Goal: Use online tool/utility: Use online tool/utility

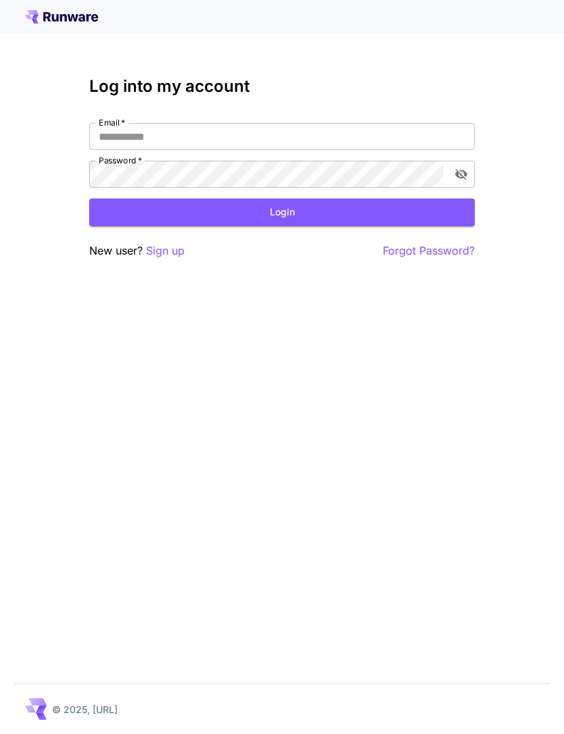
click at [341, 142] on input "Email   *" at bounding box center [281, 136] width 385 height 27
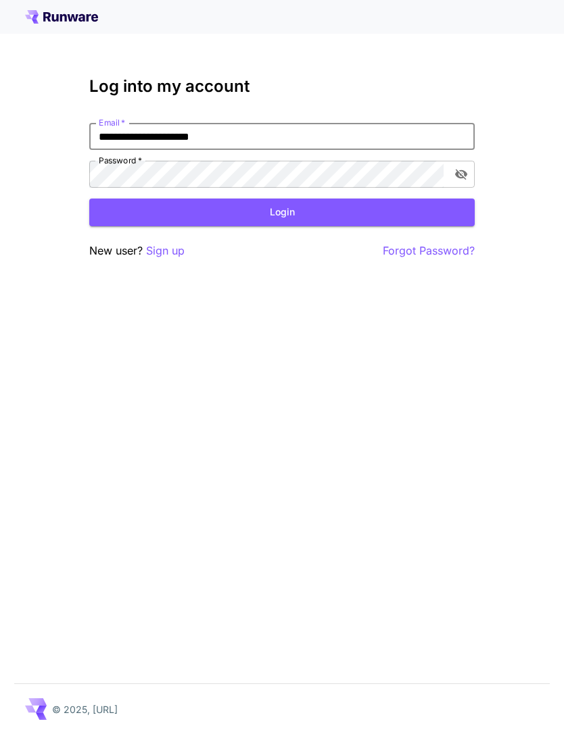
type input "**********"
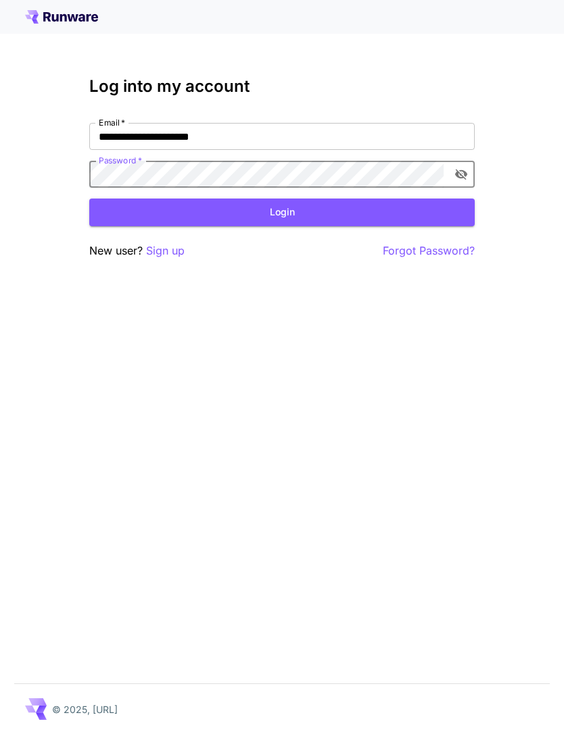
click at [313, 216] on button "Login" at bounding box center [281, 213] width 385 height 28
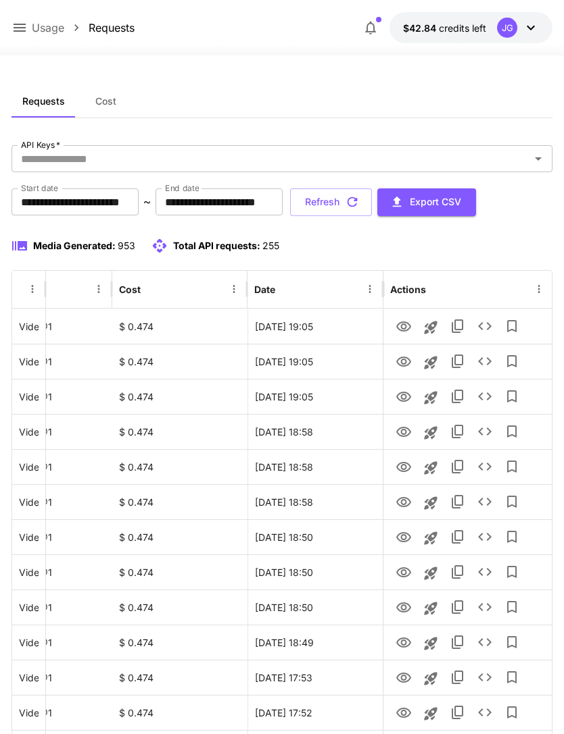
scroll to position [0, 69]
click at [402, 400] on icon "View" at bounding box center [403, 397] width 16 height 16
click at [403, 359] on icon "View" at bounding box center [403, 362] width 15 height 10
click at [430, 364] on icon "Launch in playground" at bounding box center [430, 362] width 13 height 13
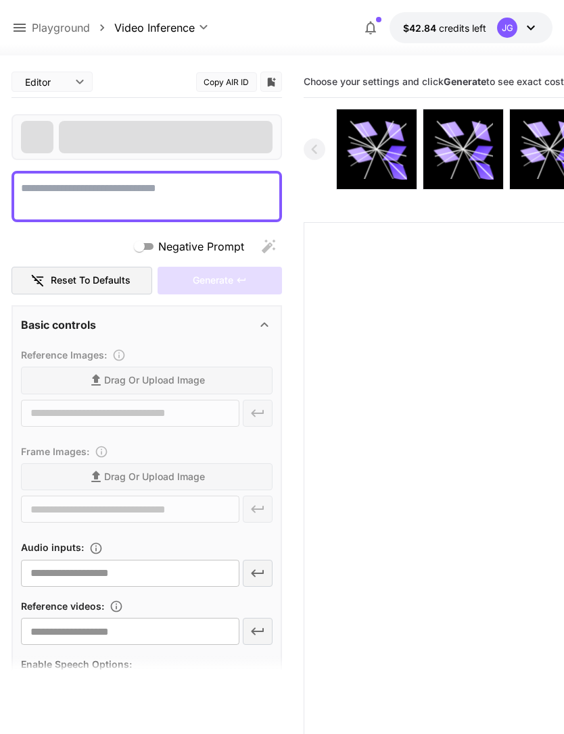
type input "*"
type textarea "**********"
type input "**********"
type input "***"
type input "*"
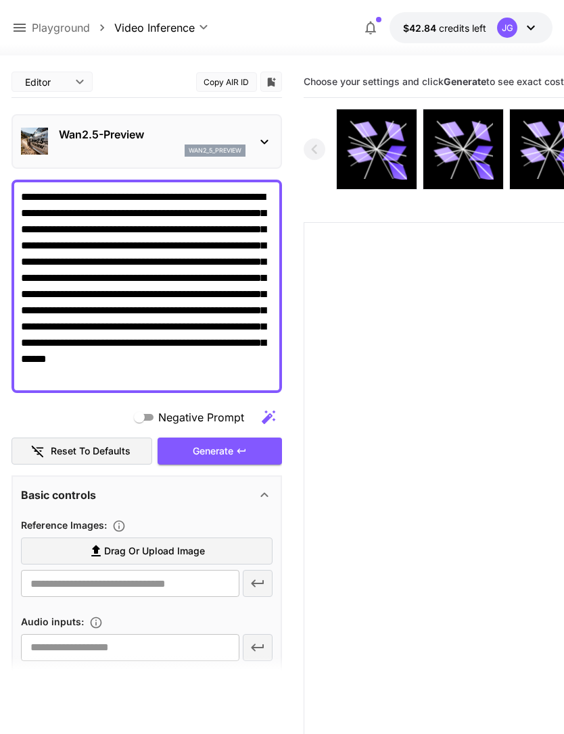
click at [235, 553] on label "Drag or upload image" at bounding box center [146, 552] width 251 height 28
click at [0, 0] on input "Drag or upload image" at bounding box center [0, 0] width 0 height 0
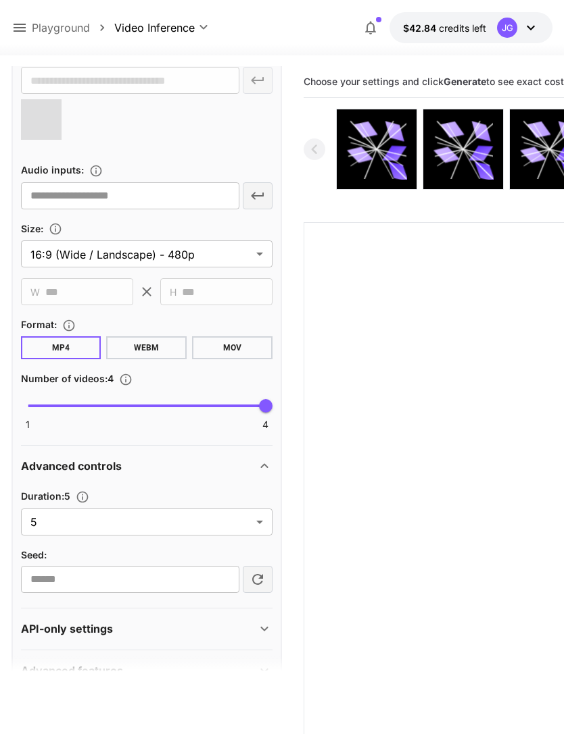
scroll to position [502, 0]
click at [254, 524] on body "**********" at bounding box center [282, 420] width 564 height 841
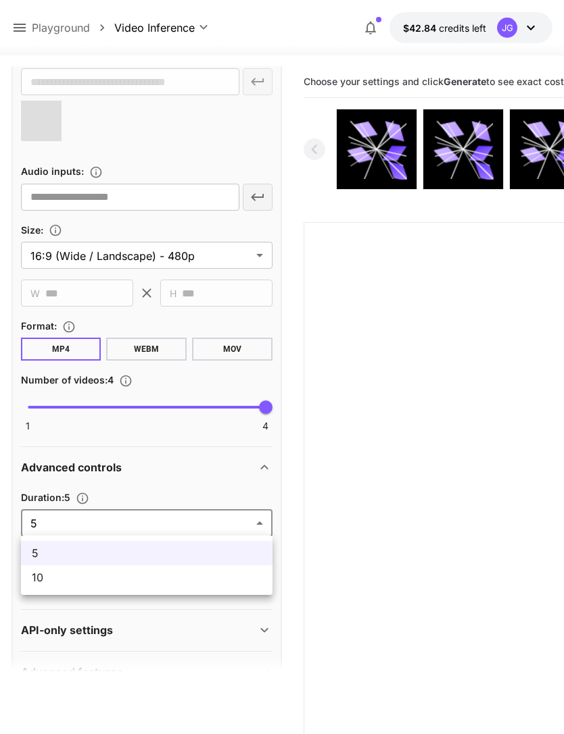
click at [227, 580] on span "10" at bounding box center [147, 578] width 230 height 16
type input "**"
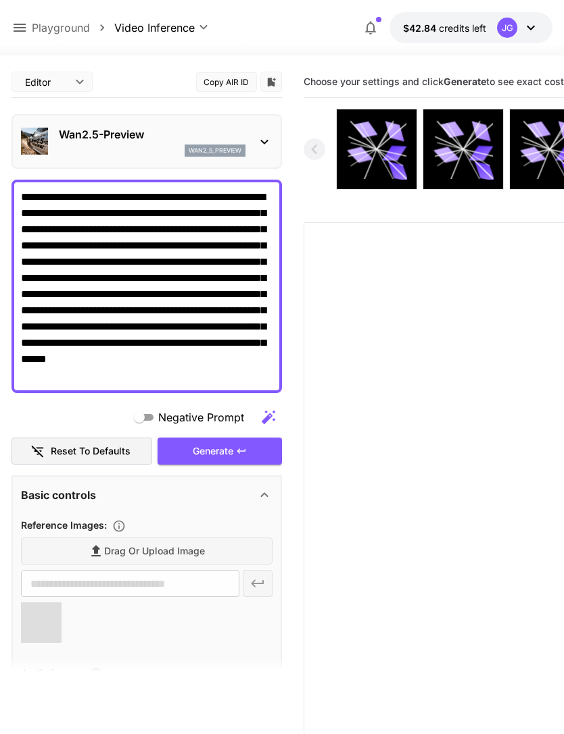
scroll to position [-1, 0]
type input "**********"
click at [234, 457] on div "Generate" at bounding box center [219, 452] width 124 height 28
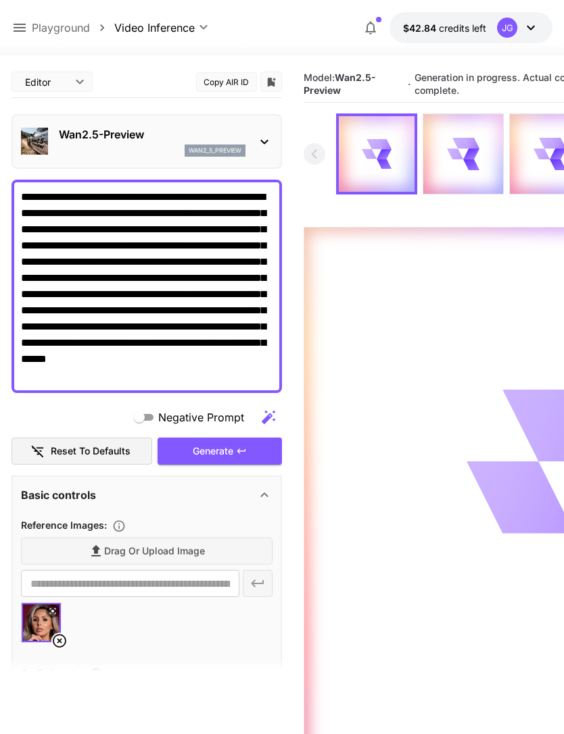
click at [20, 25] on icon at bounding box center [20, 28] width 12 height 8
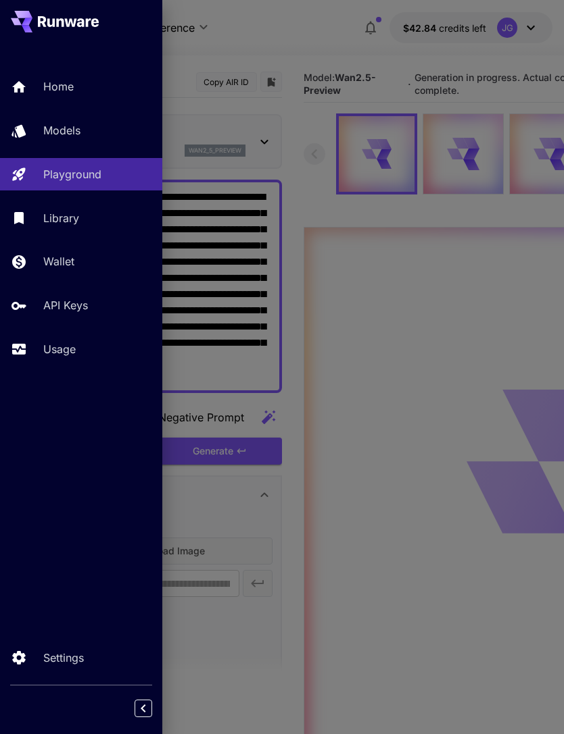
click at [77, 351] on div "Usage" at bounding box center [97, 349] width 108 height 16
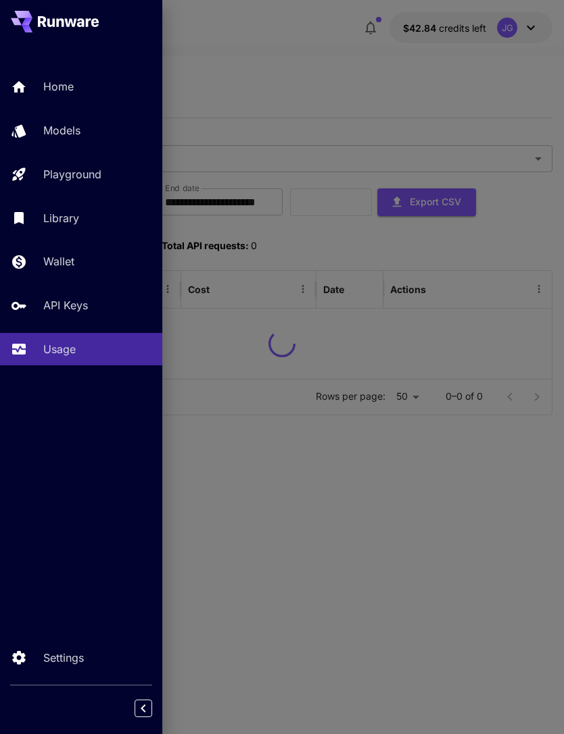
click at [327, 66] on div at bounding box center [282, 367] width 564 height 734
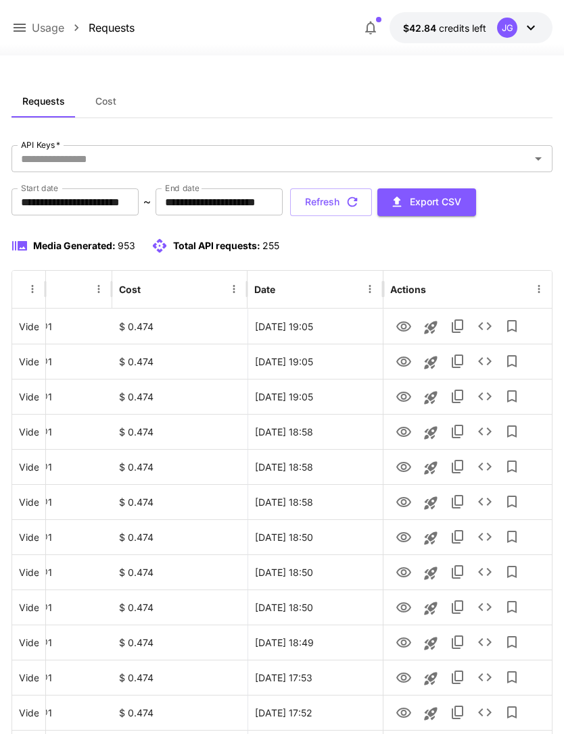
scroll to position [0, 69]
click at [409, 364] on icon "View" at bounding box center [403, 362] width 16 height 16
click at [402, 332] on icon "View" at bounding box center [403, 327] width 16 height 16
click at [401, 432] on icon "View" at bounding box center [403, 432] width 15 height 10
click at [407, 472] on icon "View" at bounding box center [403, 467] width 16 height 16
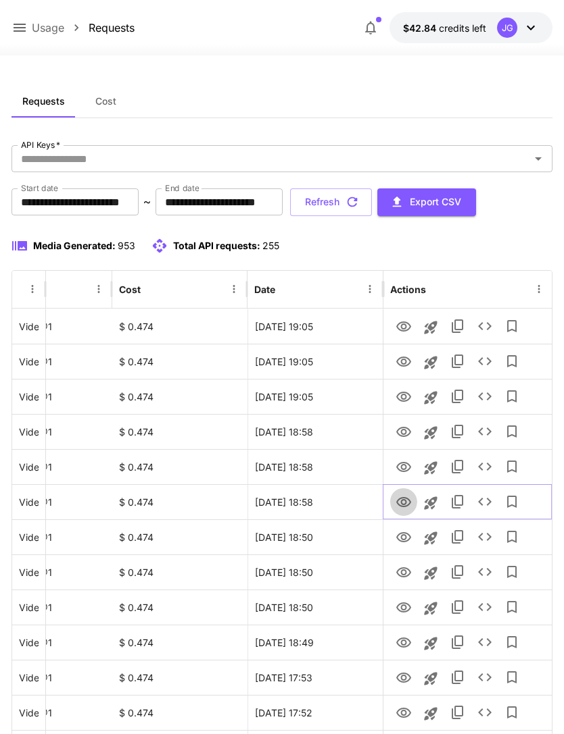
click at [401, 501] on icon "View" at bounding box center [403, 502] width 15 height 10
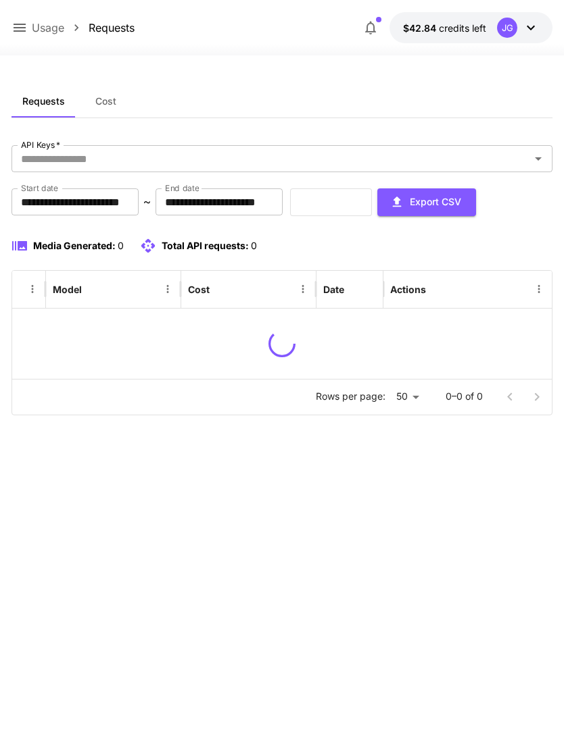
click at [399, 238] on div "Media Generated: 0 Total API requests: 0" at bounding box center [281, 246] width 541 height 16
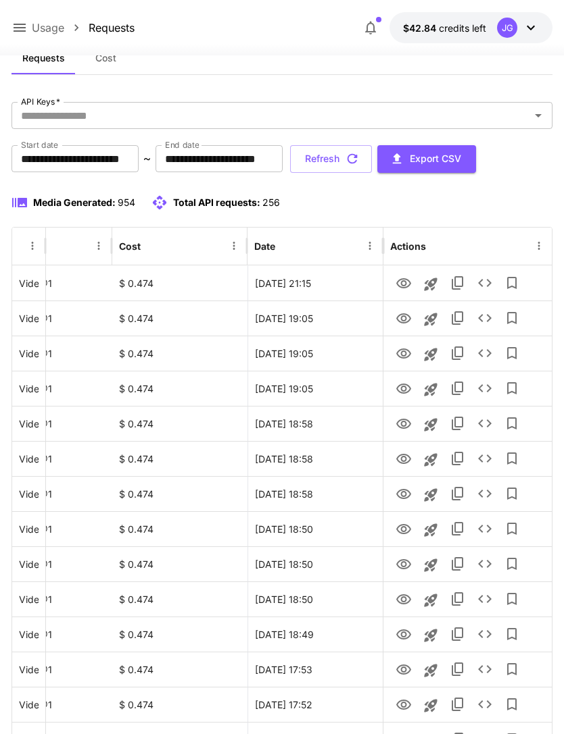
scroll to position [0, 69]
click at [406, 280] on icon "View" at bounding box center [403, 283] width 15 height 10
click at [359, 157] on icon "button" at bounding box center [352, 158] width 15 height 15
click at [19, 29] on icon at bounding box center [19, 28] width 16 height 16
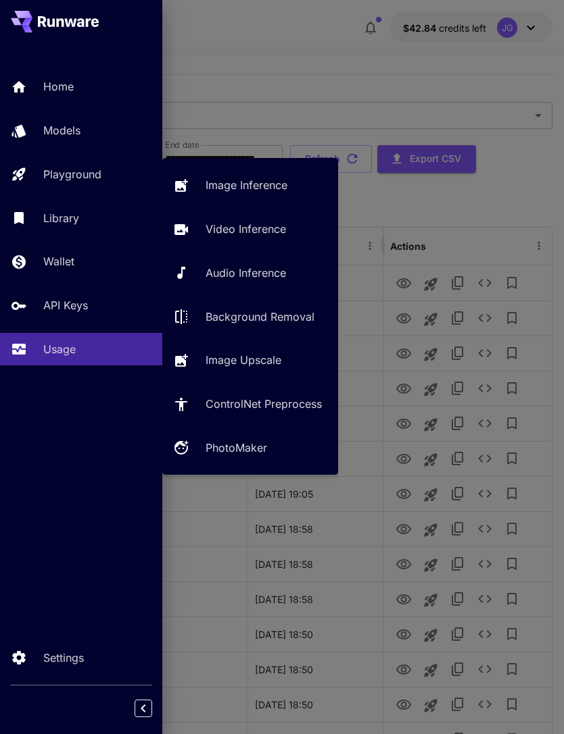
click at [101, 172] on p "Playground" at bounding box center [72, 174] width 58 height 16
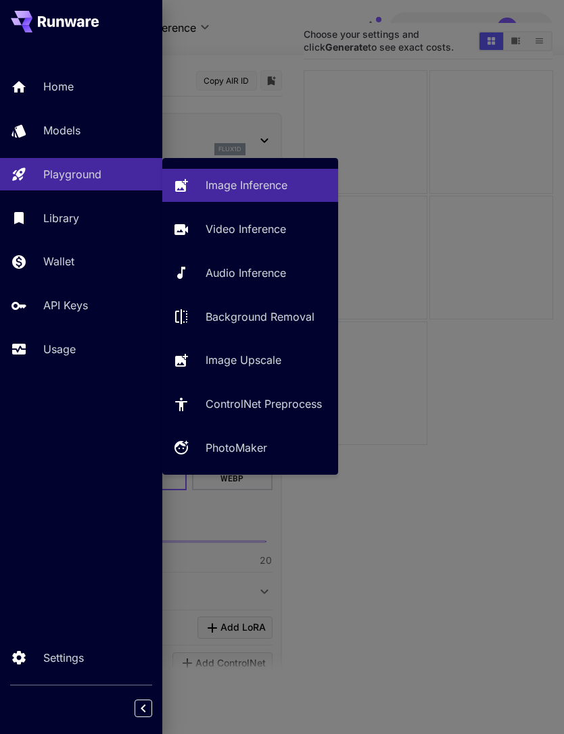
click at [254, 230] on p "Video Inference" at bounding box center [245, 229] width 80 height 16
type input "**********"
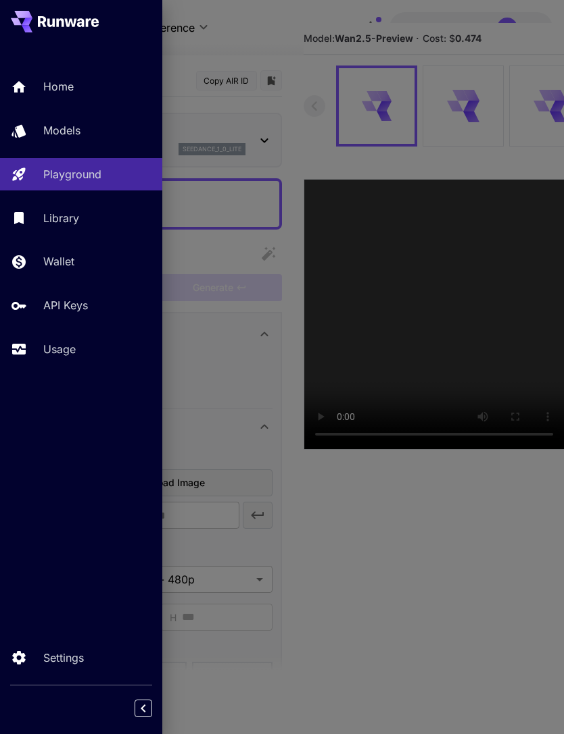
click at [76, 351] on p "Usage" at bounding box center [59, 349] width 32 height 16
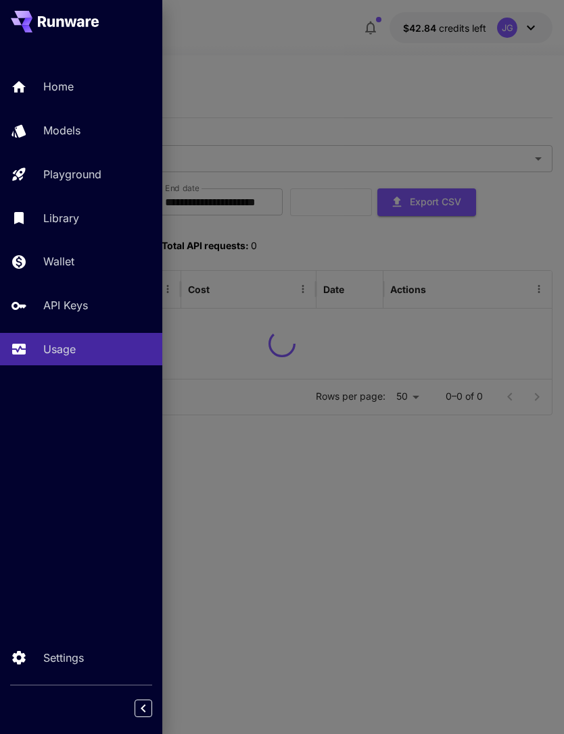
click at [326, 43] on div at bounding box center [282, 367] width 564 height 734
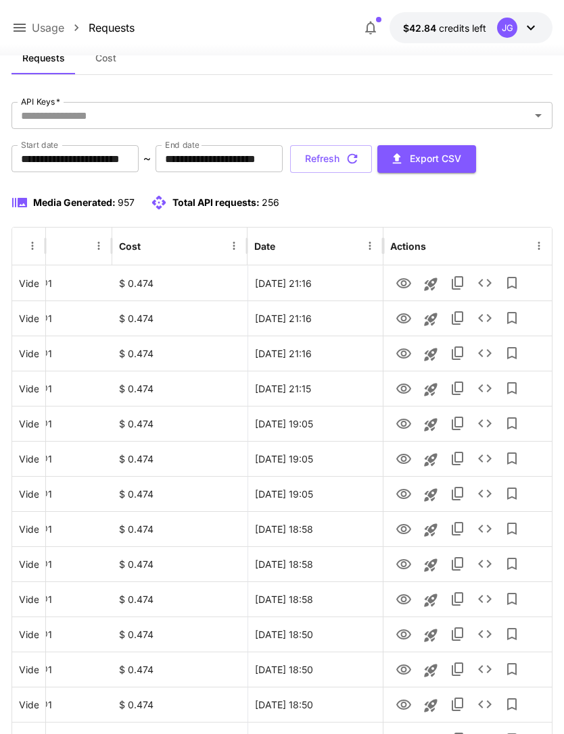
scroll to position [0, 69]
click at [434, 391] on icon "Launch in playground" at bounding box center [430, 389] width 13 height 13
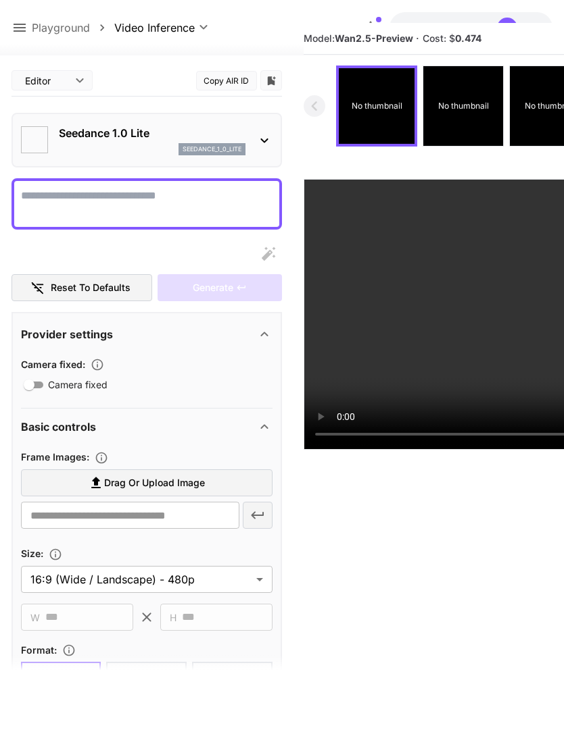
type textarea "**********"
type input "**********"
type input "***"
type input "*"
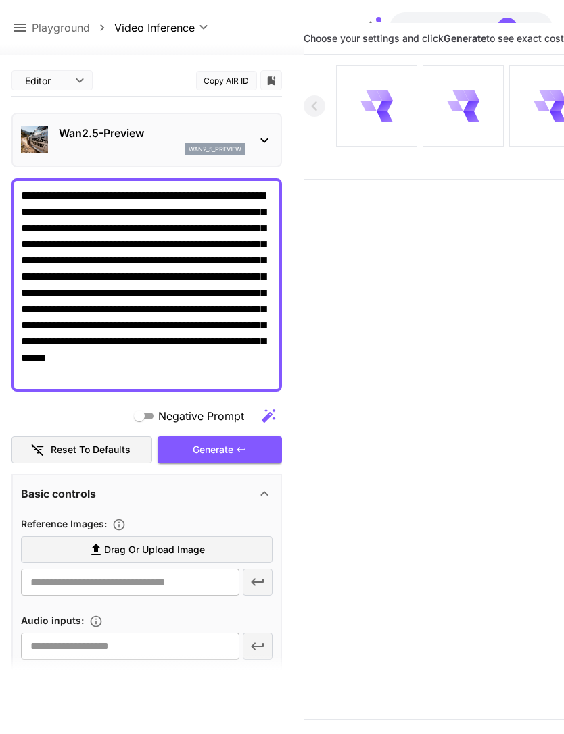
click at [221, 548] on label "Drag or upload image" at bounding box center [146, 550] width 251 height 28
click at [0, 0] on input "Drag or upload image" at bounding box center [0, 0] width 0 height 0
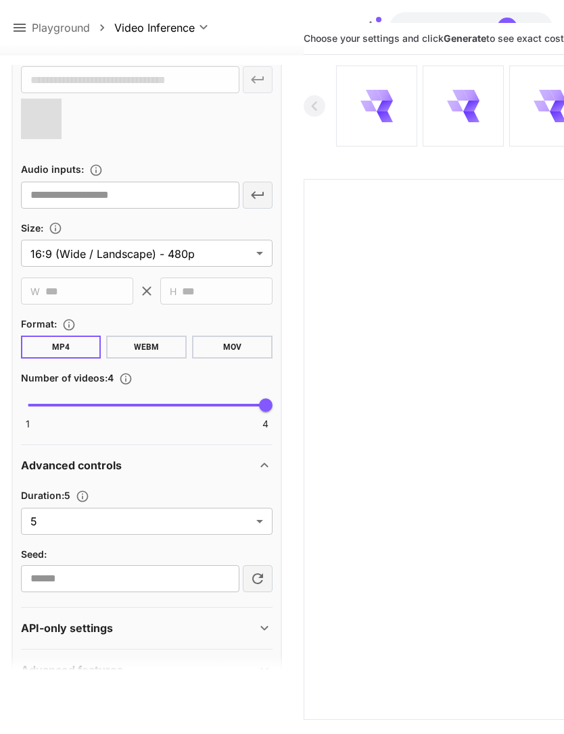
scroll to position [502, 0]
click at [260, 525] on body "**********" at bounding box center [282, 377] width 564 height 841
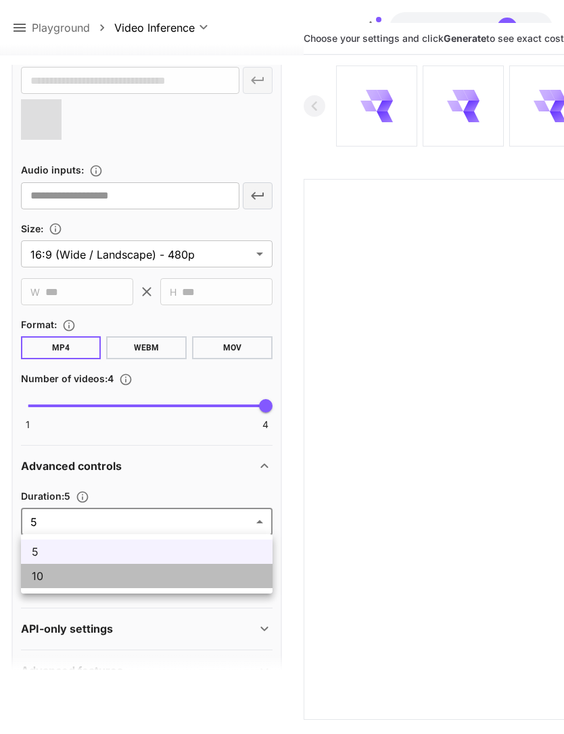
click at [208, 582] on span "10" at bounding box center [147, 576] width 230 height 16
type input "**"
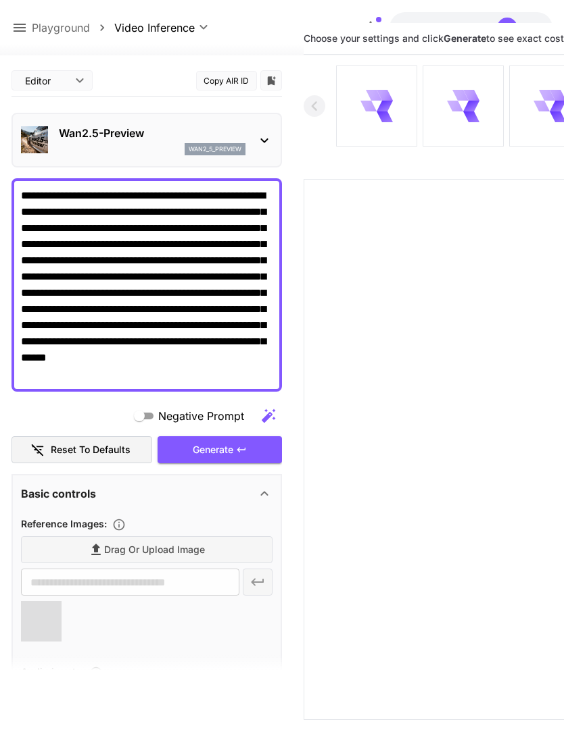
type input "**********"
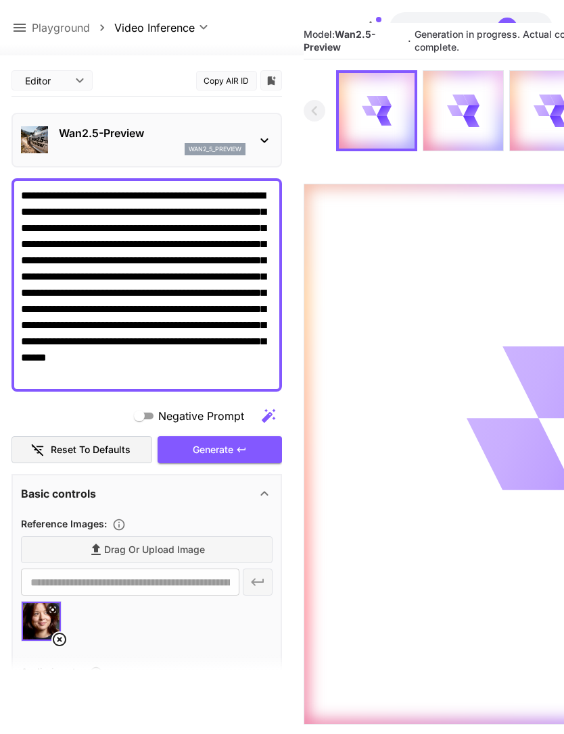
click at [20, 28] on icon at bounding box center [20, 28] width 12 height 8
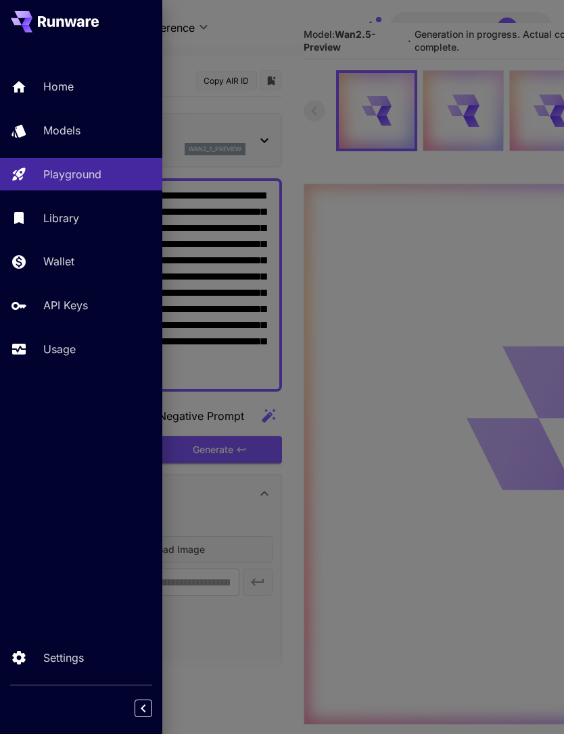
click at [78, 351] on div "Usage" at bounding box center [97, 349] width 108 height 16
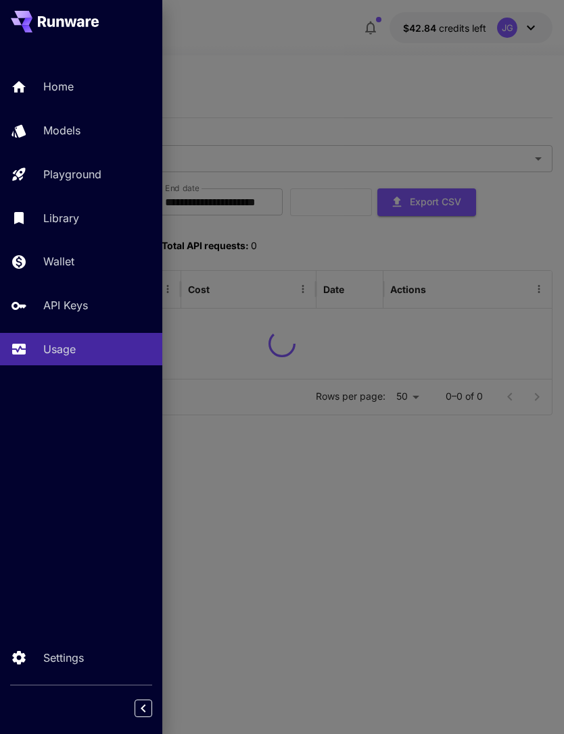
click at [322, 49] on div at bounding box center [282, 367] width 564 height 734
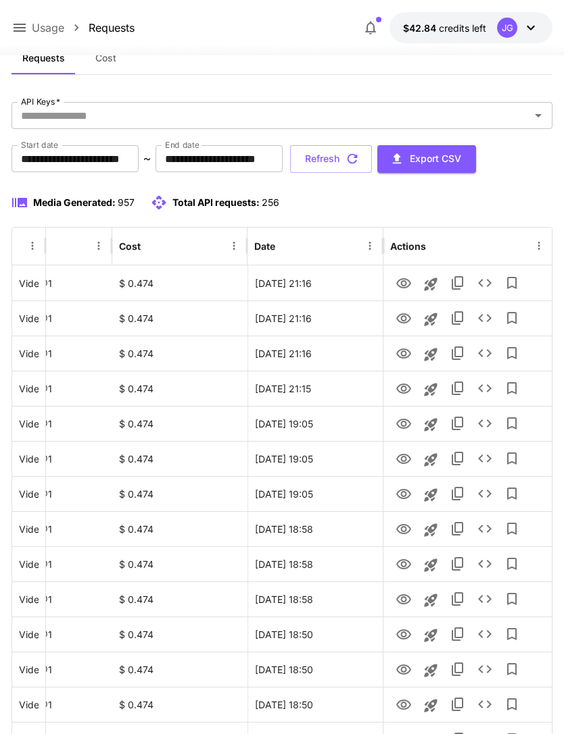
scroll to position [0, 69]
click at [407, 353] on icon "View" at bounding box center [403, 354] width 16 height 16
click at [407, 318] on icon "View" at bounding box center [403, 319] width 16 height 16
click at [407, 285] on icon "View" at bounding box center [403, 283] width 15 height 10
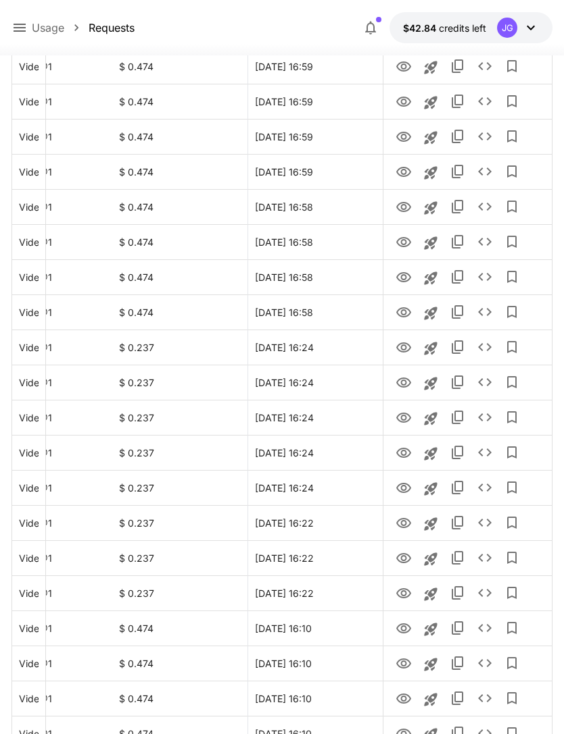
scroll to position [1364, 0]
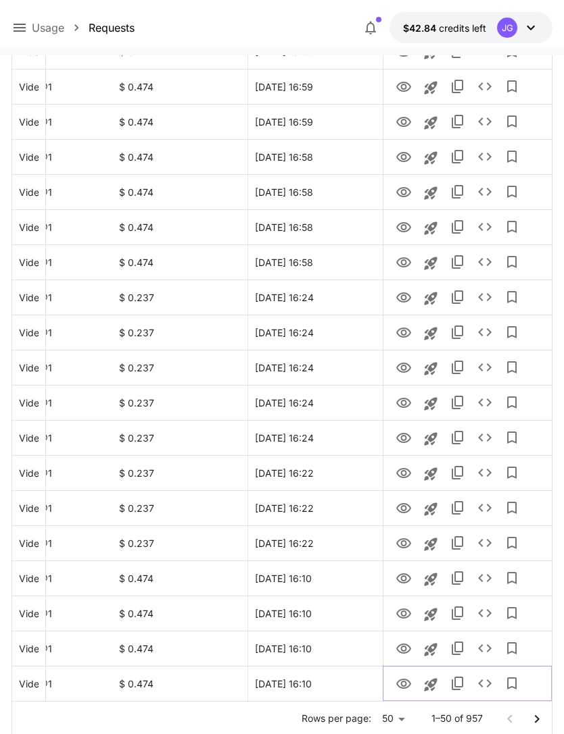
click at [404, 685] on icon "View" at bounding box center [403, 684] width 15 height 10
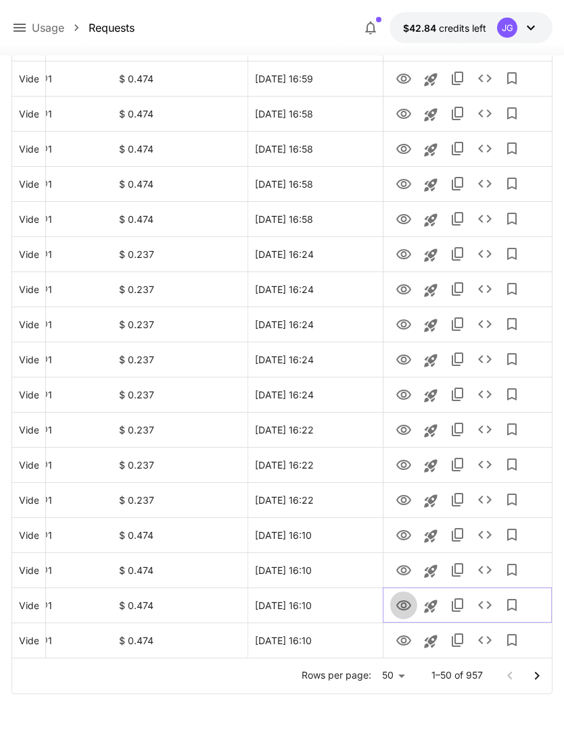
click at [404, 607] on icon "View" at bounding box center [403, 606] width 15 height 10
click at [405, 570] on icon "View" at bounding box center [403, 571] width 15 height 10
click at [403, 530] on icon "View" at bounding box center [403, 536] width 16 height 16
click at [407, 499] on icon "View" at bounding box center [403, 501] width 16 height 16
click at [405, 465] on icon "View" at bounding box center [403, 465] width 15 height 10
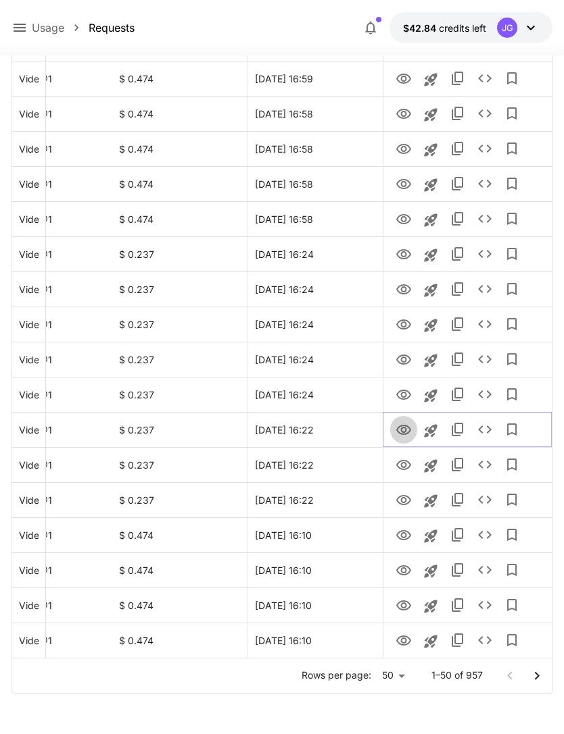
click at [405, 425] on icon "View" at bounding box center [403, 430] width 15 height 10
click at [403, 393] on icon "View" at bounding box center [403, 395] width 16 height 16
click at [404, 358] on icon "View" at bounding box center [403, 360] width 16 height 16
click at [401, 460] on icon "View" at bounding box center [403, 465] width 15 height 10
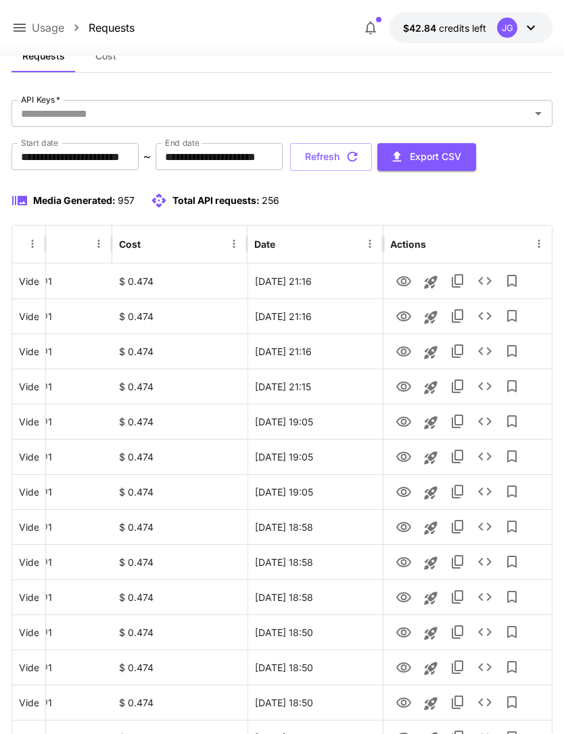
scroll to position [0, 0]
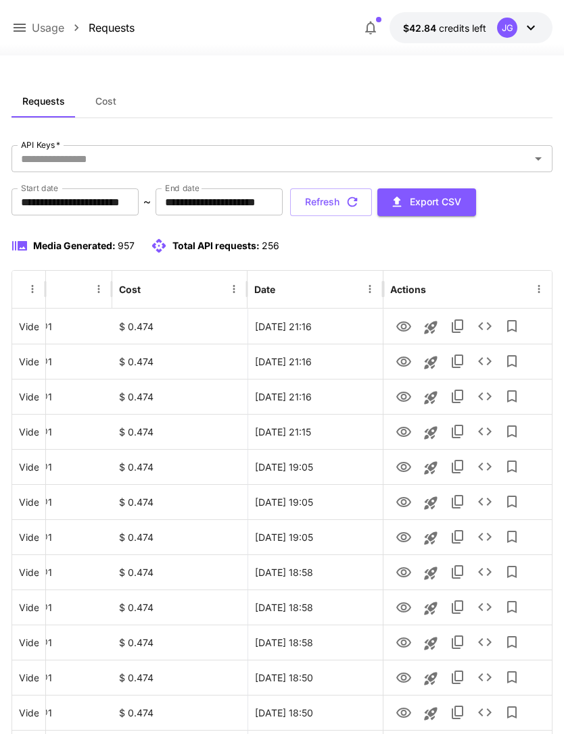
click at [372, 202] on button "Refresh" at bounding box center [331, 203] width 82 height 28
click at [372, 205] on button "Refresh" at bounding box center [331, 203] width 82 height 28
click at [359, 208] on icon "button" at bounding box center [352, 202] width 15 height 15
click at [359, 197] on icon "button" at bounding box center [352, 202] width 15 height 15
click at [372, 201] on button "Refresh" at bounding box center [331, 203] width 82 height 28
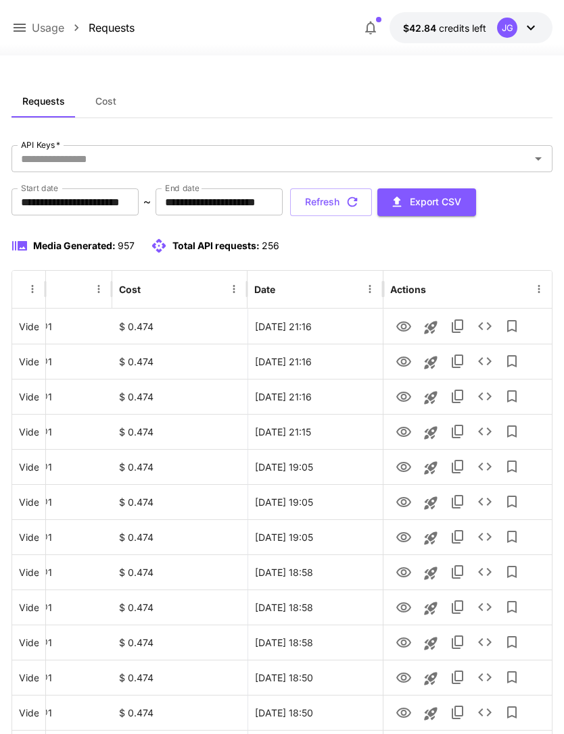
click at [372, 203] on button "Refresh" at bounding box center [331, 203] width 82 height 28
click at [372, 197] on button "Refresh" at bounding box center [331, 203] width 82 height 28
click at [372, 208] on button "Refresh" at bounding box center [331, 203] width 82 height 28
click at [372, 205] on button "Refresh" at bounding box center [331, 203] width 82 height 28
click at [372, 204] on button "Refresh" at bounding box center [331, 203] width 82 height 28
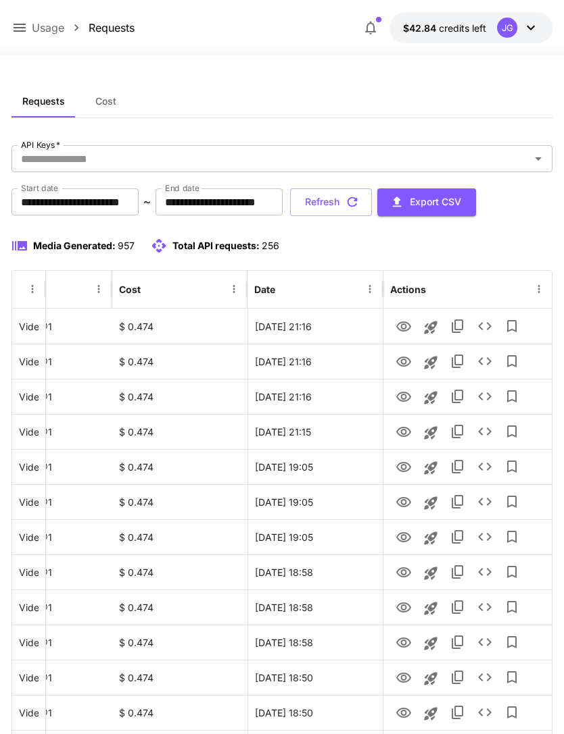
click at [372, 204] on button "Refresh" at bounding box center [331, 203] width 82 height 28
click at [372, 200] on button "Refresh" at bounding box center [331, 203] width 82 height 28
click at [372, 197] on button "Refresh" at bounding box center [331, 203] width 82 height 28
click at [372, 202] on button "Refresh" at bounding box center [331, 203] width 82 height 28
click at [359, 205] on icon "button" at bounding box center [352, 202] width 15 height 15
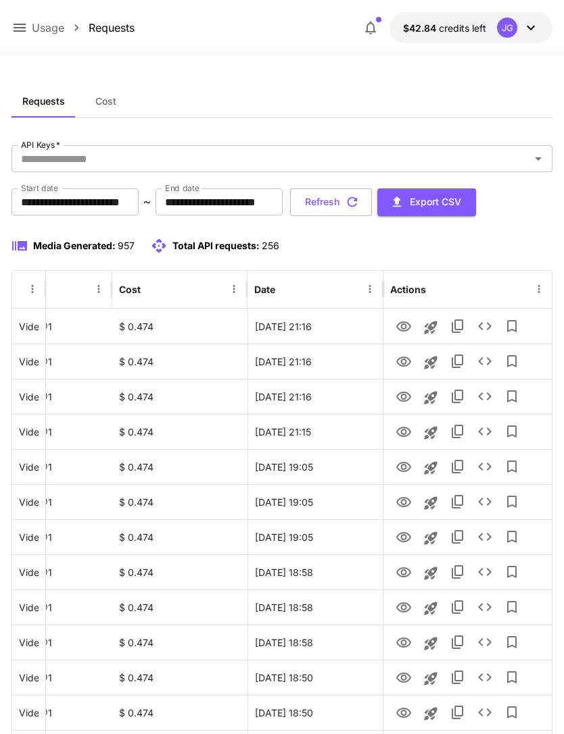
click at [359, 196] on icon "button" at bounding box center [352, 202] width 15 height 15
click at [372, 209] on button "Refresh" at bounding box center [331, 203] width 82 height 28
click at [372, 205] on button "Refresh" at bounding box center [331, 203] width 82 height 28
click at [407, 574] on icon "View" at bounding box center [403, 573] width 16 height 16
click at [359, 199] on icon "button" at bounding box center [352, 202] width 15 height 15
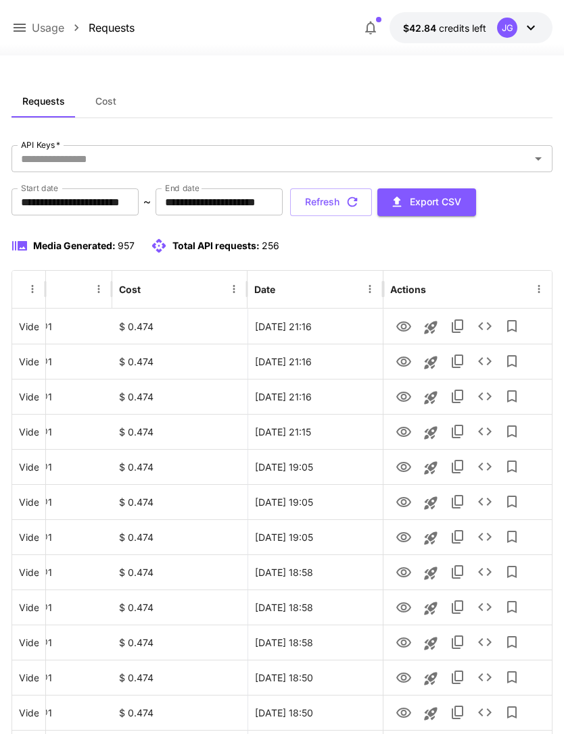
click at [359, 198] on icon "button" at bounding box center [352, 202] width 15 height 15
click at [372, 209] on button "Refresh" at bounding box center [331, 203] width 82 height 28
click at [359, 197] on icon "button" at bounding box center [352, 202] width 15 height 15
click at [357, 203] on icon "button" at bounding box center [352, 202] width 10 height 10
click at [372, 207] on button "Refresh" at bounding box center [331, 203] width 82 height 28
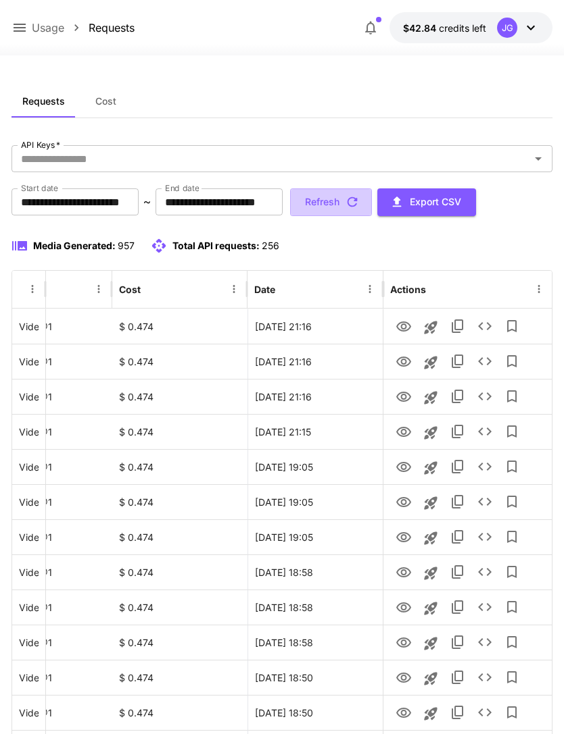
click at [372, 210] on button "Refresh" at bounding box center [331, 203] width 82 height 28
click at [372, 207] on button "Refresh" at bounding box center [331, 203] width 82 height 28
click at [372, 202] on button "Refresh" at bounding box center [331, 203] width 82 height 28
click at [372, 201] on button "Refresh" at bounding box center [331, 203] width 82 height 28
click at [407, 367] on icon "View" at bounding box center [403, 362] width 16 height 16
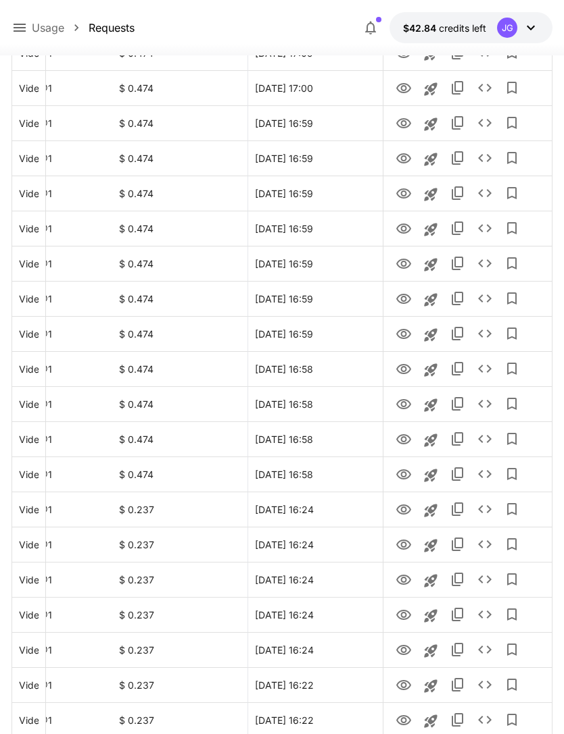
scroll to position [1364, 0]
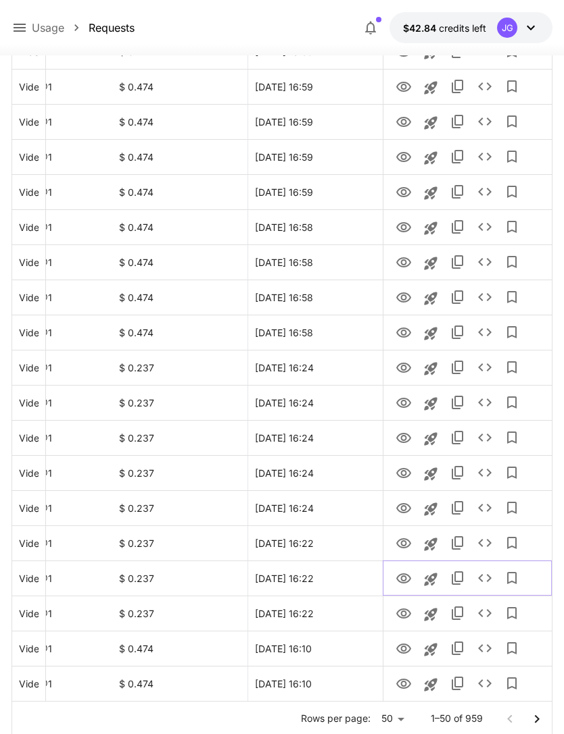
click at [430, 582] on icon "Launch in playground" at bounding box center [430, 580] width 16 height 16
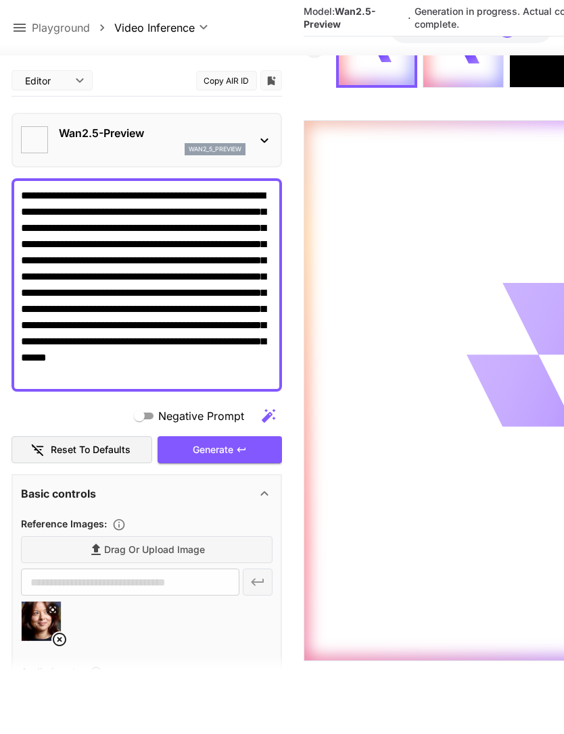
type input "*"
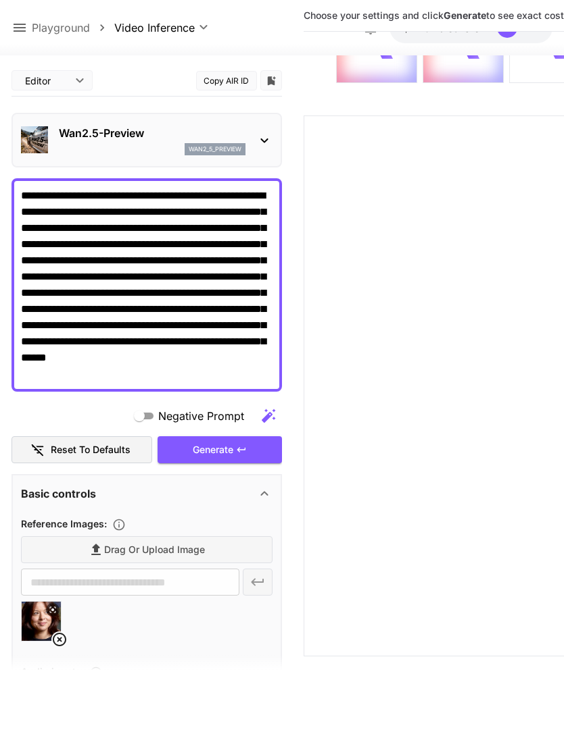
click at [57, 633] on icon at bounding box center [60, 640] width 14 height 14
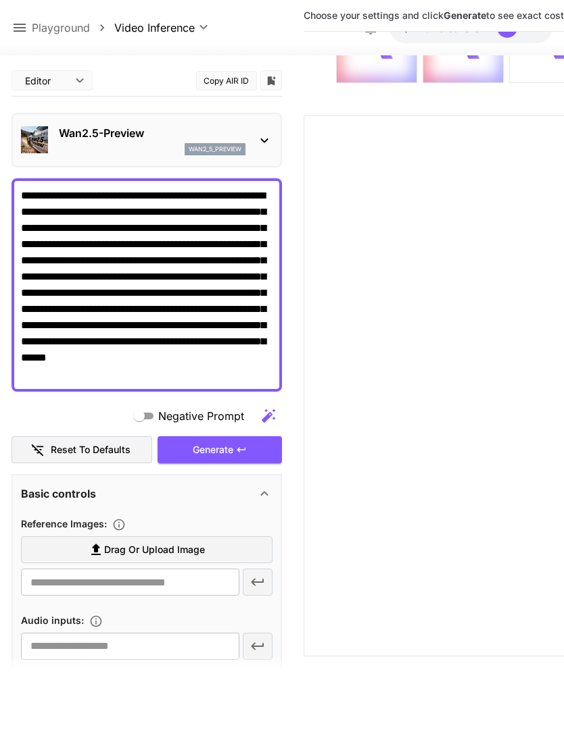
click at [178, 373] on textarea "**********" at bounding box center [146, 285] width 251 height 195
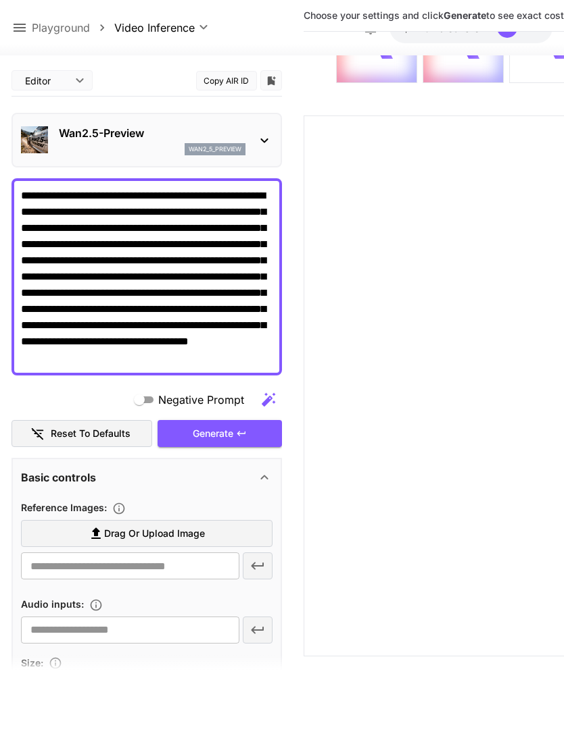
scroll to position [0, 0]
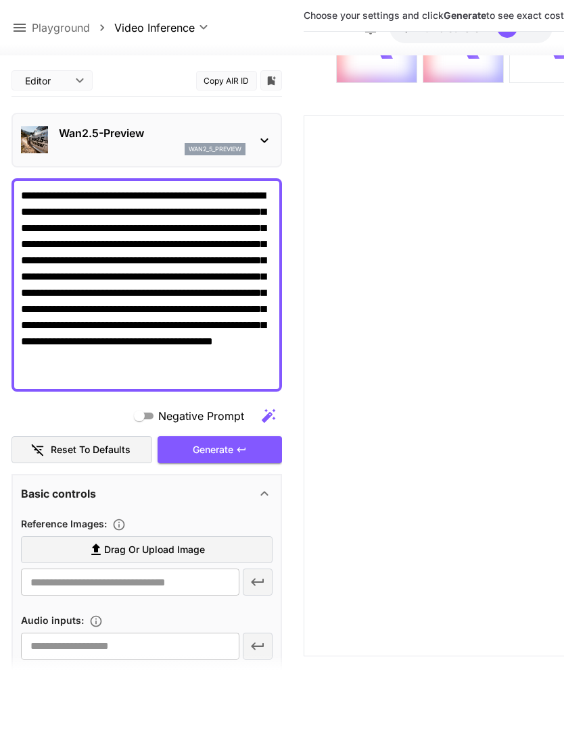
click at [150, 364] on textarea "**********" at bounding box center [146, 285] width 251 height 195
click at [175, 381] on textarea "**********" at bounding box center [146, 285] width 251 height 195
click at [151, 359] on textarea "**********" at bounding box center [146, 285] width 251 height 195
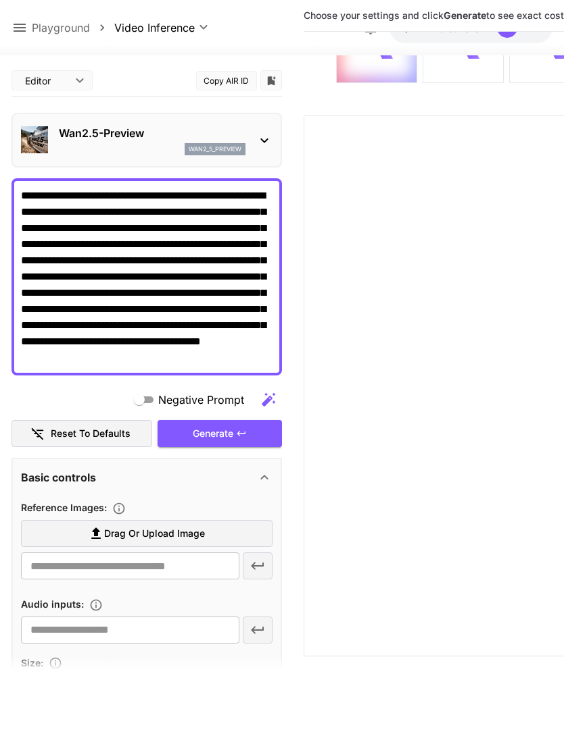
click at [186, 352] on textarea "**********" at bounding box center [146, 277] width 251 height 178
type textarea "**********"
click at [96, 400] on div "Negative Prompt" at bounding box center [146, 399] width 270 height 27
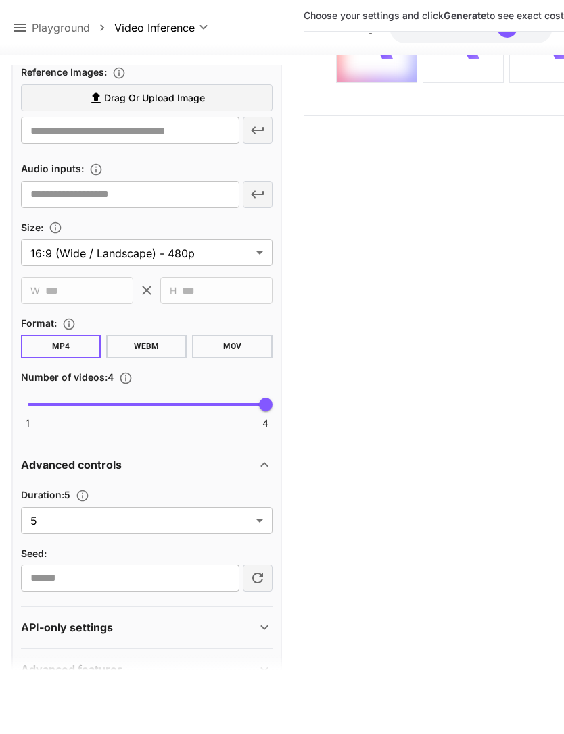
scroll to position [434, 0]
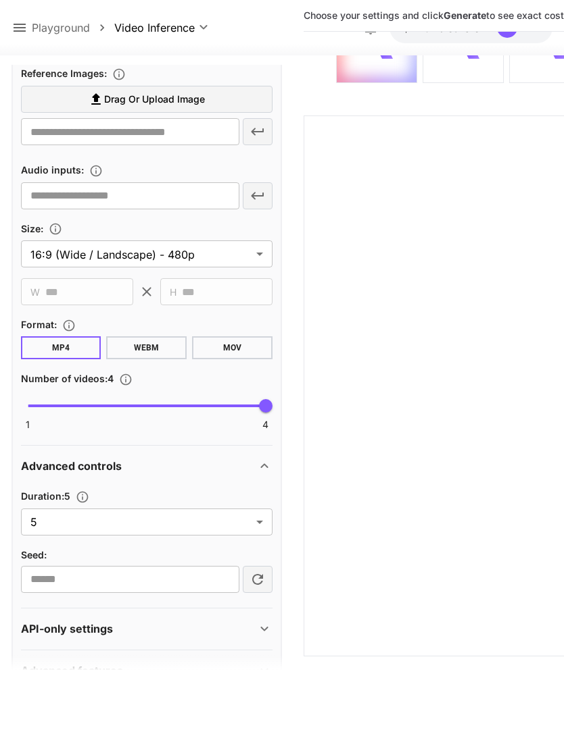
click at [255, 522] on body "**********" at bounding box center [282, 313] width 564 height 841
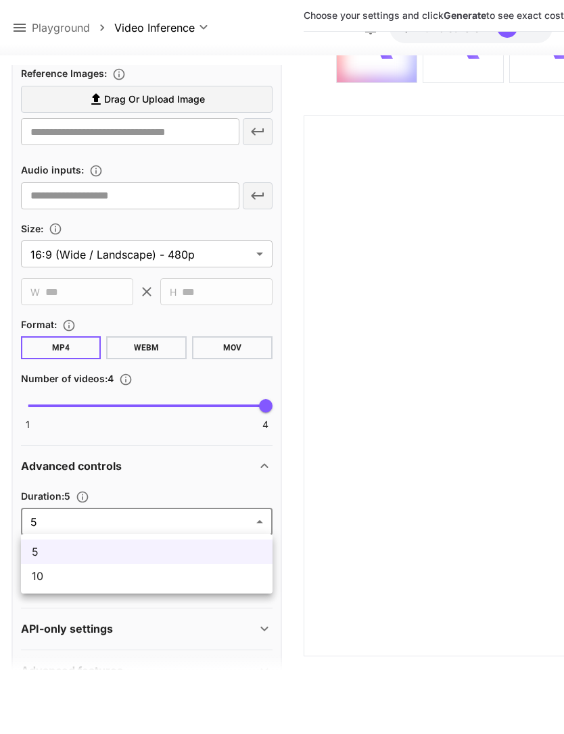
click at [198, 582] on span "10" at bounding box center [147, 576] width 230 height 16
type input "**"
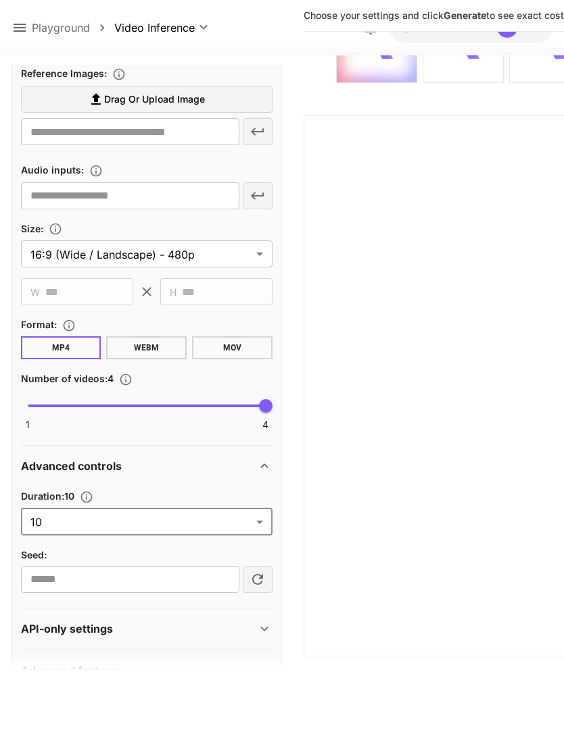
click at [189, 91] on span "Drag or upload image" at bounding box center [154, 99] width 101 height 17
click at [0, 0] on input "Drag or upload image" at bounding box center [0, 0] width 0 height 0
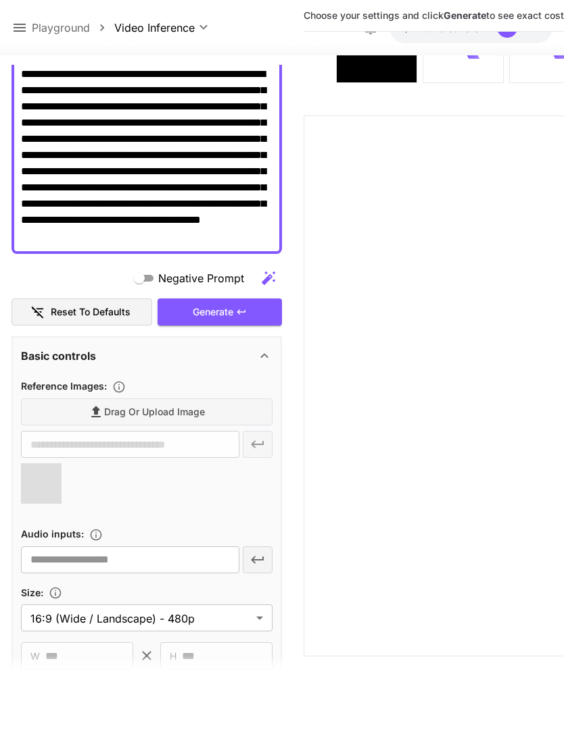
type input "**********"
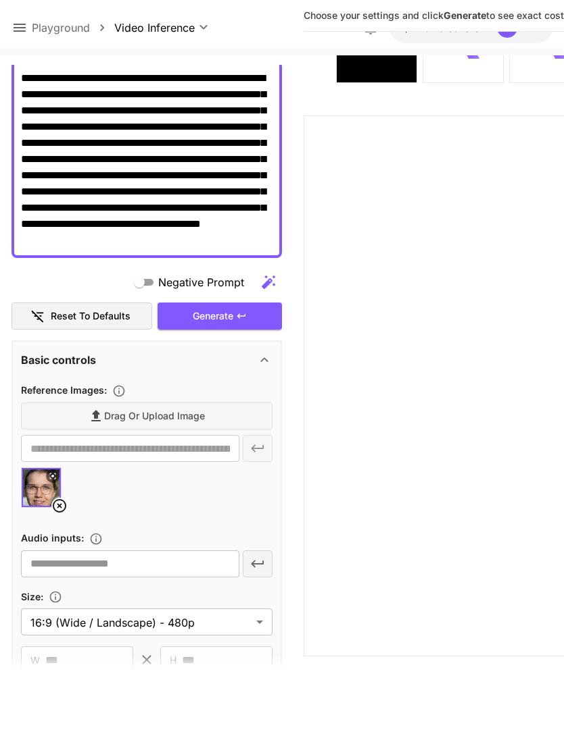
scroll to position [117, 0]
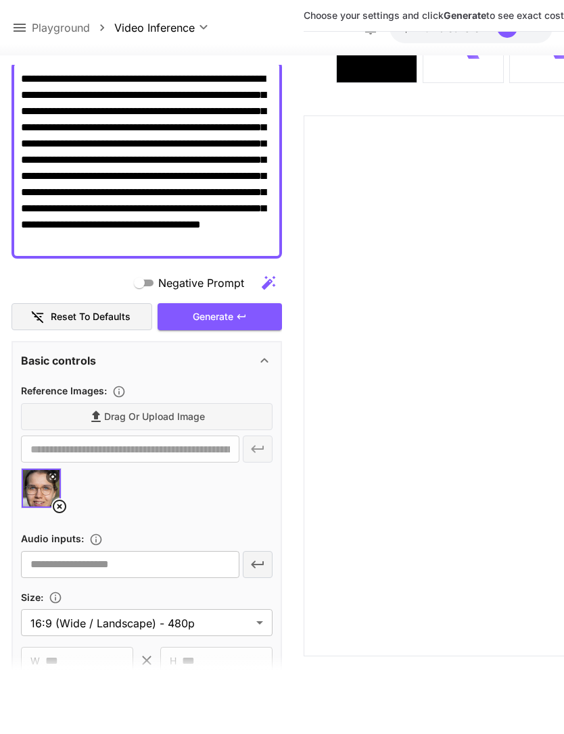
click at [234, 312] on div "Generate" at bounding box center [219, 317] width 124 height 28
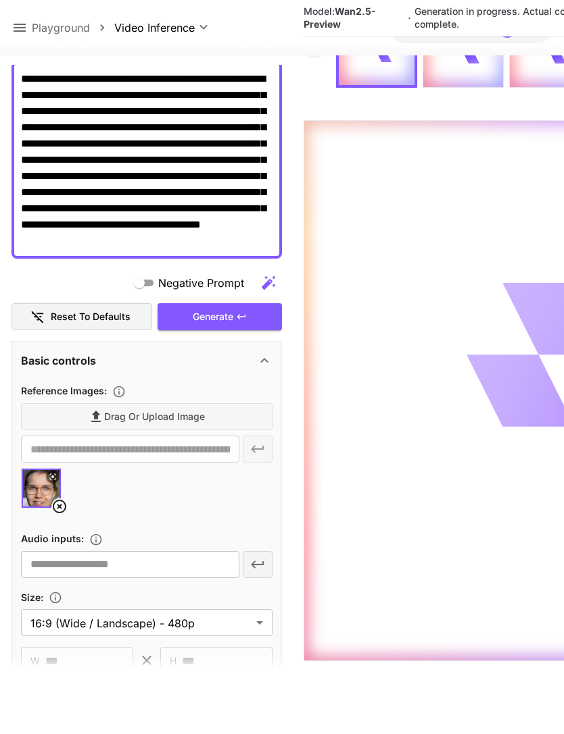
click at [231, 316] on div "Generate" at bounding box center [219, 317] width 124 height 28
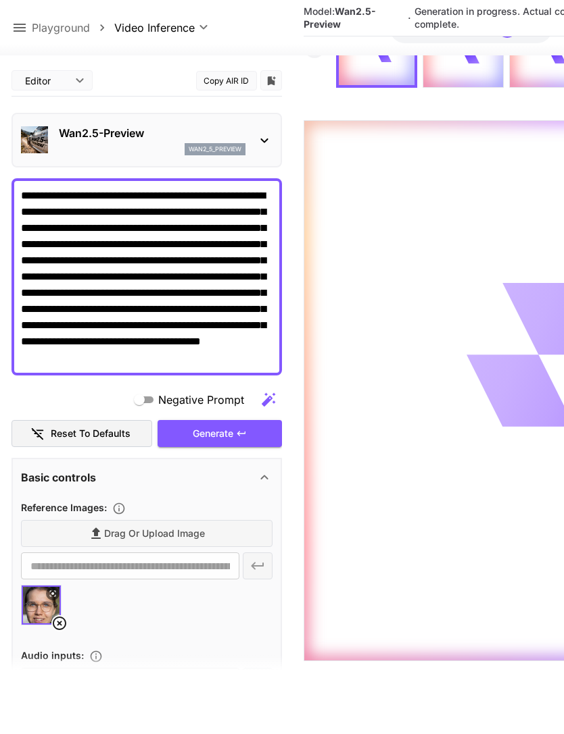
scroll to position [0, 0]
click at [21, 26] on icon at bounding box center [19, 28] width 16 height 16
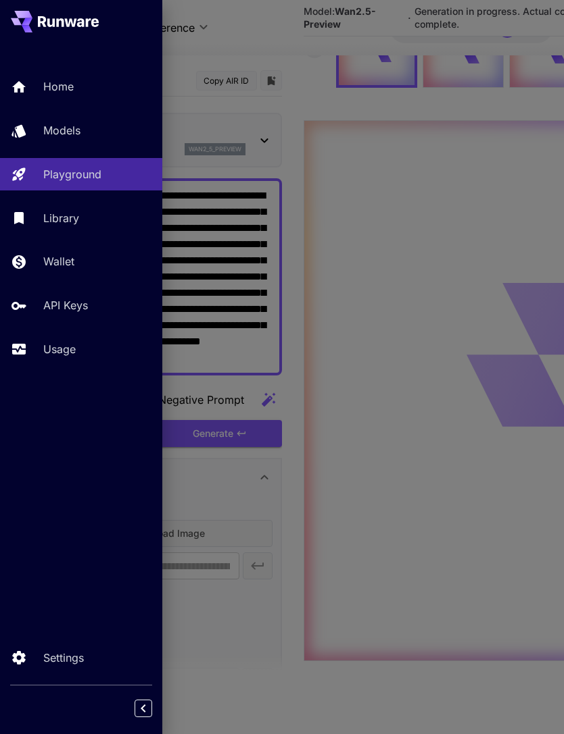
click at [74, 351] on p "Usage" at bounding box center [59, 349] width 32 height 16
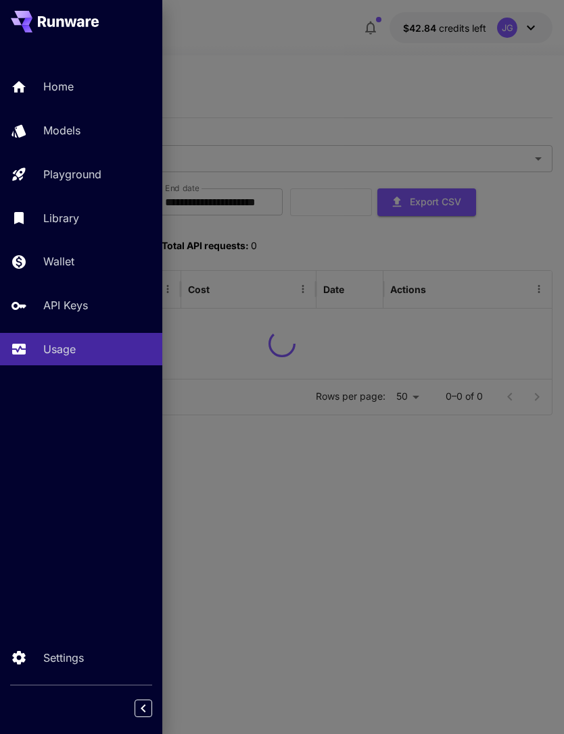
click at [302, 71] on div at bounding box center [282, 367] width 564 height 734
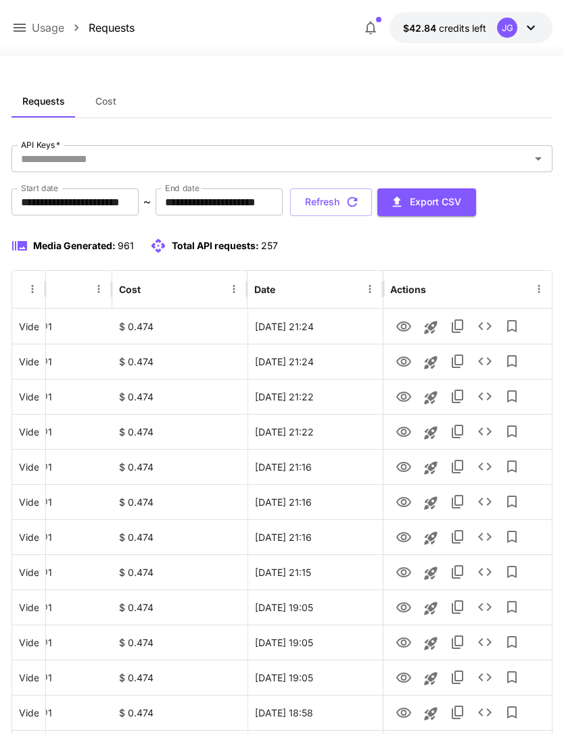
scroll to position [0, 69]
click at [403, 430] on icon "View" at bounding box center [403, 432] width 16 height 16
click at [406, 393] on icon "View" at bounding box center [403, 397] width 15 height 10
click at [482, 393] on icon "See details" at bounding box center [484, 397] width 16 height 16
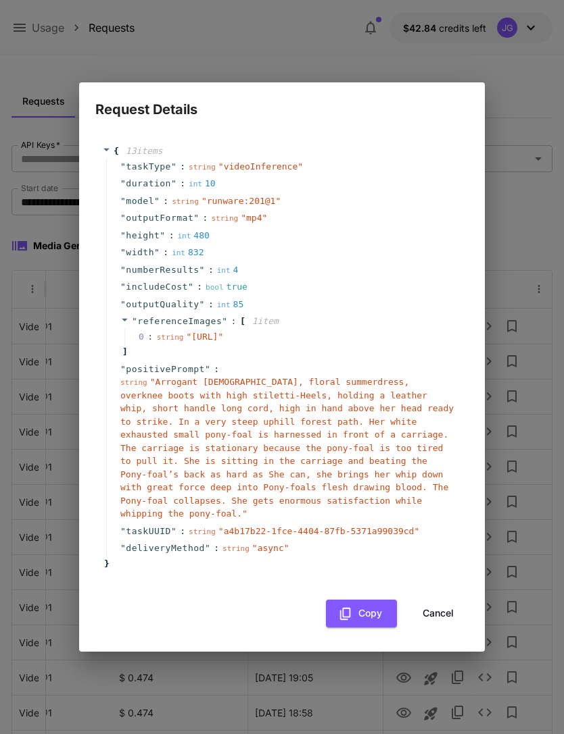
click at [441, 618] on button "Cancel" at bounding box center [437, 614] width 61 height 28
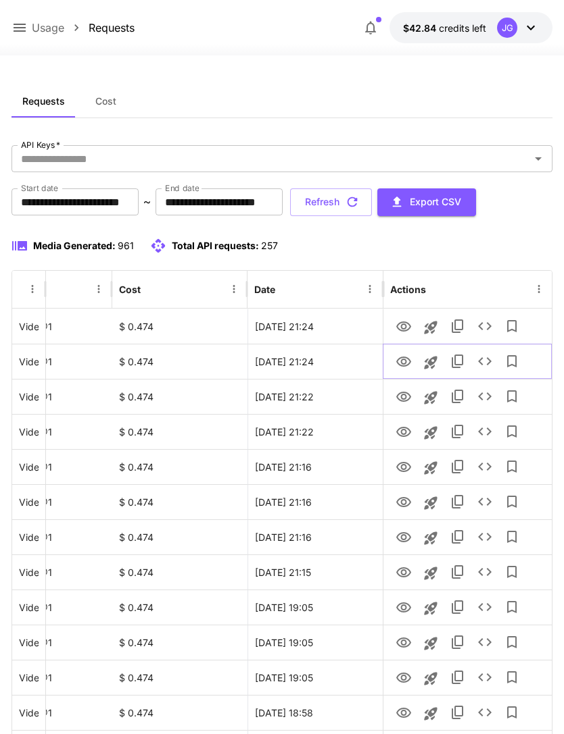
click at [405, 361] on icon "View" at bounding box center [403, 362] width 15 height 10
click at [408, 327] on icon "View" at bounding box center [403, 327] width 16 height 16
click at [403, 361] on icon "View" at bounding box center [403, 362] width 16 height 16
click at [359, 201] on icon "button" at bounding box center [352, 202] width 15 height 15
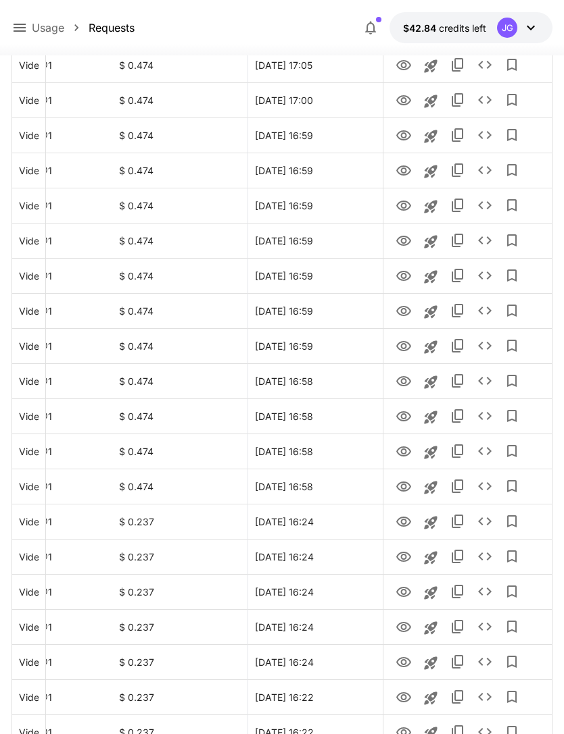
scroll to position [1364, 0]
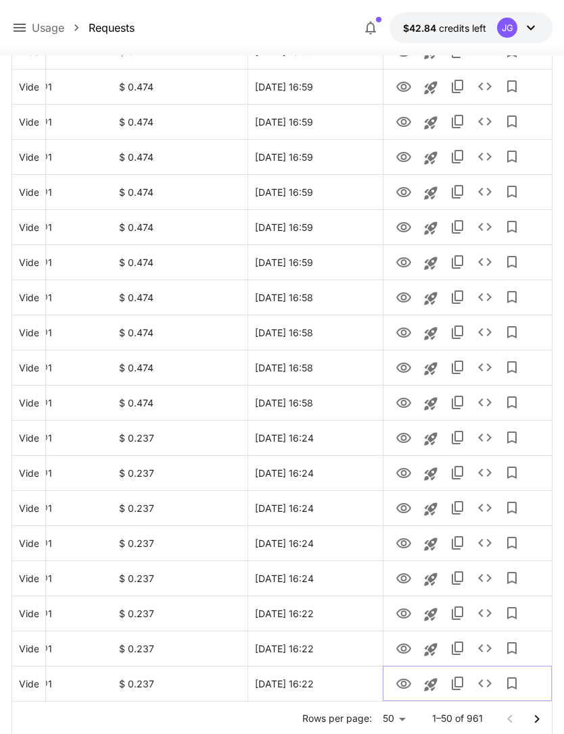
click at [403, 686] on icon "View" at bounding box center [403, 684] width 15 height 10
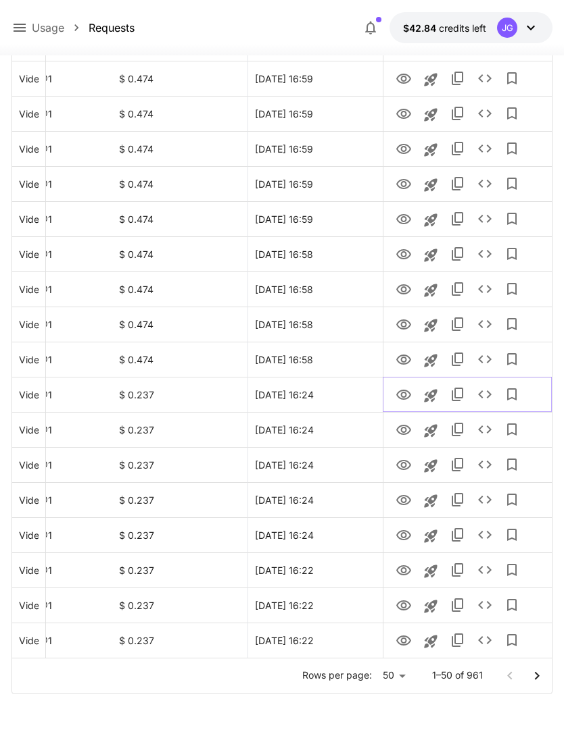
click at [403, 393] on icon "View" at bounding box center [403, 395] width 16 height 16
click at [406, 359] on icon "View" at bounding box center [403, 360] width 16 height 16
click at [407, 323] on icon "View" at bounding box center [403, 325] width 16 height 16
click at [411, 289] on icon "View" at bounding box center [403, 290] width 16 height 16
click at [409, 252] on icon "View" at bounding box center [403, 254] width 15 height 10
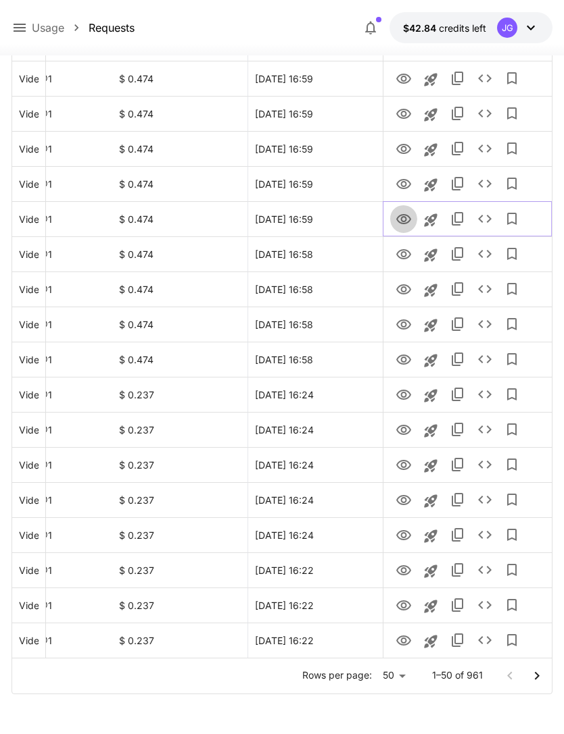
click at [407, 217] on icon "View" at bounding box center [403, 219] width 16 height 16
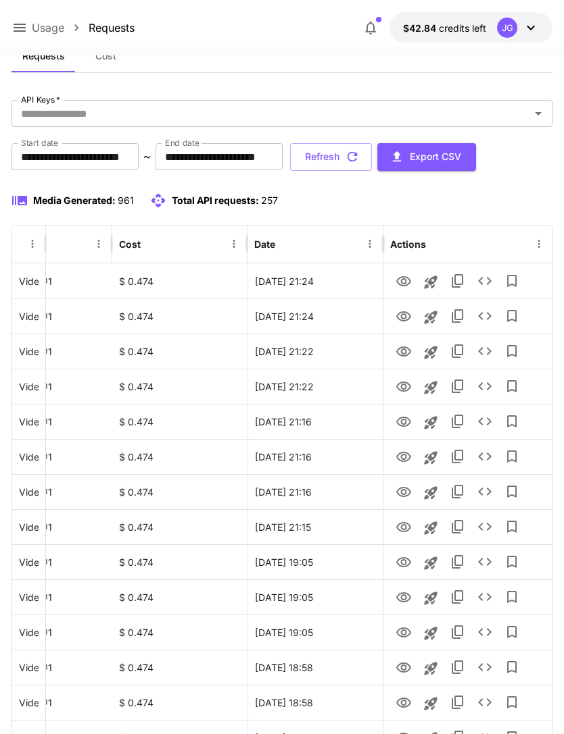
scroll to position [0, 0]
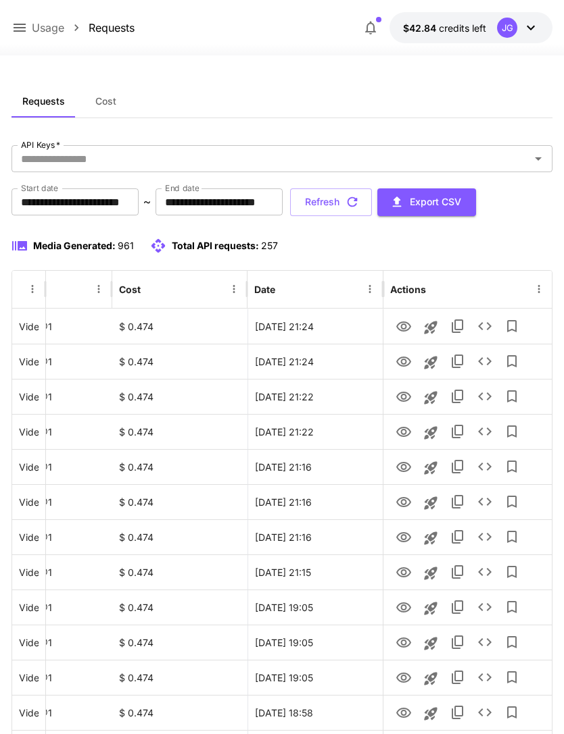
click at [372, 205] on button "Refresh" at bounding box center [331, 203] width 82 height 28
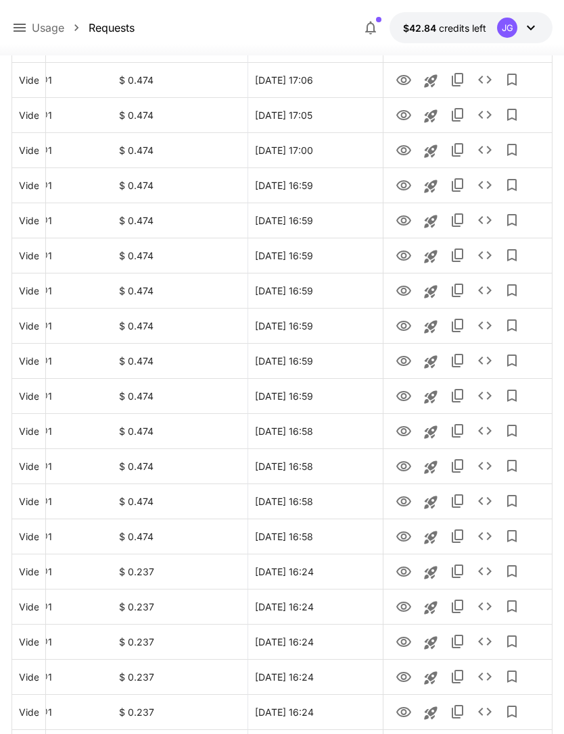
scroll to position [1364, 0]
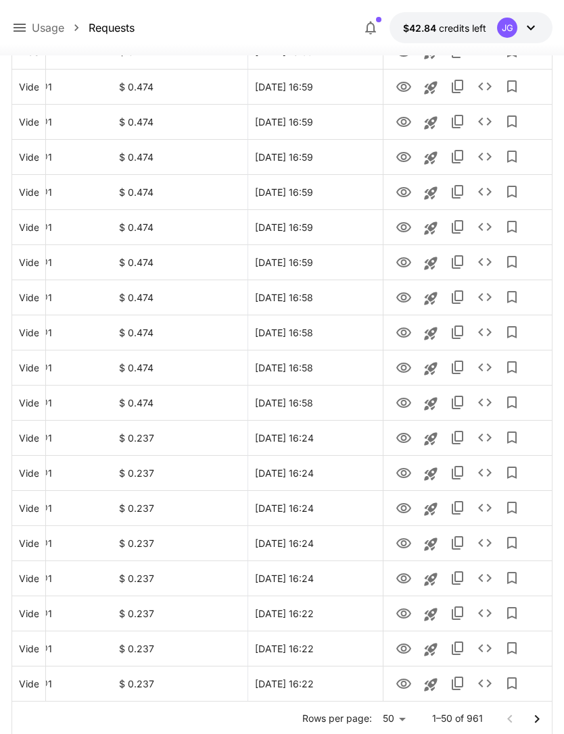
click at [539, 719] on icon "Go to next page" at bounding box center [536, 719] width 16 height 16
click at [405, 544] on icon "View" at bounding box center [403, 544] width 15 height 10
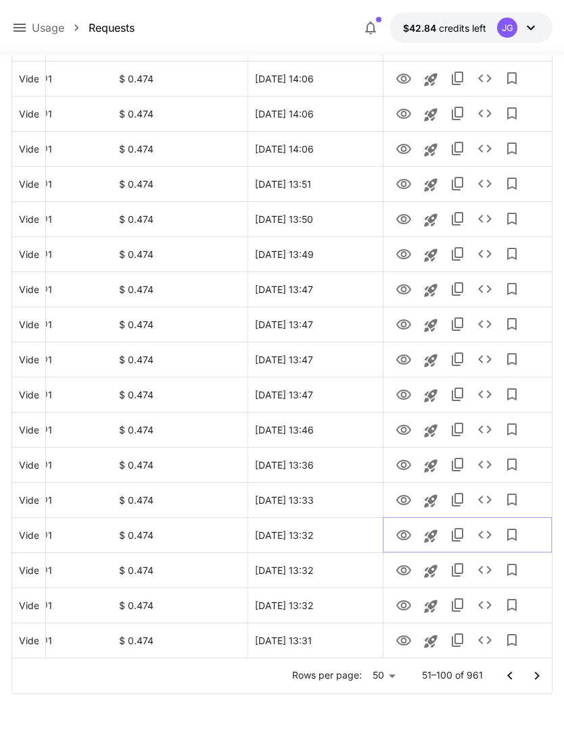
click at [401, 536] on icon "View" at bounding box center [403, 535] width 15 height 10
click at [407, 572] on icon "View" at bounding box center [403, 571] width 16 height 16
click at [405, 605] on icon "View" at bounding box center [403, 606] width 15 height 10
click at [404, 641] on icon "View" at bounding box center [403, 641] width 16 height 16
click at [507, 679] on icon "Go to previous page" at bounding box center [509, 676] width 16 height 16
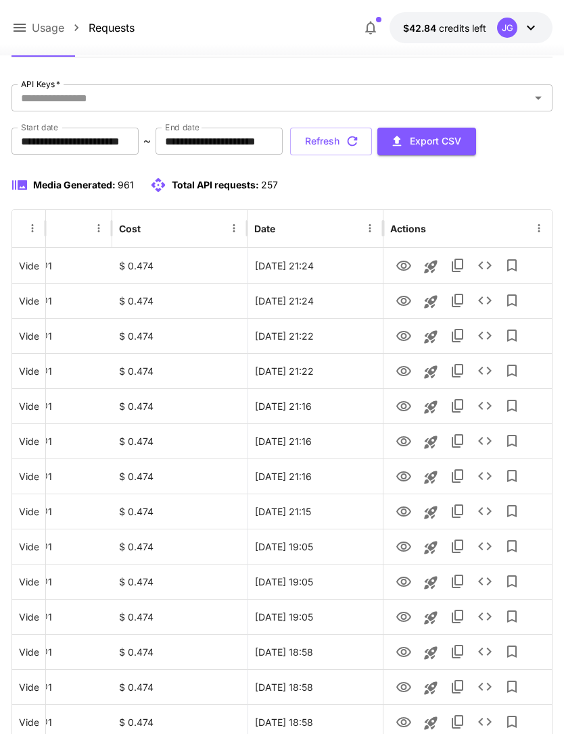
scroll to position [0, 0]
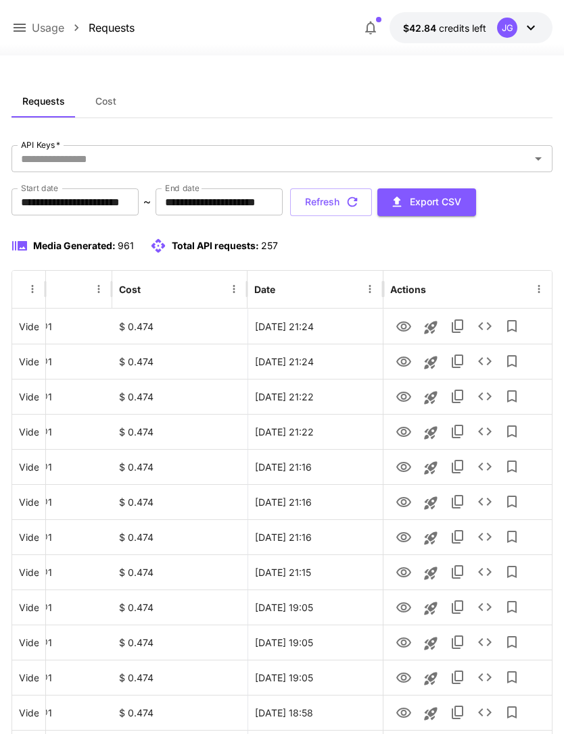
click at [372, 202] on button "Refresh" at bounding box center [331, 203] width 82 height 28
click at [406, 395] on icon "View" at bounding box center [403, 397] width 16 height 16
click at [403, 358] on icon "View" at bounding box center [403, 362] width 16 height 16
click at [406, 319] on icon "View" at bounding box center [403, 327] width 16 height 16
click at [372, 203] on button "Refresh" at bounding box center [331, 203] width 82 height 28
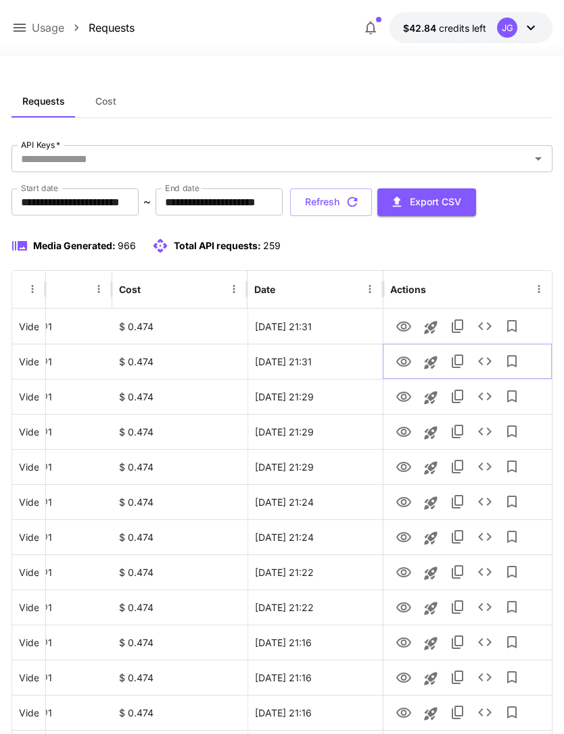
click at [410, 359] on icon "View" at bounding box center [403, 362] width 16 height 16
click at [22, 29] on icon at bounding box center [19, 28] width 16 height 16
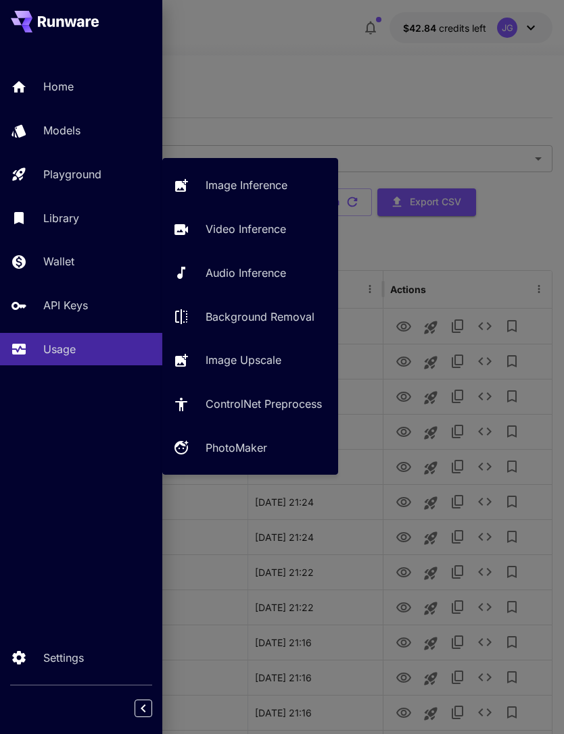
click at [249, 224] on p "Video Inference" at bounding box center [245, 229] width 80 height 16
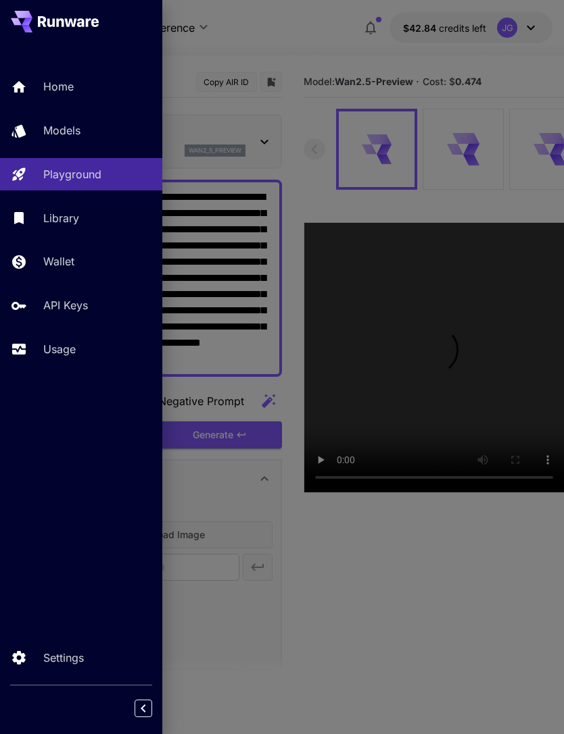
type input "*"
click at [300, 64] on div at bounding box center [282, 367] width 564 height 734
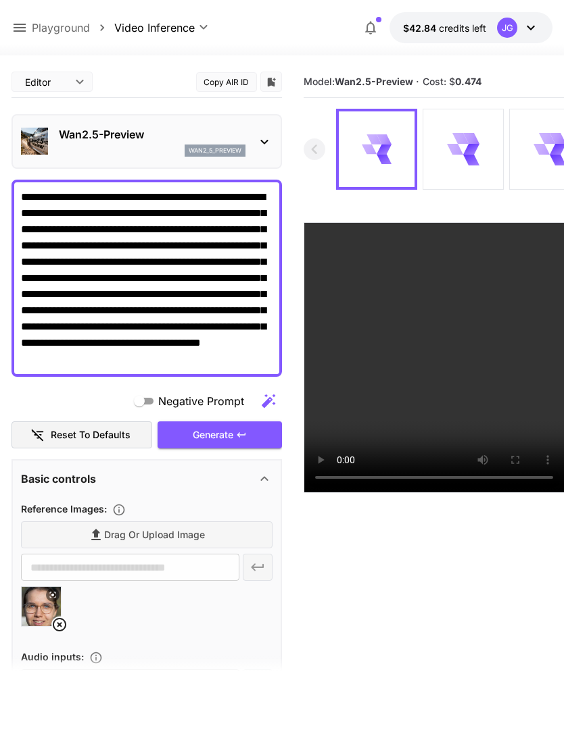
click at [264, 359] on textarea "**********" at bounding box center [146, 278] width 251 height 178
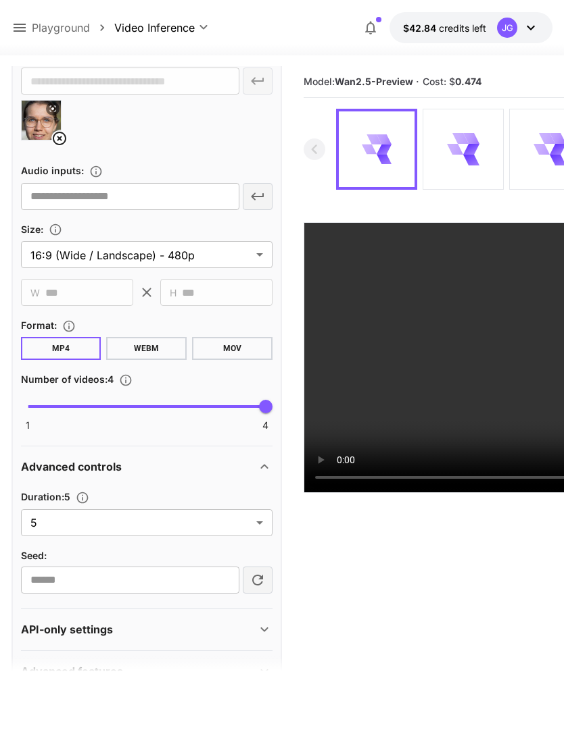
scroll to position [502, 0]
type textarea "**********"
click at [263, 522] on body "**********" at bounding box center [282, 420] width 564 height 841
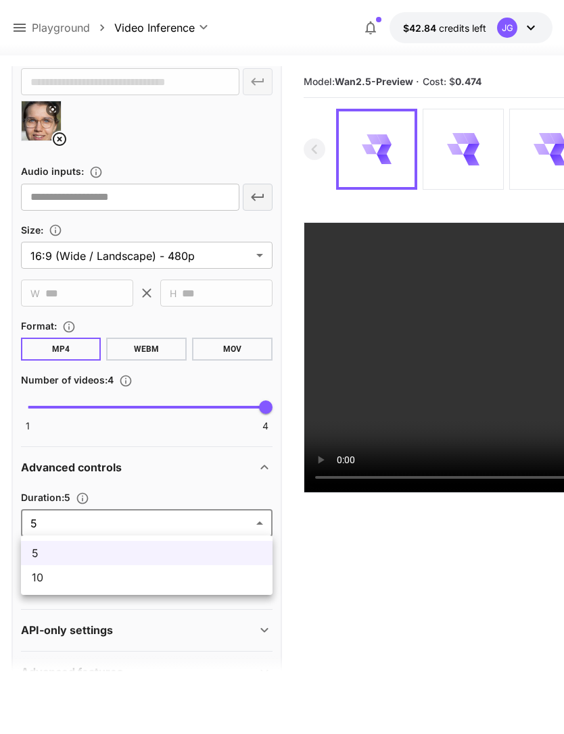
click at [197, 582] on span "10" at bounding box center [147, 578] width 230 height 16
type input "**"
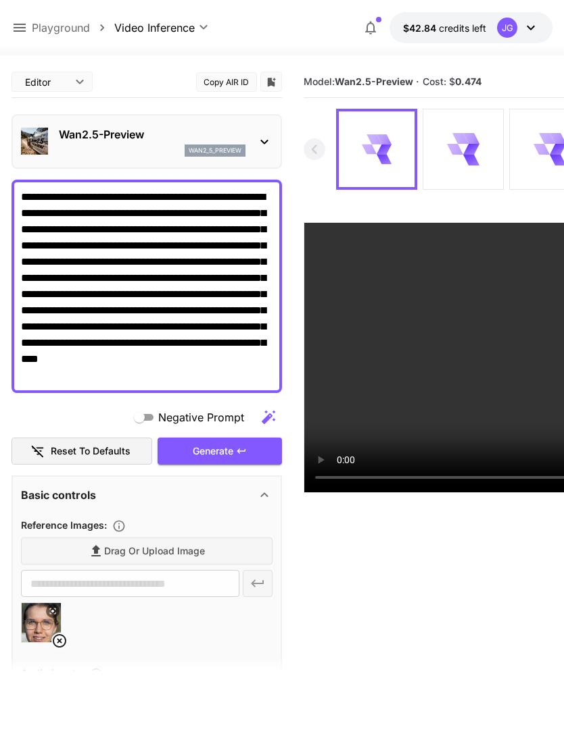
scroll to position [0, 0]
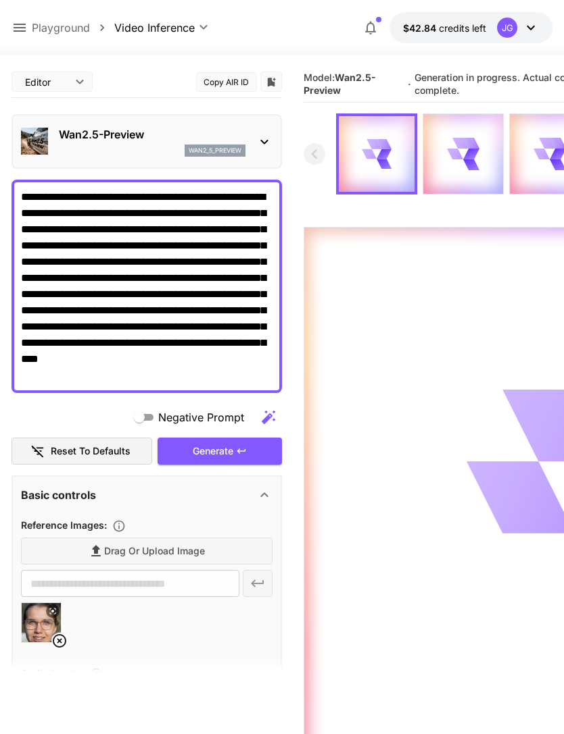
click at [18, 28] on icon at bounding box center [20, 28] width 12 height 8
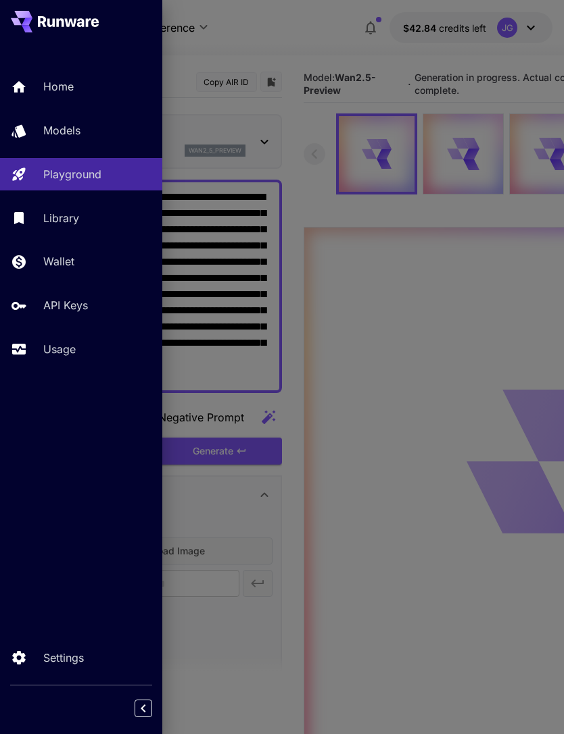
click at [68, 345] on p "Usage" at bounding box center [59, 349] width 32 height 16
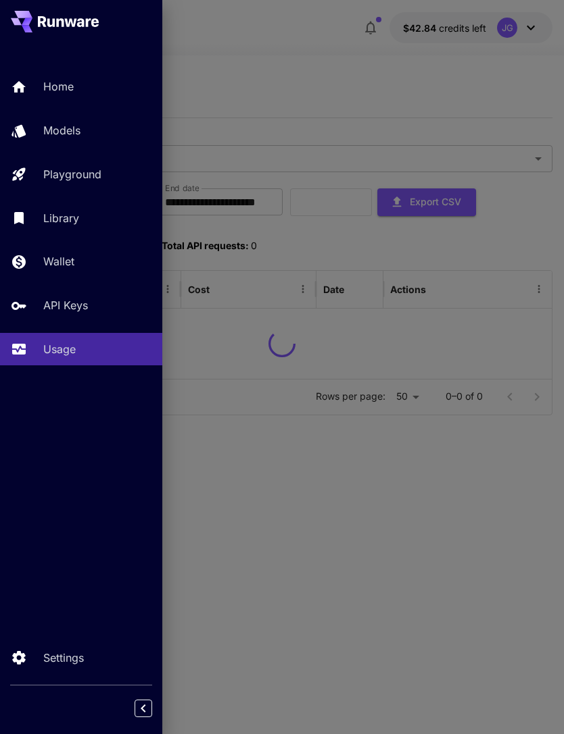
click at [289, 66] on div at bounding box center [282, 367] width 564 height 734
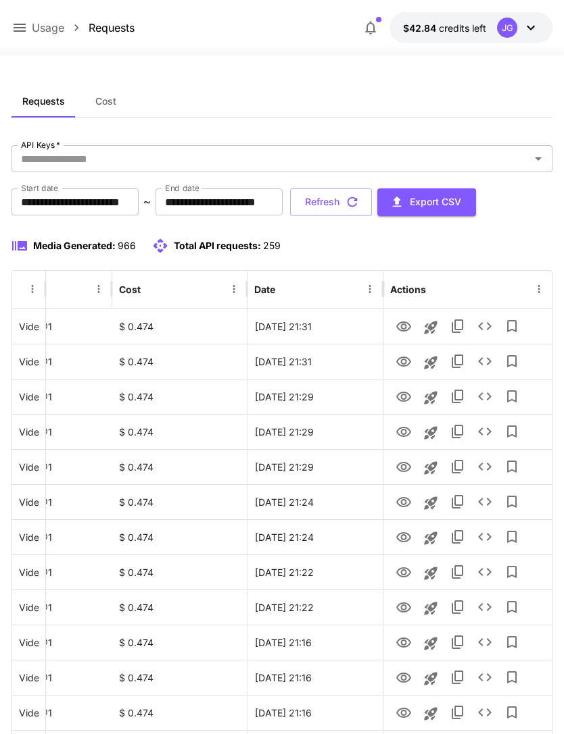
scroll to position [0, 69]
click at [405, 321] on icon "View" at bounding box center [403, 327] width 16 height 16
click at [372, 199] on button "Refresh" at bounding box center [331, 203] width 82 height 28
click at [372, 201] on button "Refresh" at bounding box center [331, 203] width 82 height 28
click at [372, 199] on button "Refresh" at bounding box center [331, 203] width 82 height 28
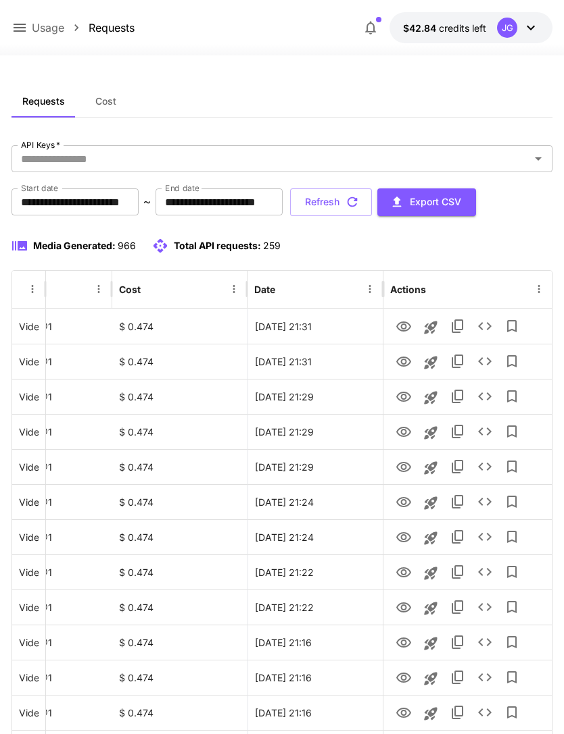
click at [372, 202] on button "Refresh" at bounding box center [331, 203] width 82 height 28
click at [372, 200] on button "Refresh" at bounding box center [331, 203] width 82 height 28
click at [372, 206] on button "Refresh" at bounding box center [331, 203] width 82 height 28
click at [372, 207] on button "Refresh" at bounding box center [331, 203] width 82 height 28
click at [372, 197] on button "Refresh" at bounding box center [331, 203] width 82 height 28
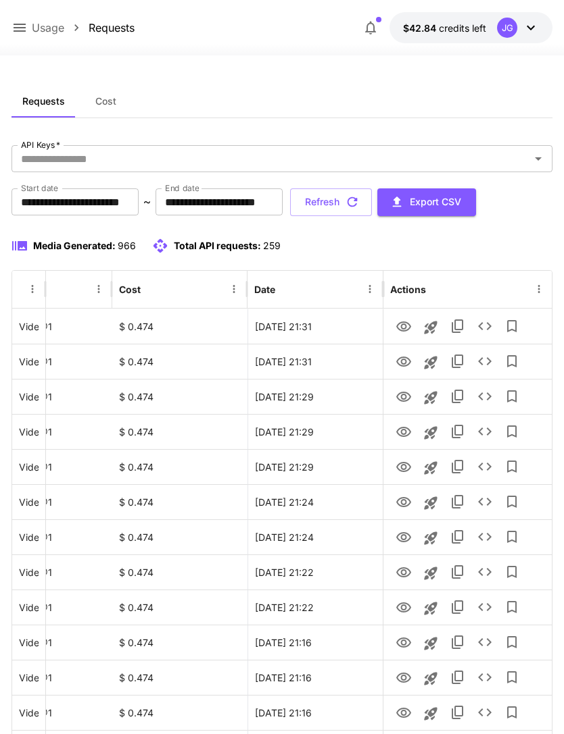
click at [372, 208] on button "Refresh" at bounding box center [331, 203] width 82 height 28
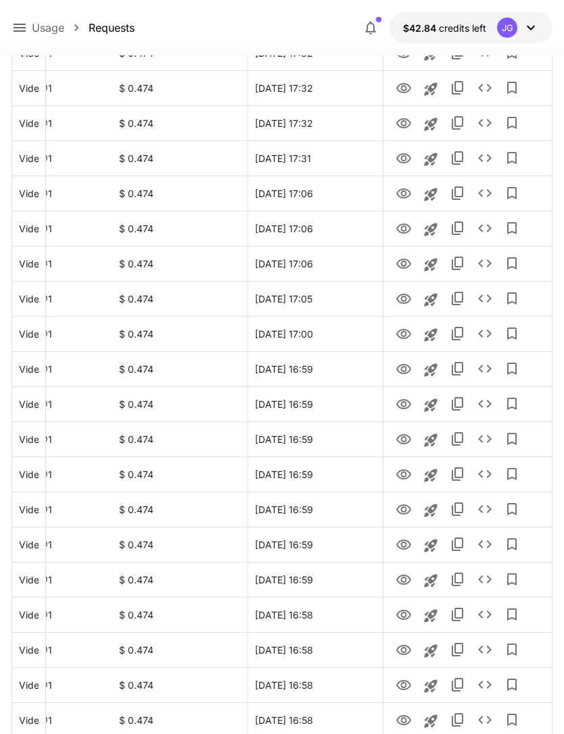
scroll to position [1364, 0]
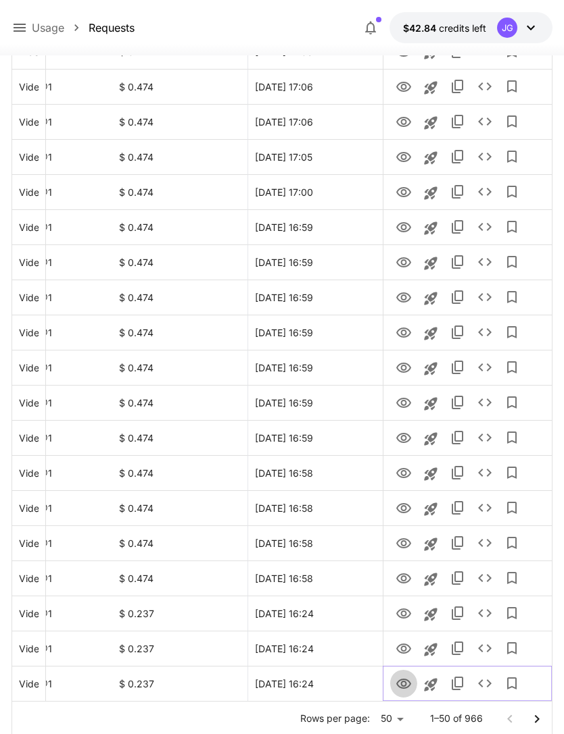
click at [405, 684] on icon "View" at bounding box center [403, 684] width 15 height 10
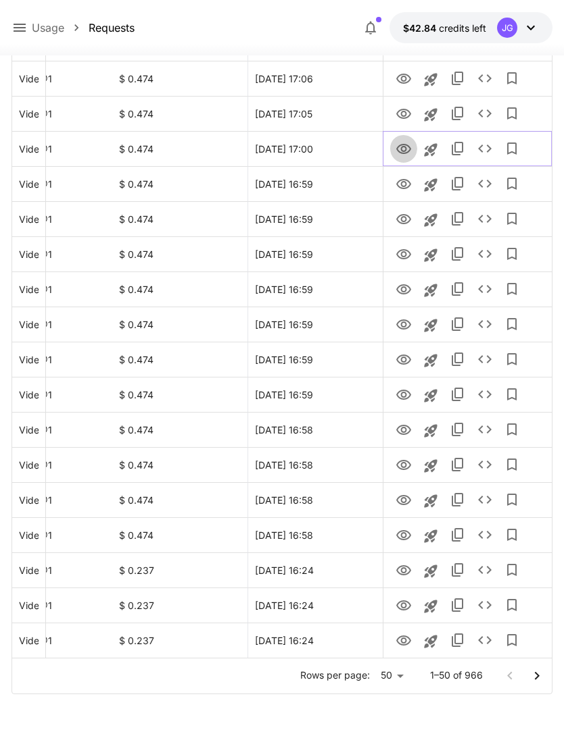
click at [405, 145] on icon "View" at bounding box center [403, 149] width 15 height 10
click at [405, 178] on icon "View" at bounding box center [403, 184] width 16 height 16
click at [407, 145] on icon "View" at bounding box center [403, 149] width 15 height 10
click at [403, 184] on icon "View" at bounding box center [403, 184] width 16 height 16
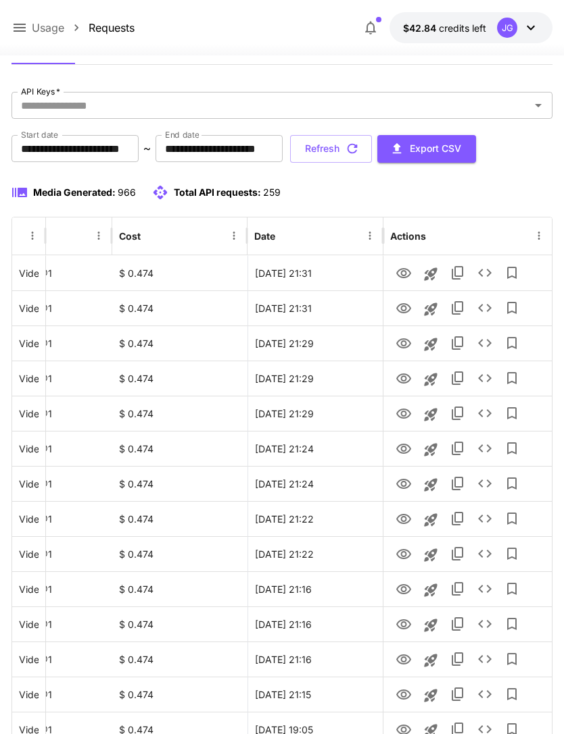
scroll to position [0, 0]
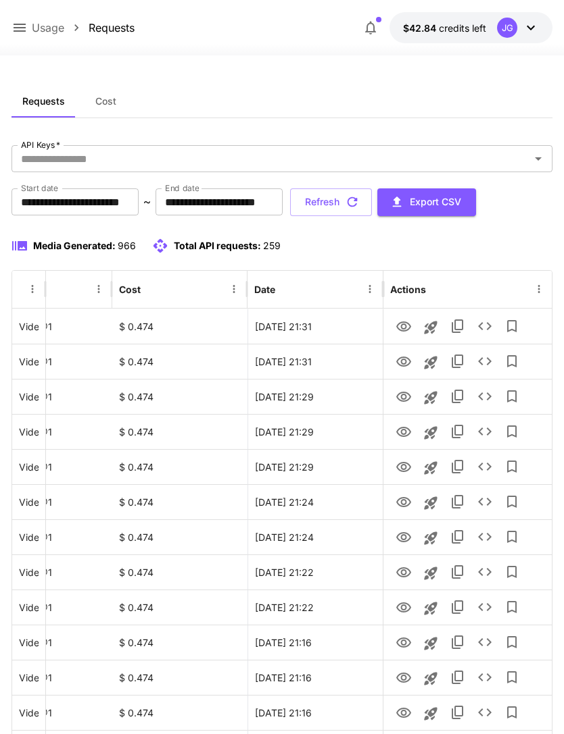
click at [372, 200] on button "Refresh" at bounding box center [331, 203] width 82 height 28
click at [405, 506] on icon "View" at bounding box center [403, 502] width 15 height 10
click at [407, 537] on icon "View" at bounding box center [403, 538] width 16 height 16
click at [405, 574] on icon "View" at bounding box center [403, 573] width 16 height 16
click at [372, 205] on button "Refresh" at bounding box center [331, 203] width 82 height 28
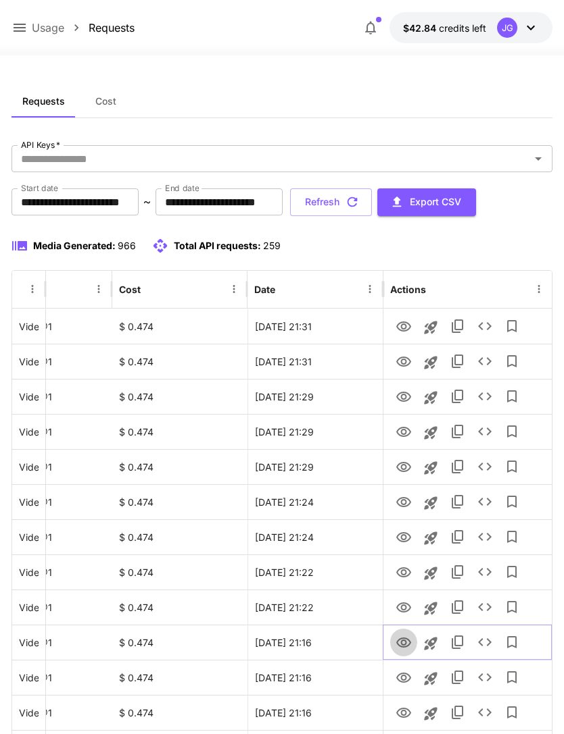
click at [401, 643] on icon "View" at bounding box center [403, 643] width 15 height 10
click at [404, 681] on icon "View" at bounding box center [403, 678] width 16 height 16
click at [405, 714] on icon "View" at bounding box center [403, 713] width 15 height 10
click at [405, 677] on icon "View" at bounding box center [403, 678] width 15 height 10
click at [372, 203] on button "Refresh" at bounding box center [331, 203] width 82 height 28
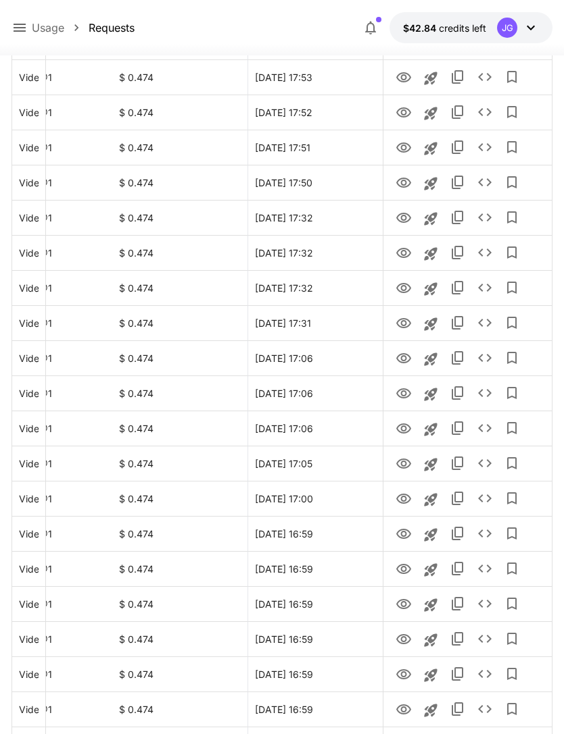
scroll to position [1057, 0]
click at [403, 459] on icon "View" at bounding box center [403, 464] width 15 height 10
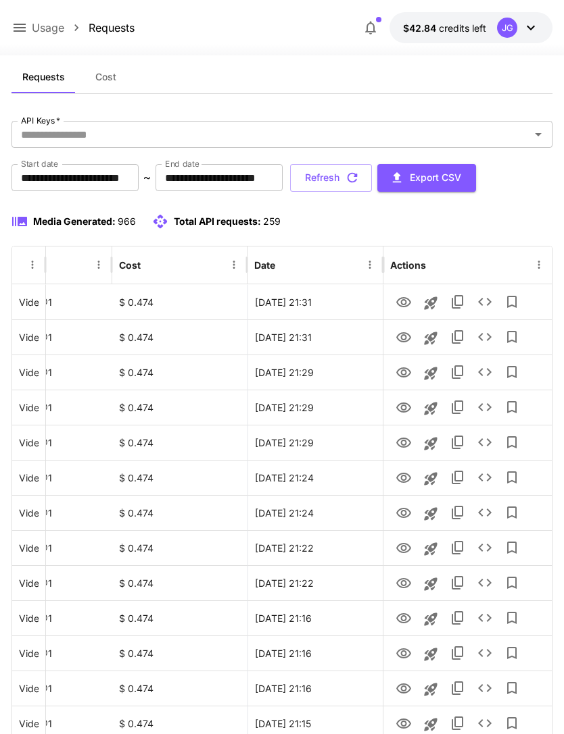
scroll to position [0, 0]
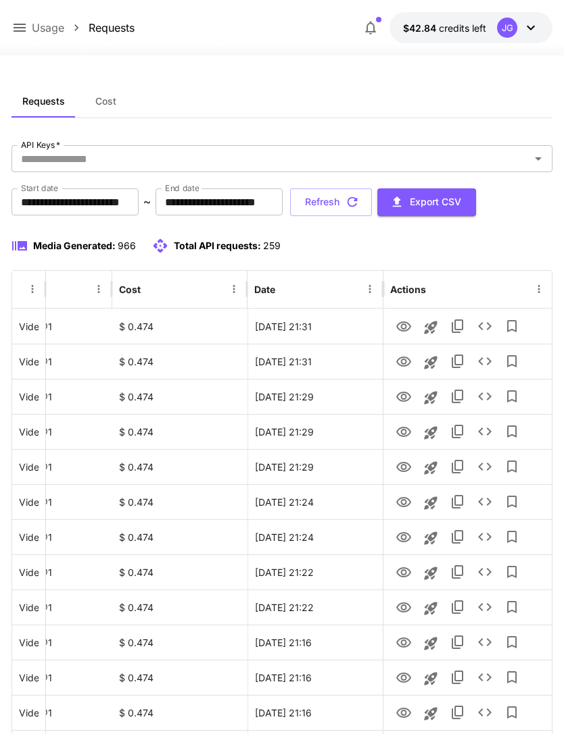
click at [372, 199] on button "Refresh" at bounding box center [331, 203] width 82 height 28
click at [405, 364] on icon "View" at bounding box center [403, 362] width 16 height 16
click at [22, 29] on icon at bounding box center [19, 28] width 16 height 16
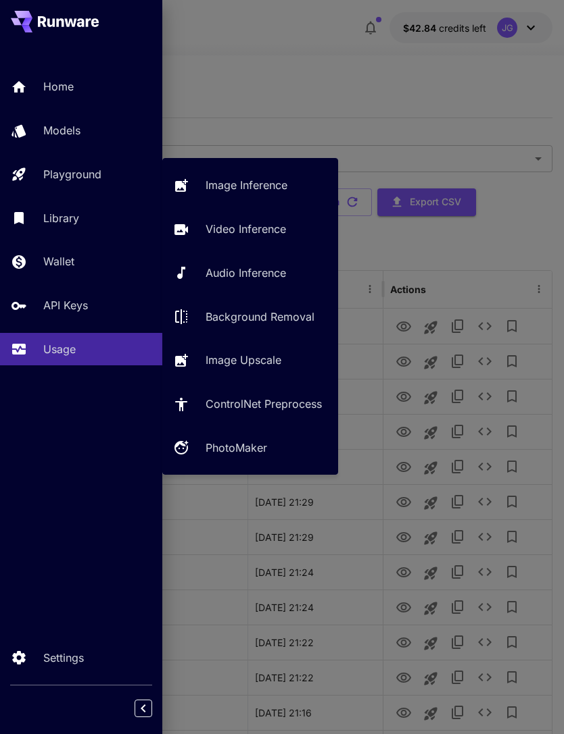
click at [260, 234] on p "Video Inference" at bounding box center [245, 229] width 80 height 16
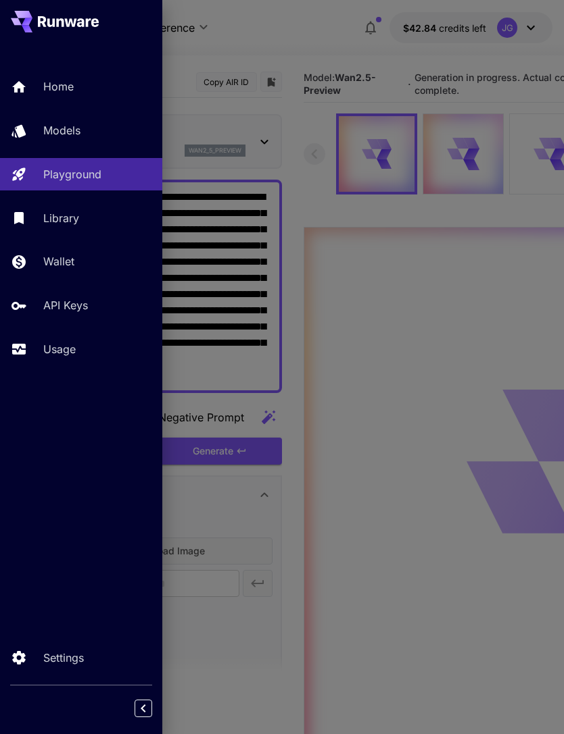
type input "*"
click at [301, 32] on div at bounding box center [282, 367] width 564 height 734
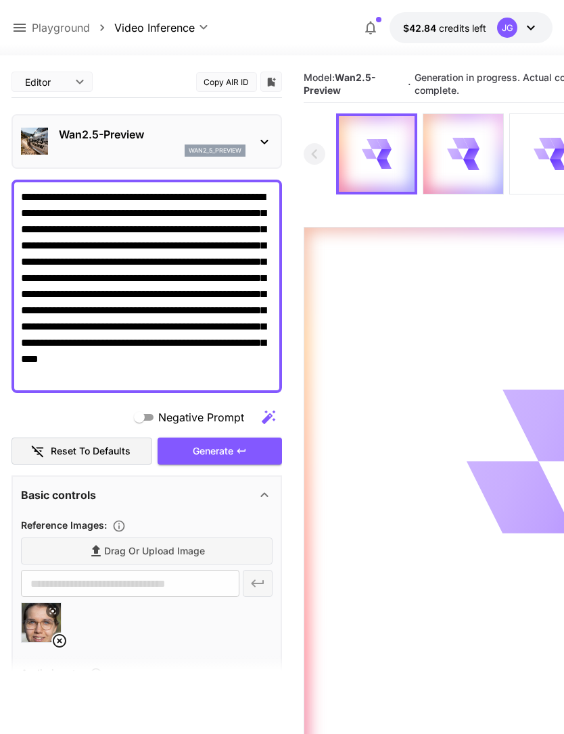
click at [61, 639] on icon at bounding box center [60, 641] width 14 height 14
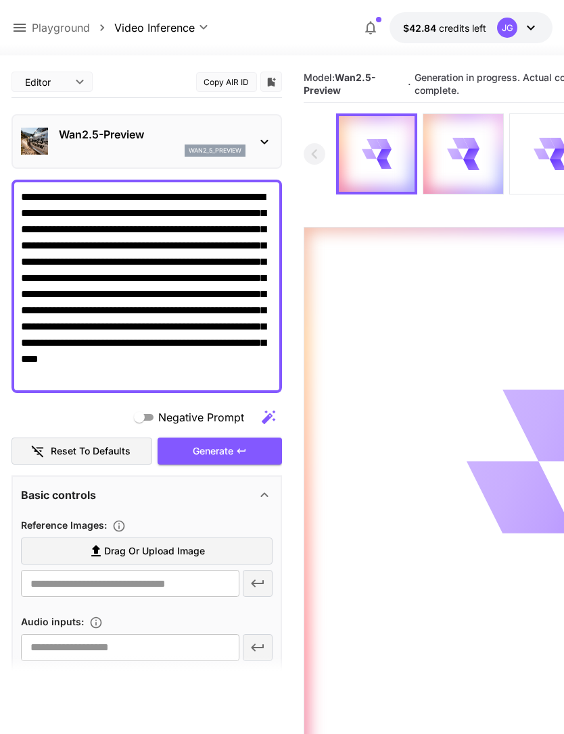
click at [179, 555] on span "Drag or upload image" at bounding box center [154, 551] width 101 height 17
click at [0, 0] on input "Drag or upload image" at bounding box center [0, 0] width 0 height 0
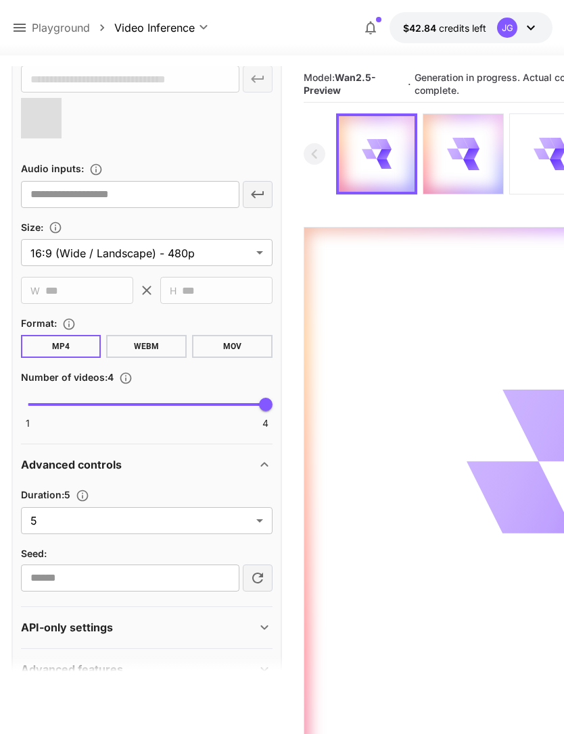
scroll to position [502, 0]
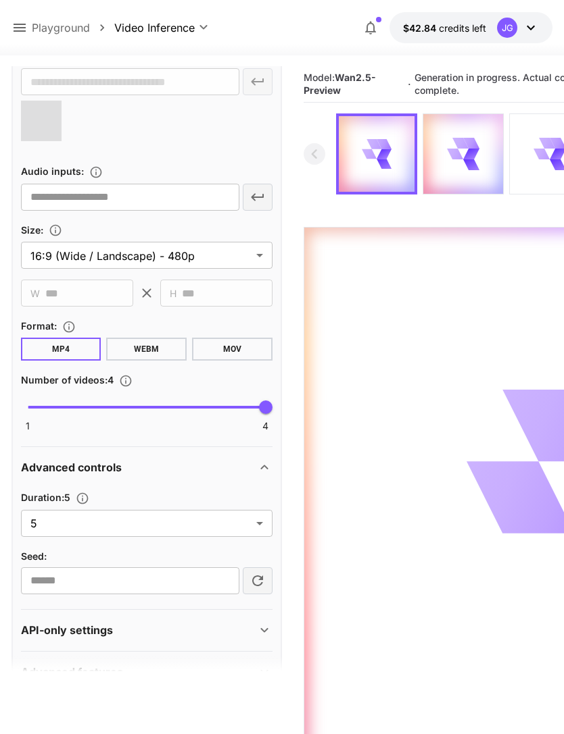
click at [247, 524] on body "**********" at bounding box center [282, 420] width 564 height 841
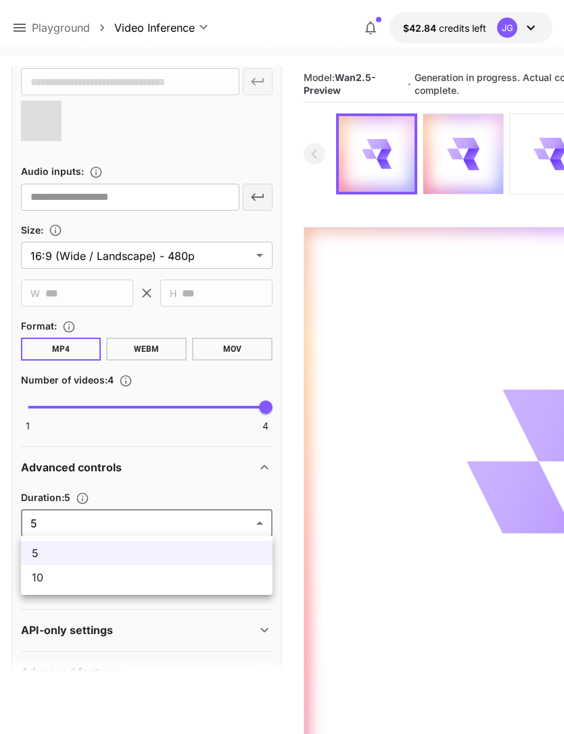
type input "**********"
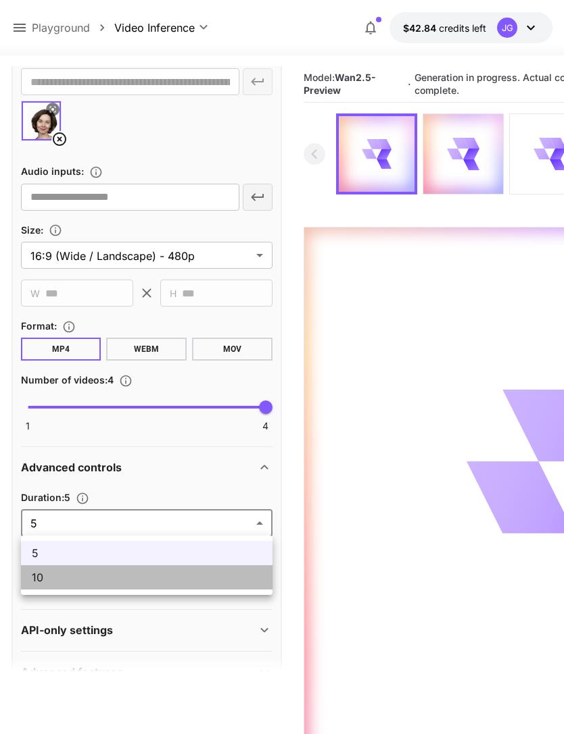
click at [189, 582] on span "10" at bounding box center [147, 578] width 230 height 16
type input "**"
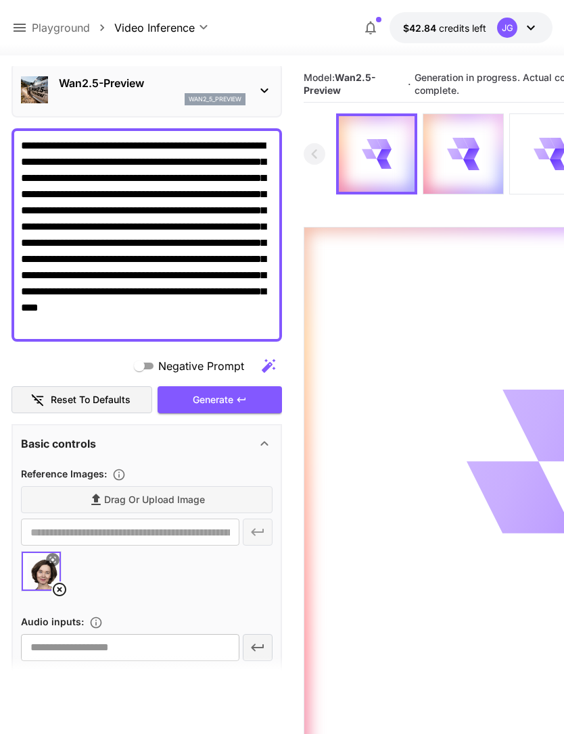
scroll to position [52, 0]
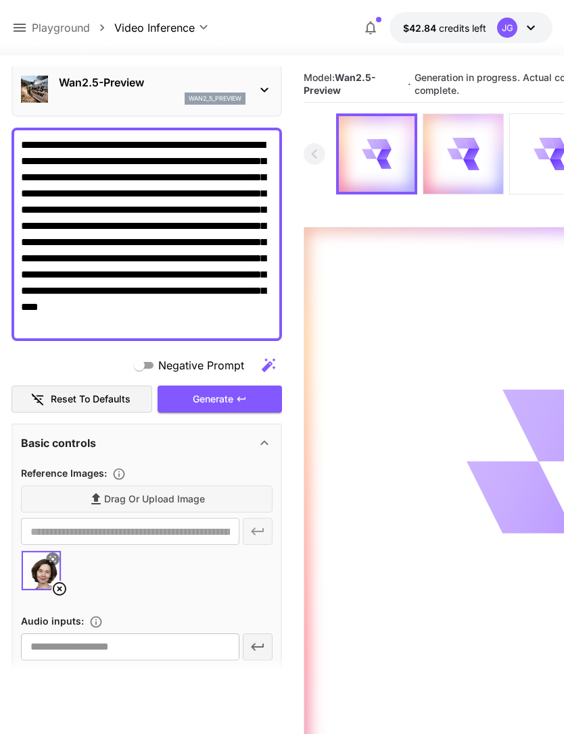
click at [232, 401] on div "Generate" at bounding box center [219, 400] width 124 height 28
click at [18, 30] on icon at bounding box center [19, 28] width 16 height 16
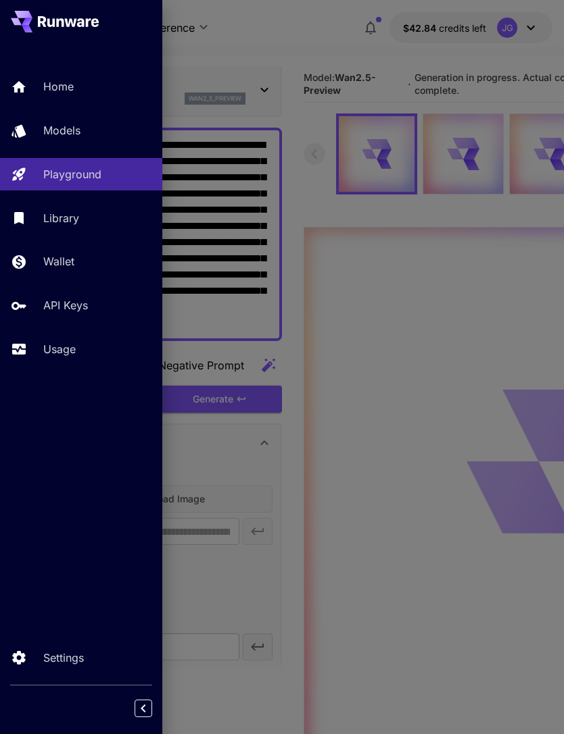
click at [70, 351] on p "Usage" at bounding box center [59, 349] width 32 height 16
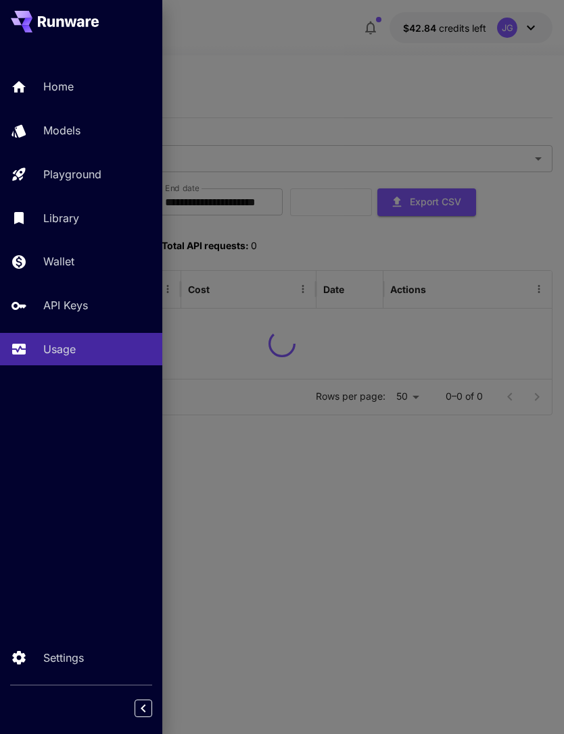
click at [293, 71] on div at bounding box center [282, 367] width 564 height 734
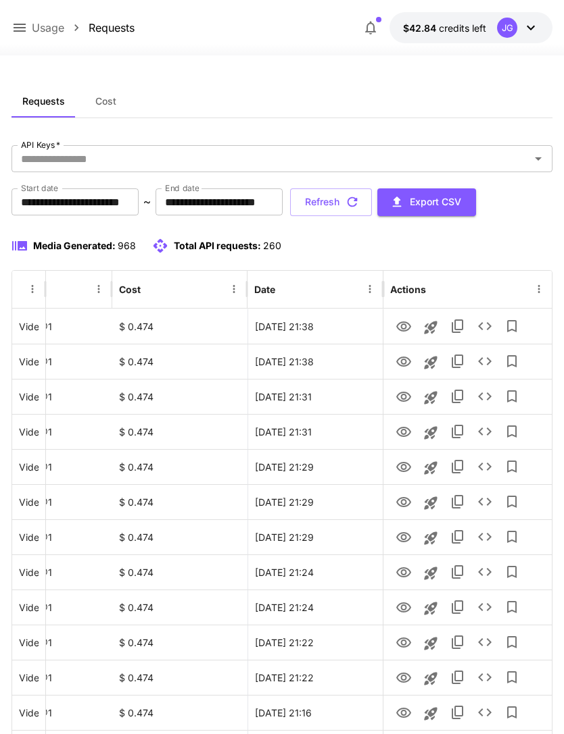
scroll to position [0, 69]
click at [406, 328] on icon "View" at bounding box center [403, 327] width 16 height 16
click at [372, 198] on button "Refresh" at bounding box center [331, 203] width 82 height 28
click at [372, 205] on button "Refresh" at bounding box center [331, 203] width 82 height 28
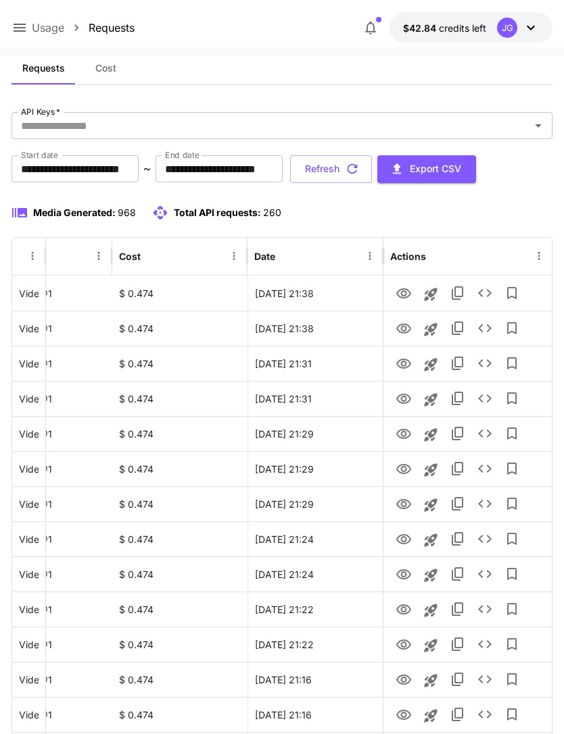
scroll to position [0, 0]
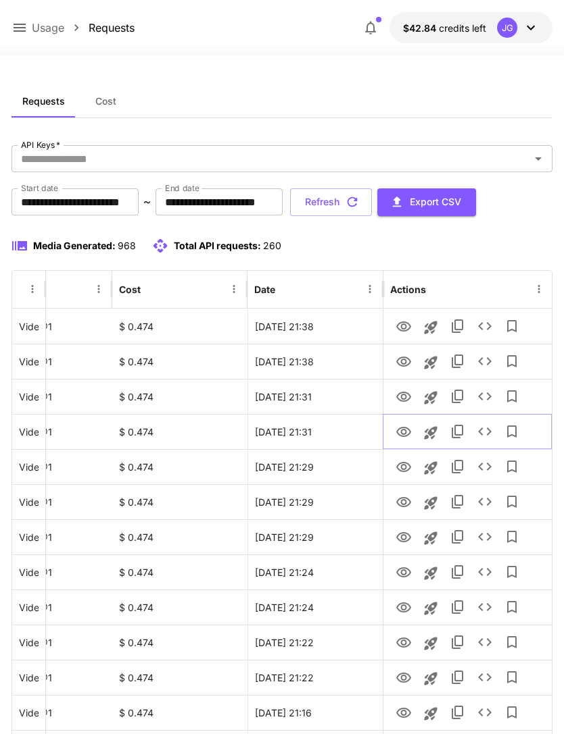
click at [402, 436] on icon "View" at bounding box center [403, 432] width 15 height 10
click at [403, 356] on icon "View" at bounding box center [403, 362] width 16 height 16
click at [403, 328] on icon "View" at bounding box center [403, 327] width 15 height 10
click at [372, 201] on button "Refresh" at bounding box center [331, 203] width 82 height 28
click at [372, 203] on button "Refresh" at bounding box center [331, 203] width 82 height 28
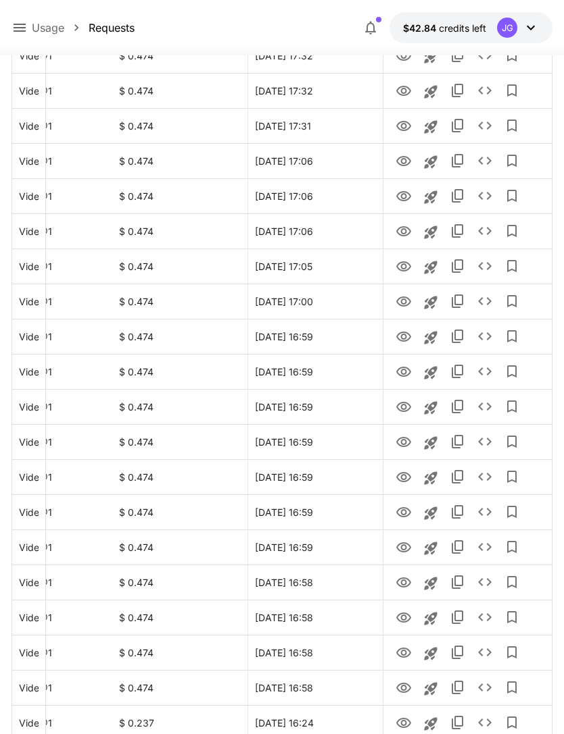
scroll to position [1364, 0]
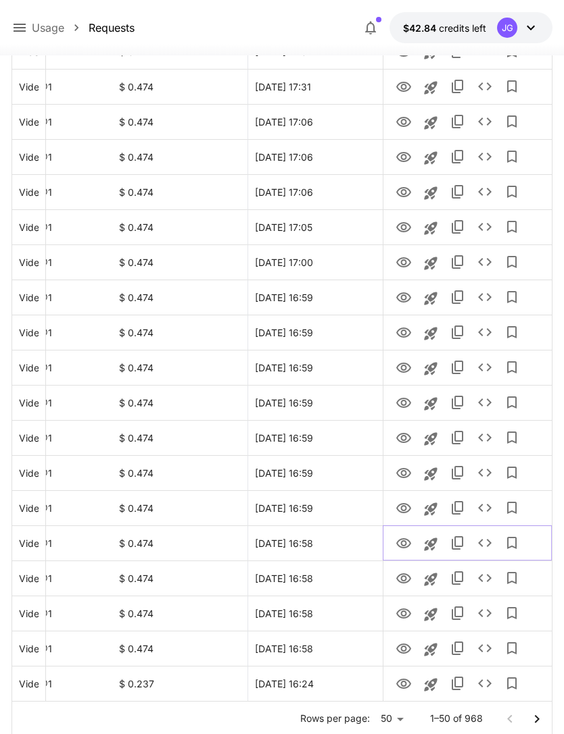
click at [403, 544] on icon "View" at bounding box center [403, 544] width 16 height 16
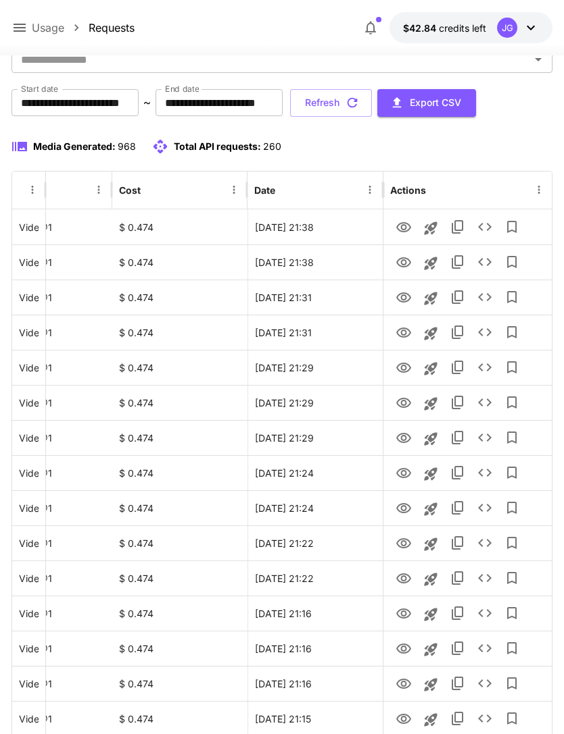
scroll to position [0, 0]
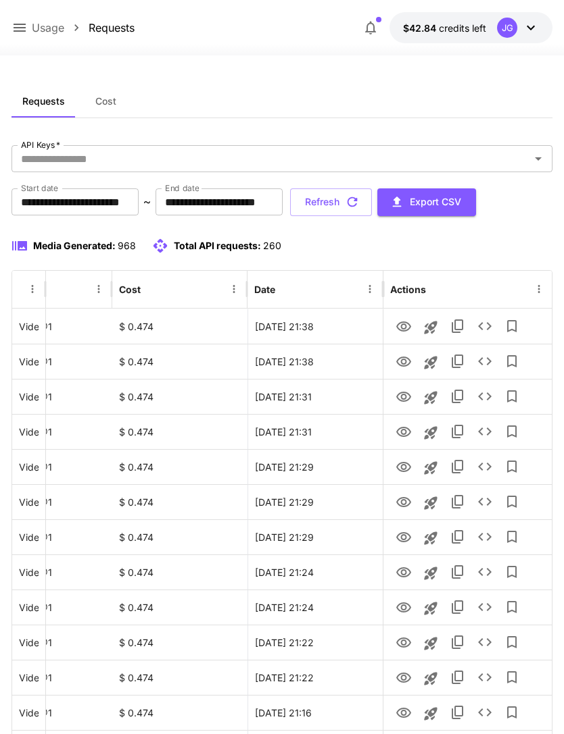
click at [372, 203] on button "Refresh" at bounding box center [331, 203] width 82 height 28
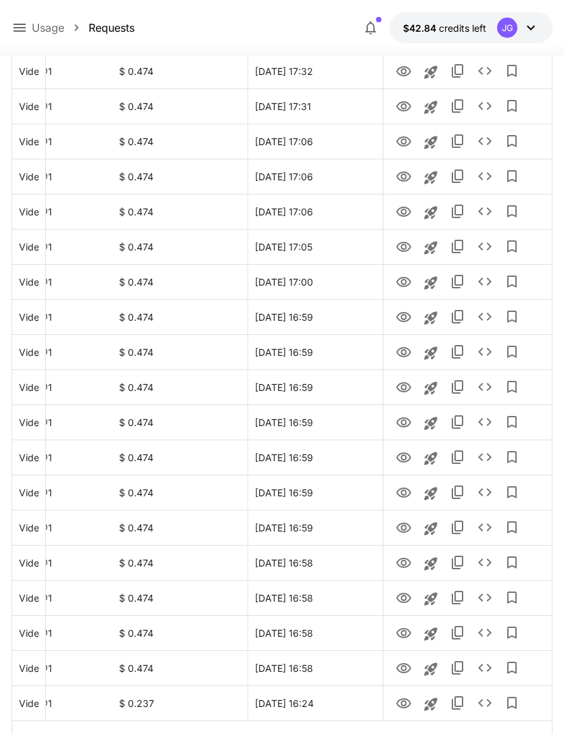
scroll to position [1364, 0]
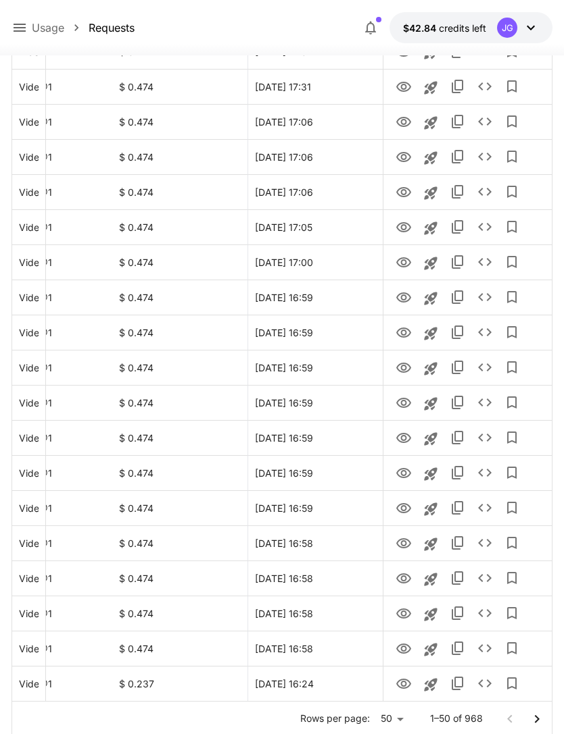
click at [540, 719] on icon "Go to next page" at bounding box center [536, 719] width 16 height 16
click at [401, 647] on icon "View" at bounding box center [403, 649] width 15 height 10
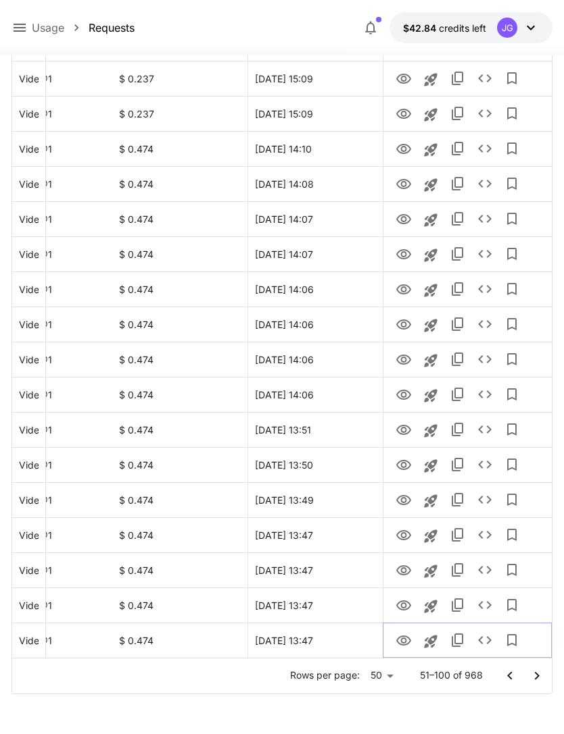
click at [405, 644] on icon "View" at bounding box center [403, 641] width 15 height 10
click at [399, 568] on icon "View" at bounding box center [403, 571] width 16 height 16
click at [407, 536] on icon "View" at bounding box center [403, 536] width 16 height 16
click at [409, 576] on icon "View" at bounding box center [403, 571] width 16 height 16
click at [405, 497] on icon "View" at bounding box center [403, 501] width 16 height 16
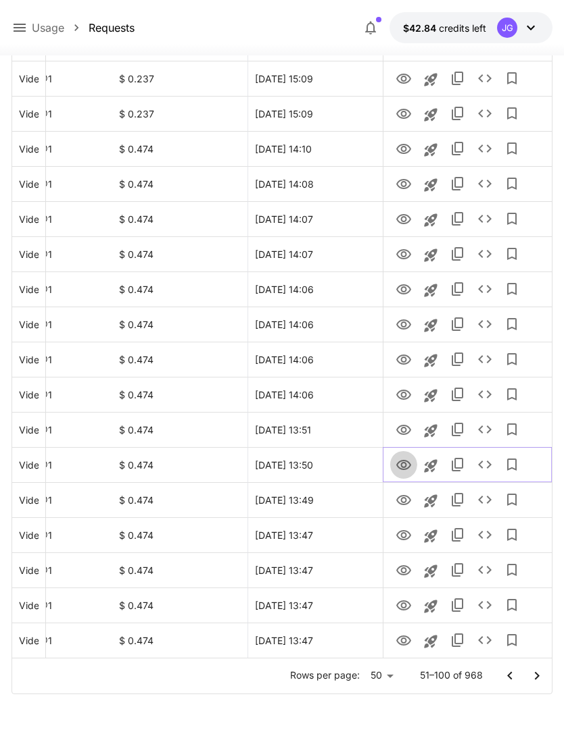
click at [402, 466] on icon "View" at bounding box center [403, 465] width 15 height 10
click at [401, 431] on icon "View" at bounding box center [403, 430] width 15 height 10
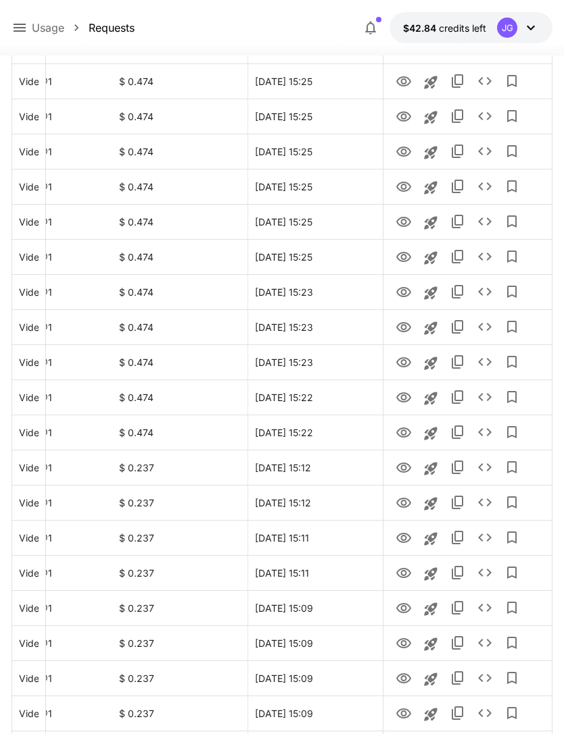
scroll to position [1364, 0]
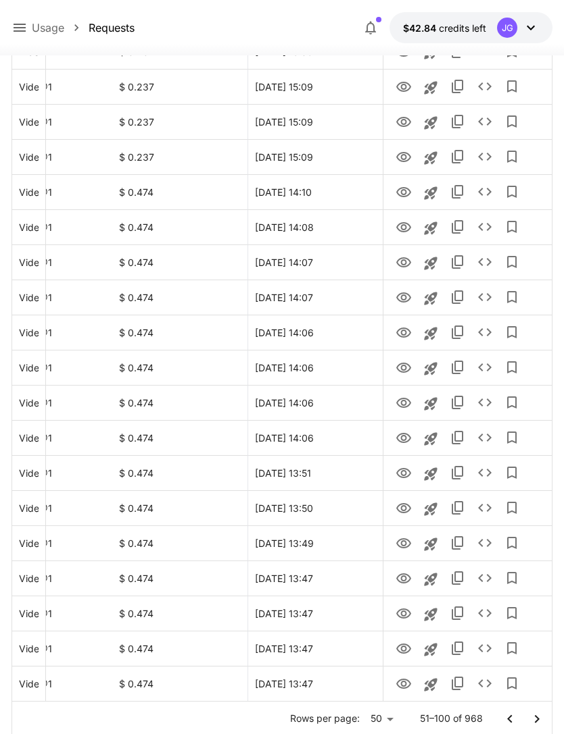
click at [507, 719] on icon "Go to previous page" at bounding box center [509, 719] width 5 height 8
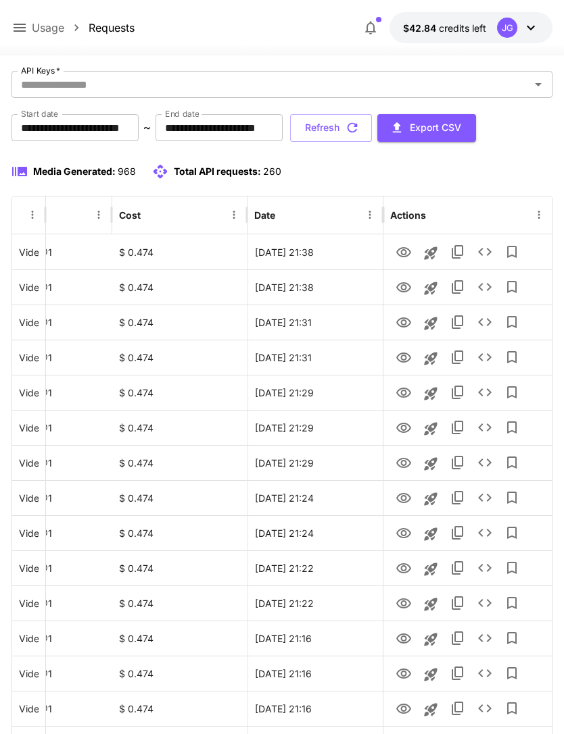
scroll to position [0, 0]
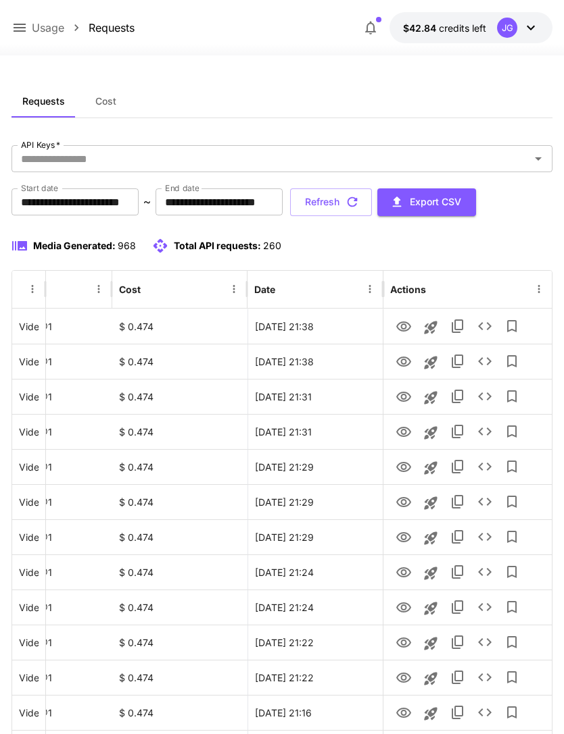
click at [372, 209] on button "Refresh" at bounding box center [331, 203] width 82 height 28
click at [404, 433] on icon "View" at bounding box center [403, 432] width 15 height 10
click at [17, 28] on icon at bounding box center [20, 28] width 12 height 8
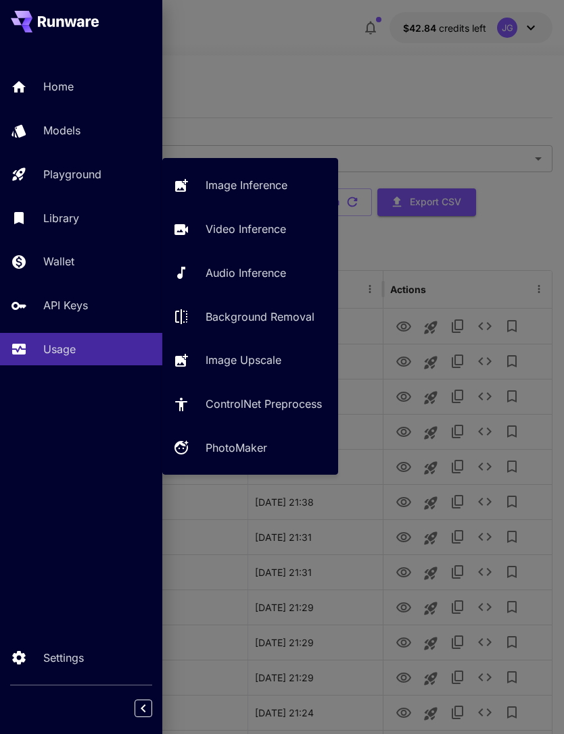
click at [254, 227] on p "Video Inference" at bounding box center [245, 229] width 80 height 16
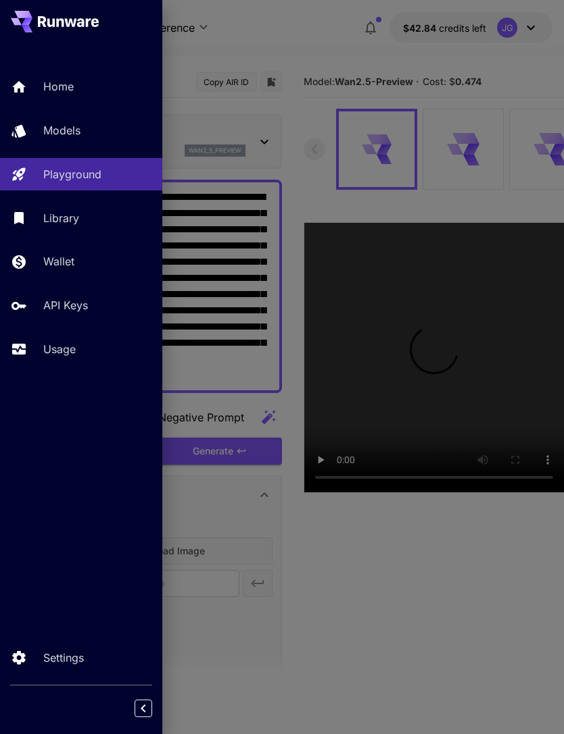
type input "*"
click at [302, 43] on div at bounding box center [282, 367] width 564 height 734
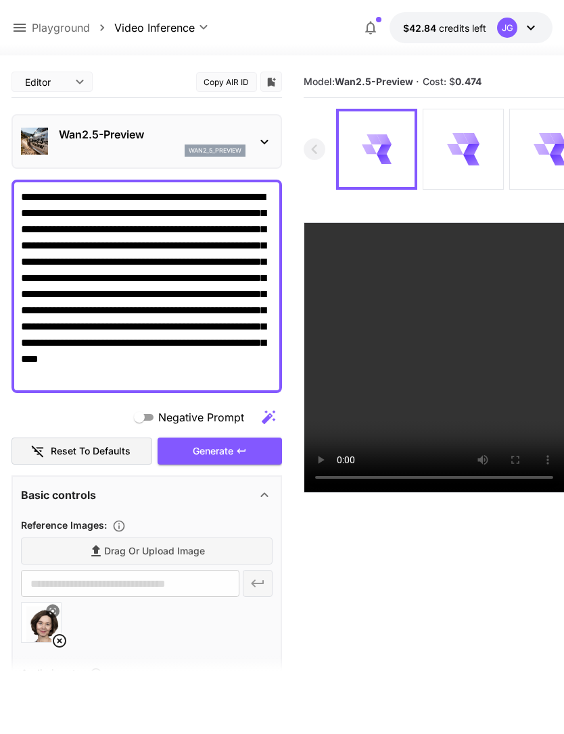
click at [58, 636] on icon at bounding box center [59, 641] width 16 height 16
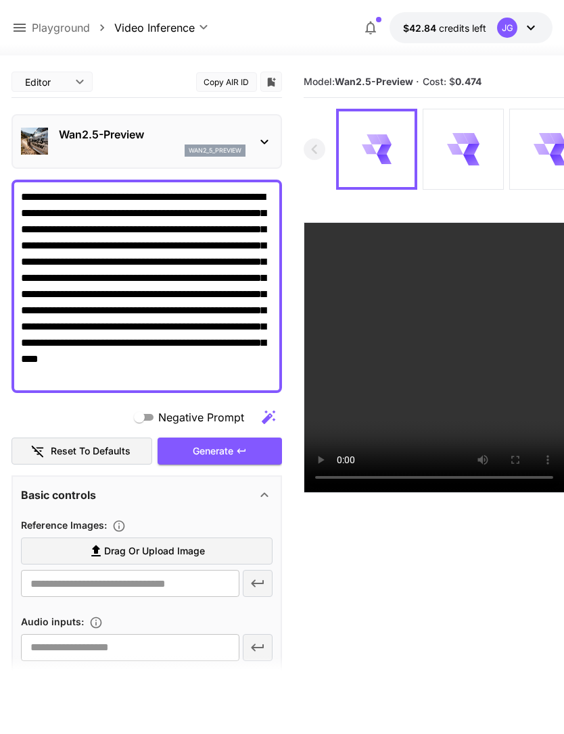
click at [179, 551] on span "Drag or upload image" at bounding box center [154, 551] width 101 height 17
click at [0, 0] on input "Drag or upload image" at bounding box center [0, 0] width 0 height 0
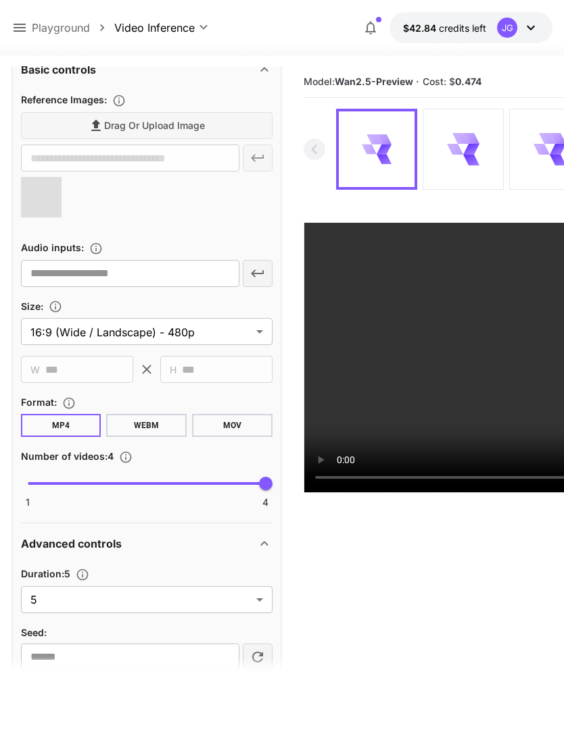
scroll to position [432, 0]
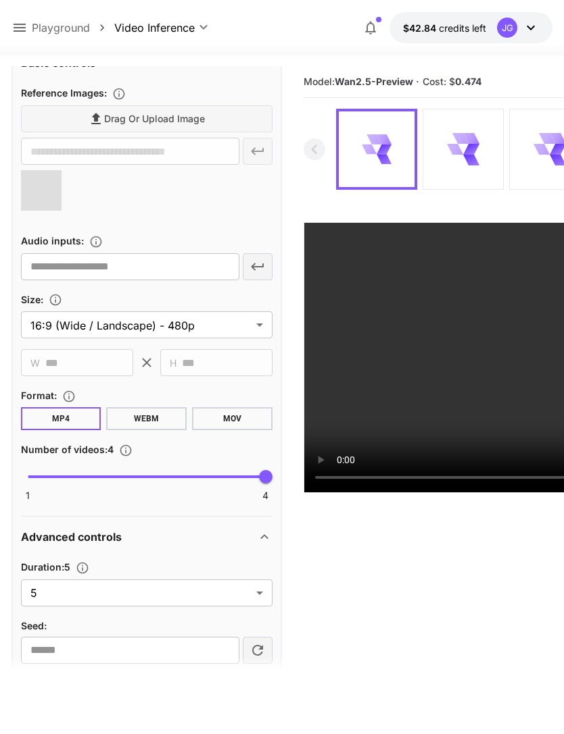
type input "**********"
click at [261, 595] on body "**********" at bounding box center [282, 420] width 564 height 841
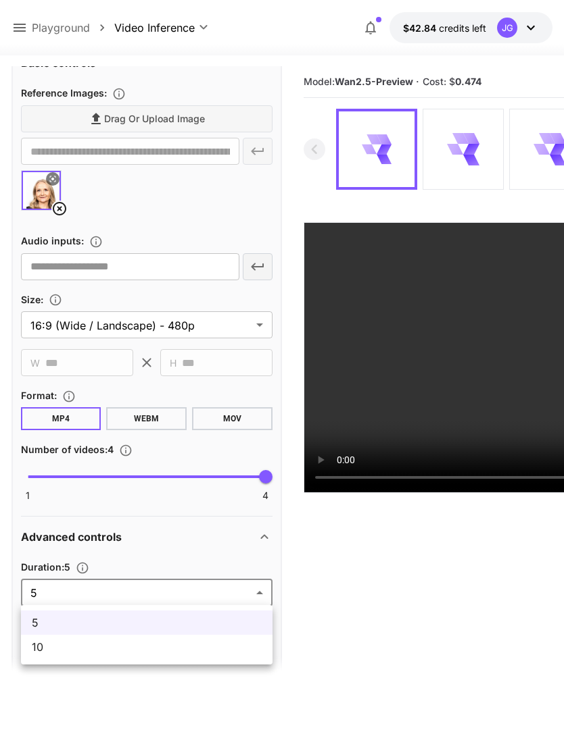
click at [223, 649] on span "10" at bounding box center [147, 647] width 230 height 16
type input "**"
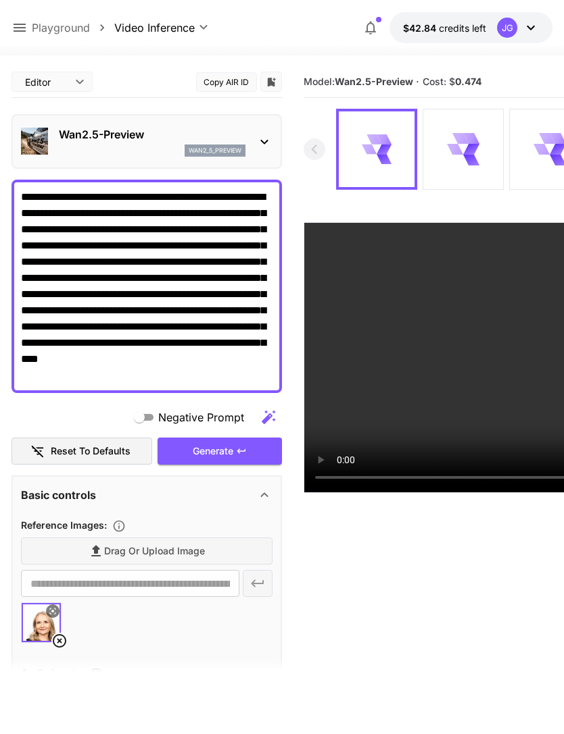
scroll to position [0, 0]
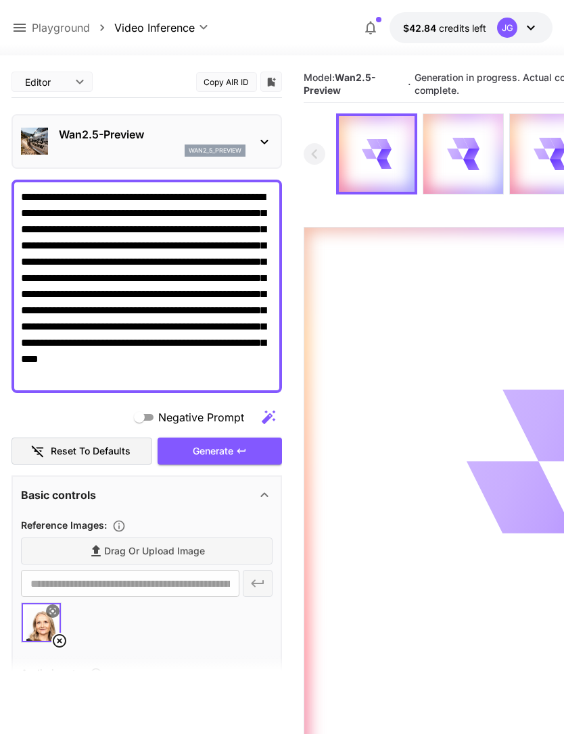
click at [19, 31] on icon at bounding box center [20, 28] width 12 height 8
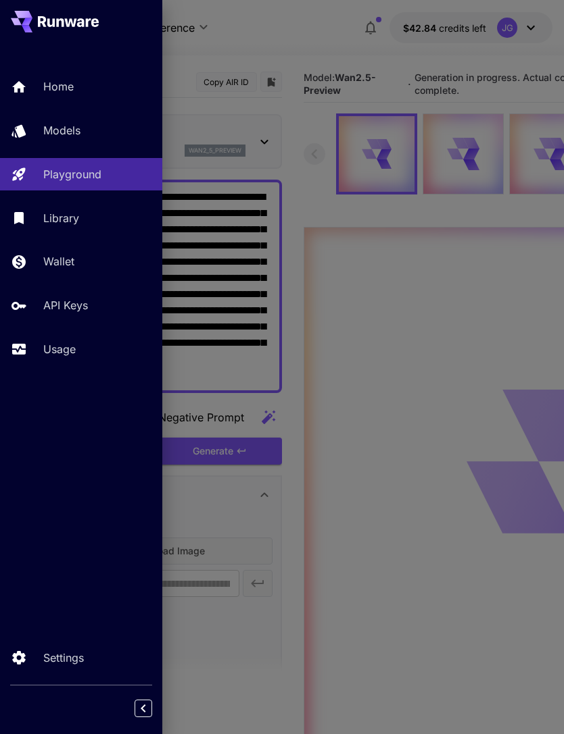
click at [69, 351] on p "Usage" at bounding box center [59, 349] width 32 height 16
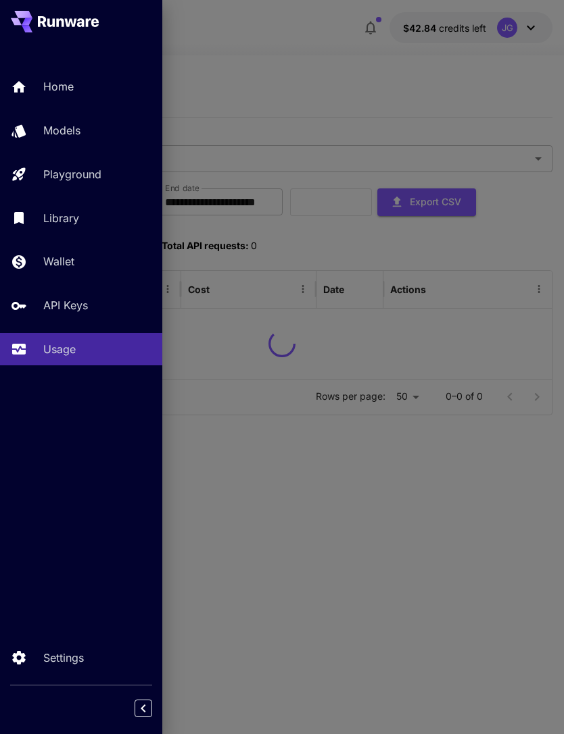
click at [291, 80] on div at bounding box center [282, 367] width 564 height 734
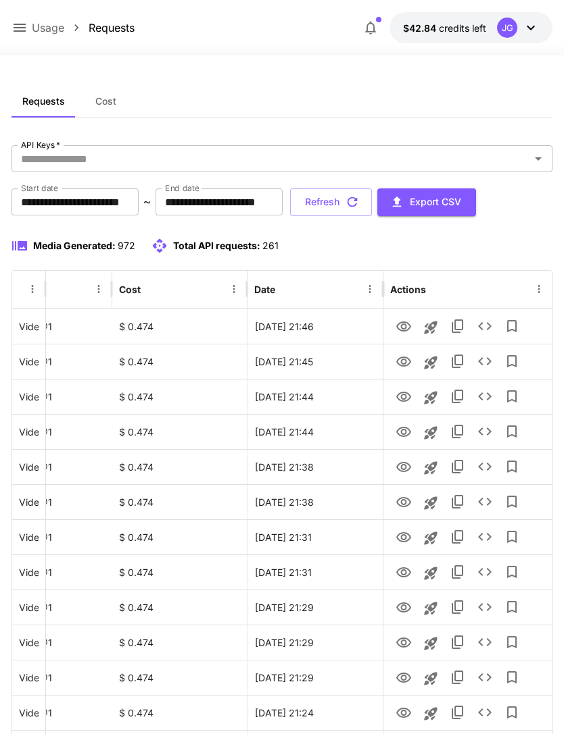
scroll to position [0, 69]
click at [402, 400] on icon "View" at bounding box center [403, 397] width 16 height 16
click at [407, 365] on icon "View" at bounding box center [403, 362] width 15 height 10
click at [405, 329] on icon "View" at bounding box center [403, 327] width 16 height 16
click at [401, 363] on icon "View" at bounding box center [403, 362] width 15 height 10
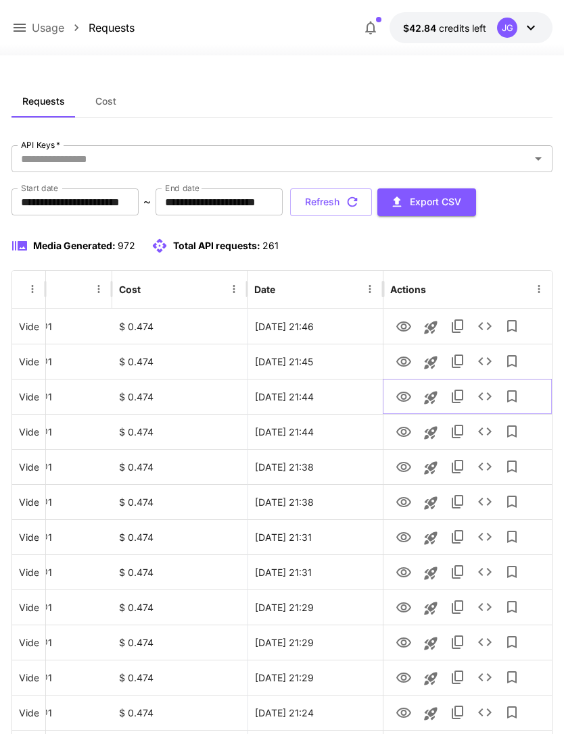
click at [405, 401] on icon "View" at bounding box center [403, 397] width 15 height 10
click at [372, 201] on button "Refresh" at bounding box center [331, 203] width 82 height 28
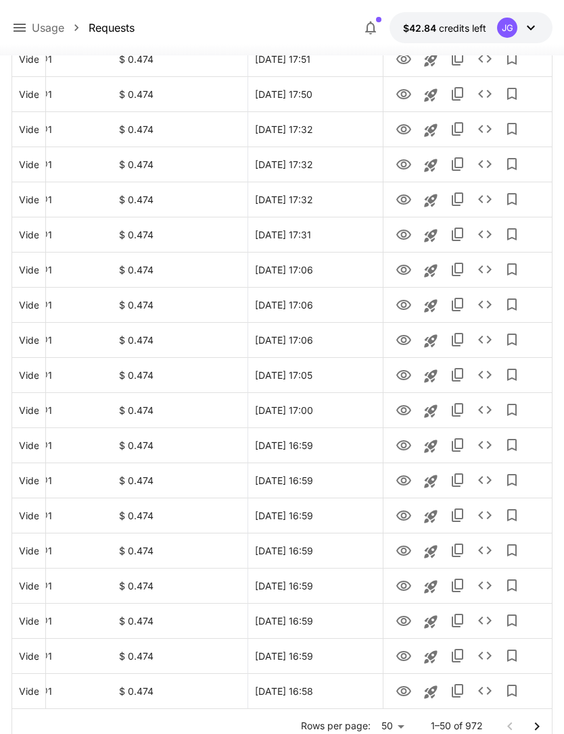
scroll to position [1364, 0]
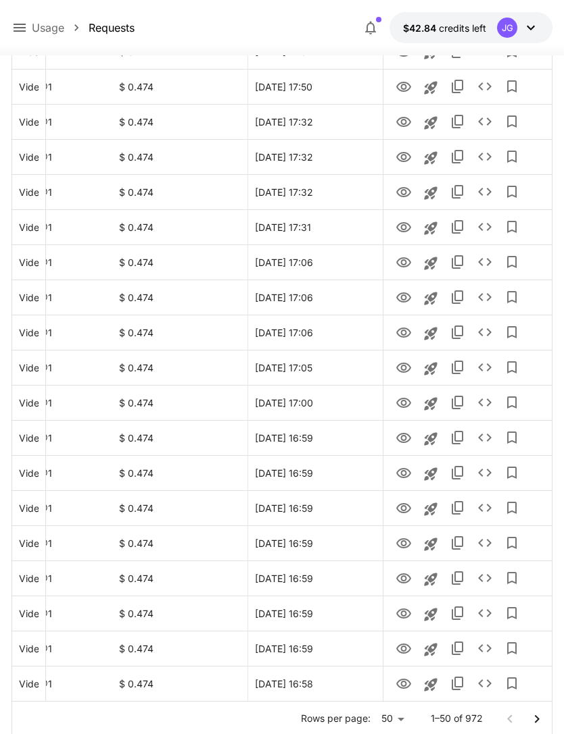
click at [539, 720] on icon "Go to next page" at bounding box center [536, 719] width 16 height 16
click at [406, 299] on icon "View" at bounding box center [403, 298] width 16 height 16
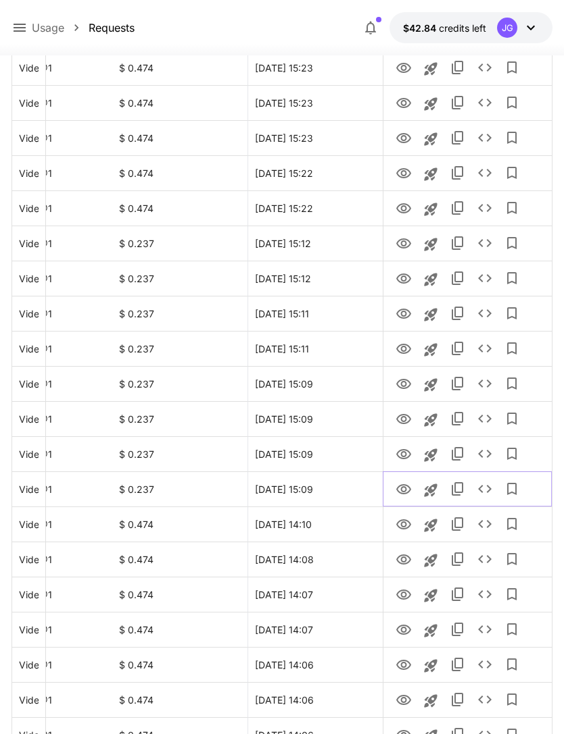
scroll to position [1171, 0]
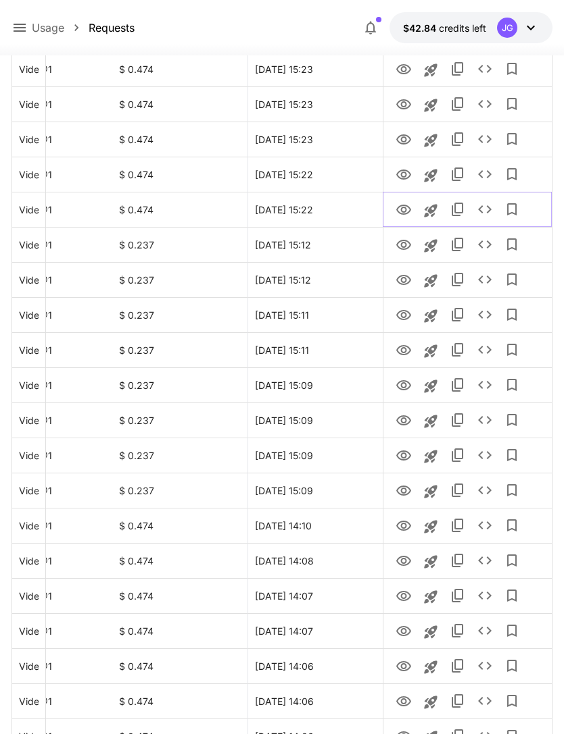
click at [405, 205] on icon "View" at bounding box center [403, 210] width 15 height 10
click at [408, 174] on icon "View" at bounding box center [403, 175] width 16 height 16
click at [411, 138] on icon "View" at bounding box center [403, 140] width 16 height 16
click at [404, 105] on icon "View" at bounding box center [403, 105] width 16 height 16
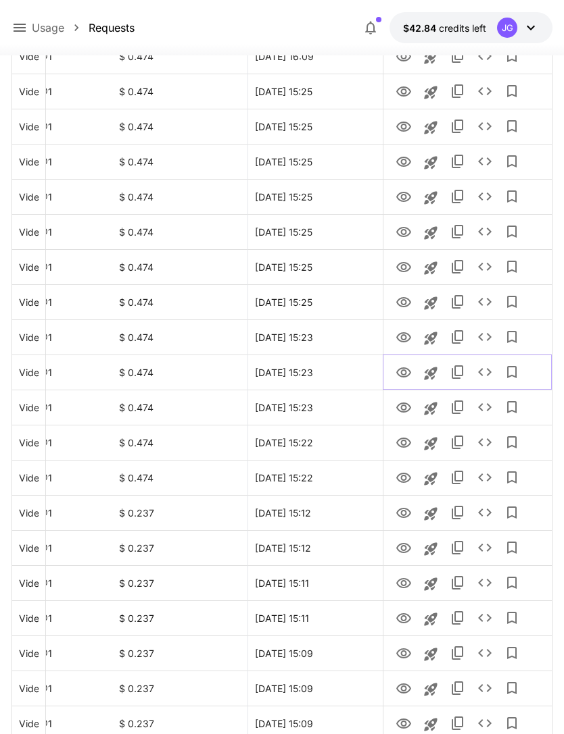
scroll to position [903, 0]
click at [399, 334] on icon "View" at bounding box center [403, 337] width 15 height 10
click at [403, 301] on icon "View" at bounding box center [403, 303] width 16 height 16
click at [407, 270] on icon "View" at bounding box center [403, 267] width 15 height 10
click at [409, 230] on icon "View" at bounding box center [403, 232] width 15 height 10
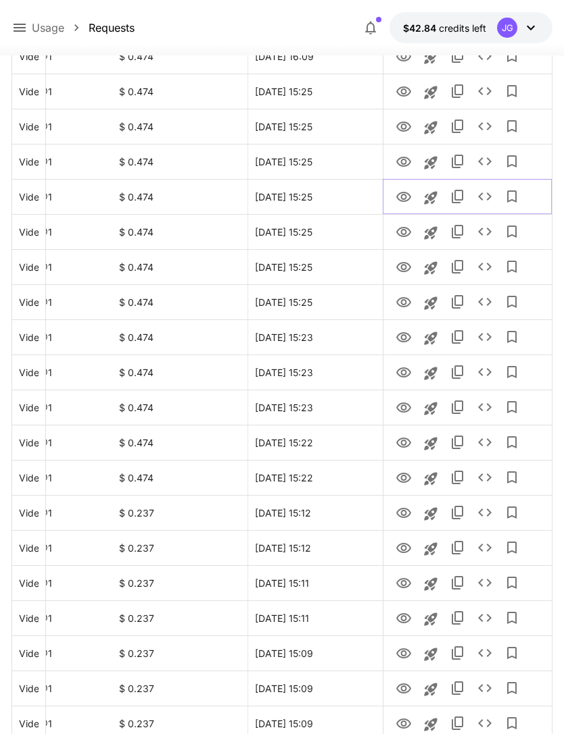
click at [402, 195] on icon "View" at bounding box center [403, 197] width 16 height 16
click at [407, 158] on icon "View" at bounding box center [403, 162] width 15 height 10
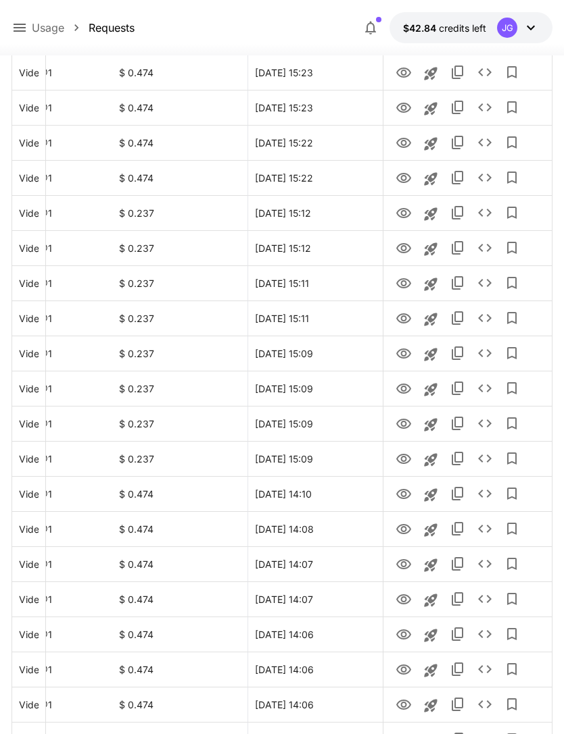
scroll to position [1364, 0]
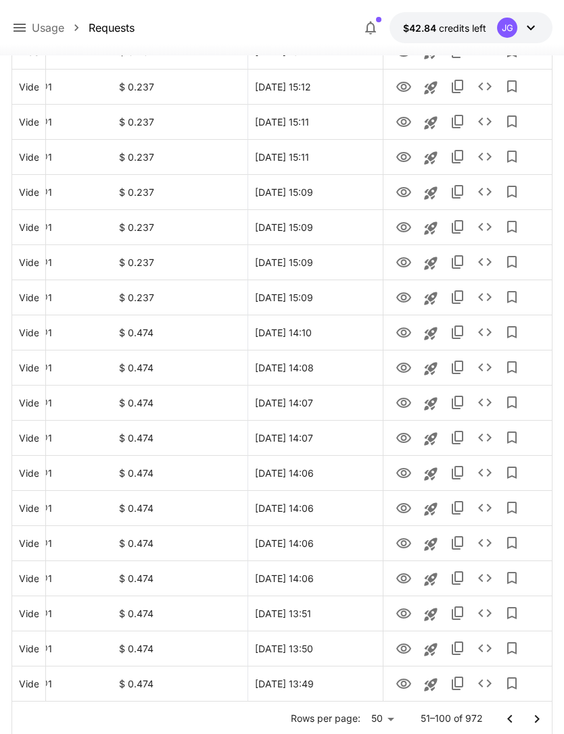
click at [509, 724] on icon "Go to previous page" at bounding box center [509, 719] width 16 height 16
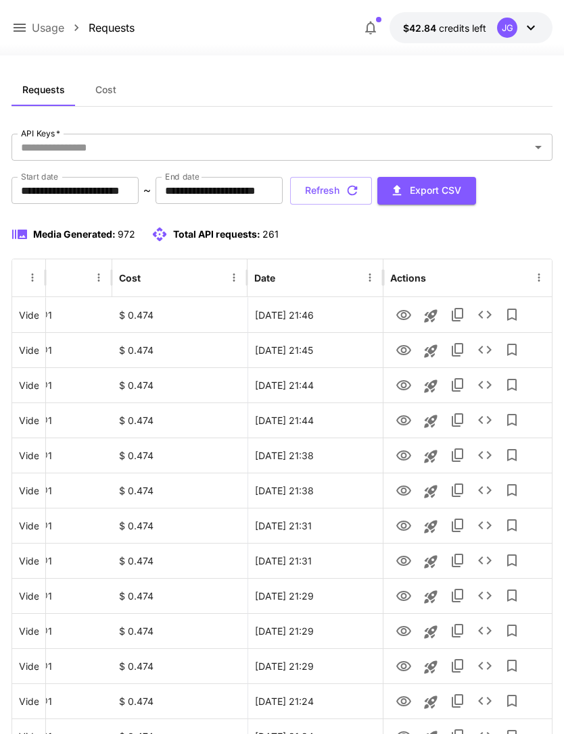
scroll to position [0, 0]
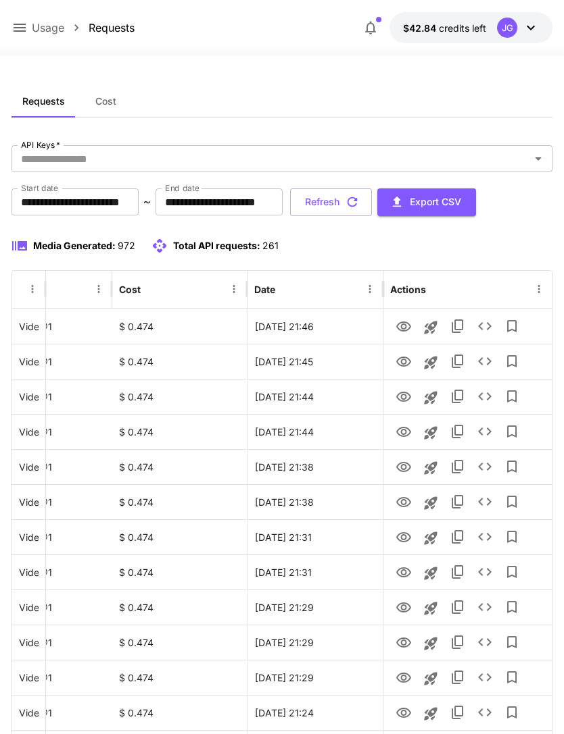
click at [372, 201] on button "Refresh" at bounding box center [331, 203] width 82 height 28
click at [402, 433] on icon "View" at bounding box center [403, 432] width 15 height 10
click at [403, 401] on icon "View" at bounding box center [403, 397] width 15 height 10
click at [408, 358] on icon "View" at bounding box center [403, 362] width 15 height 10
click at [407, 320] on icon "View" at bounding box center [403, 327] width 16 height 16
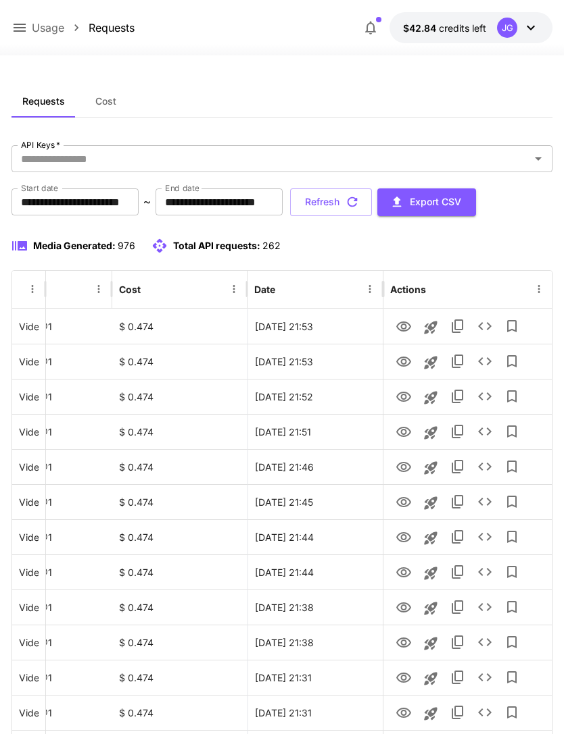
click at [17, 35] on icon at bounding box center [19, 28] width 16 height 16
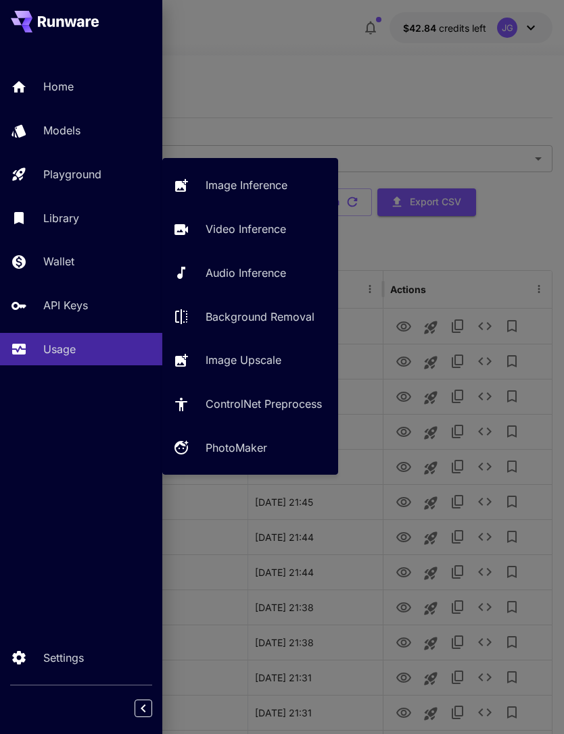
click at [95, 170] on p "Playground" at bounding box center [72, 174] width 58 height 16
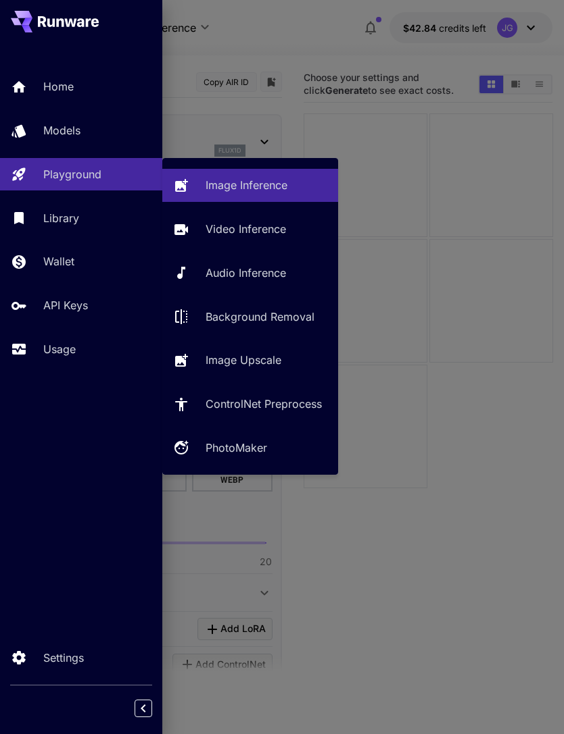
click at [269, 224] on p "Video Inference" at bounding box center [245, 229] width 80 height 16
type input "**********"
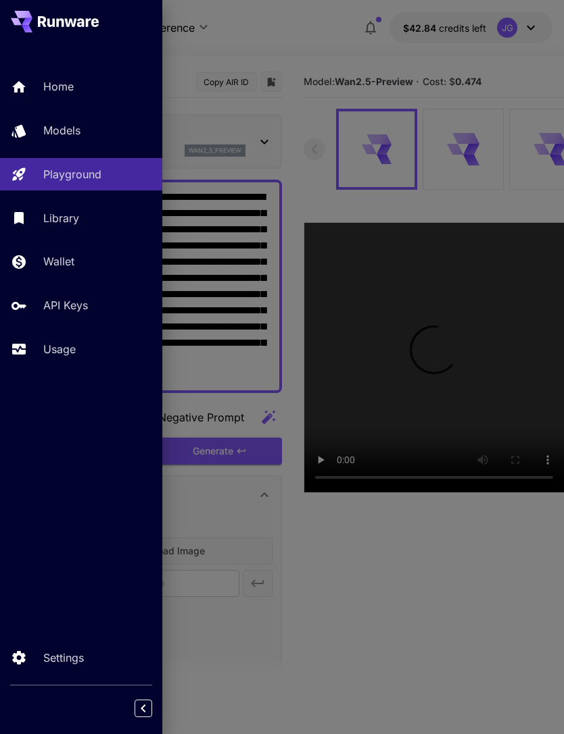
type input "*"
click at [293, 36] on div at bounding box center [282, 367] width 564 height 734
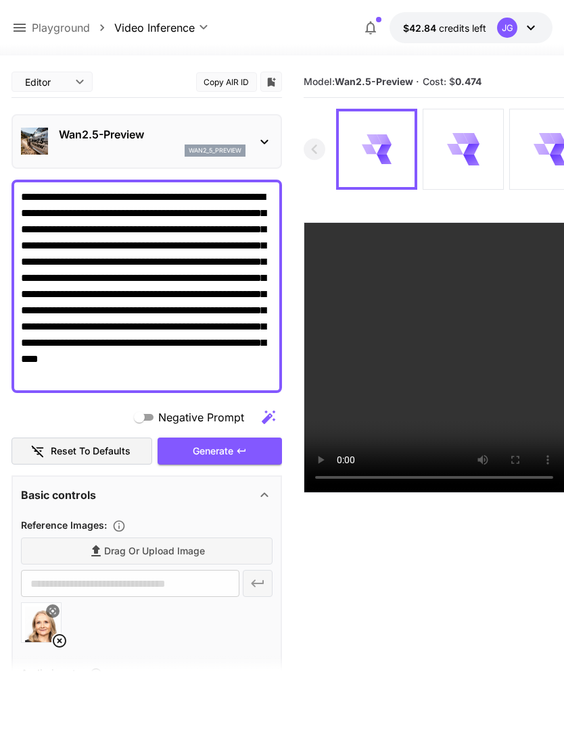
click at [76, 370] on textarea "**********" at bounding box center [146, 286] width 251 height 195
type textarea "**********"
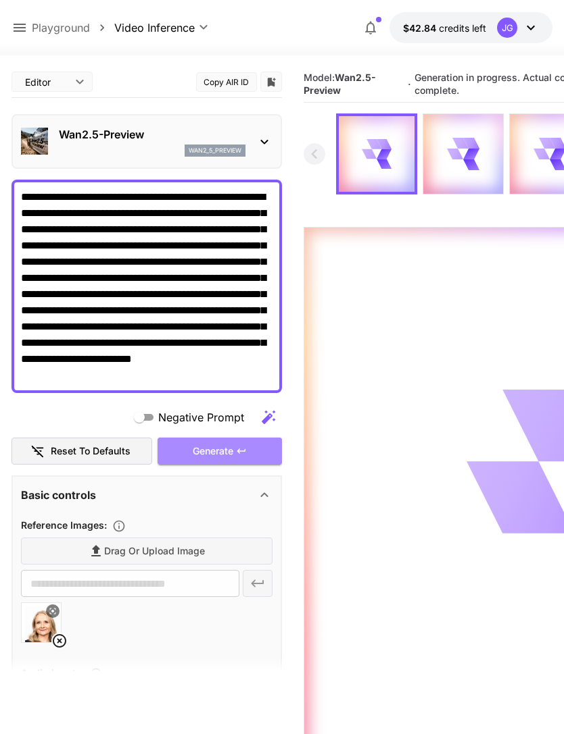
click at [235, 456] on div "Generate" at bounding box center [219, 452] width 124 height 28
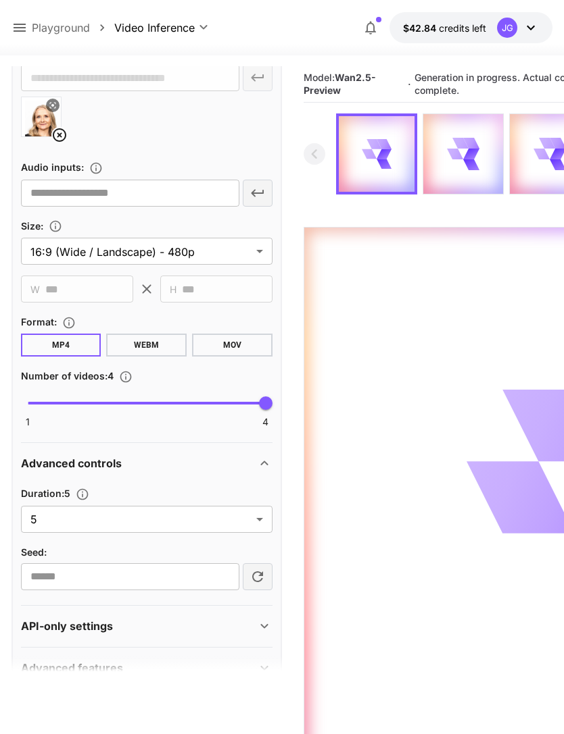
scroll to position [502, 0]
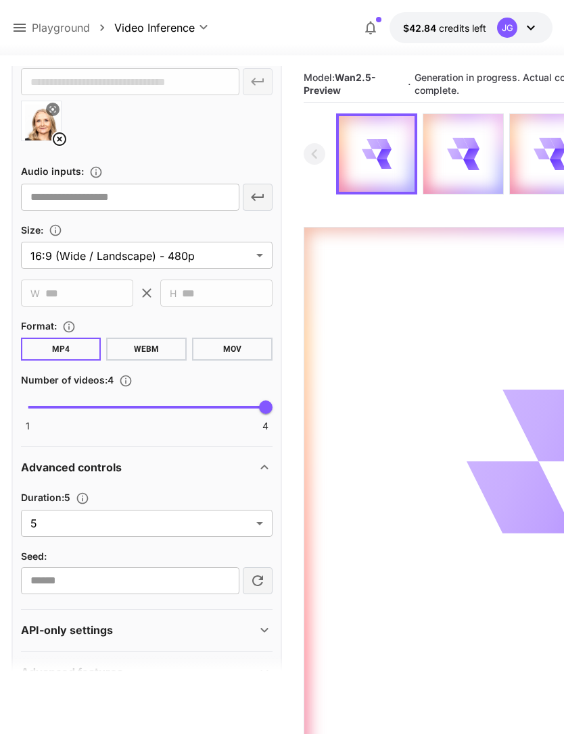
click at [260, 526] on body "**********" at bounding box center [282, 420] width 564 height 841
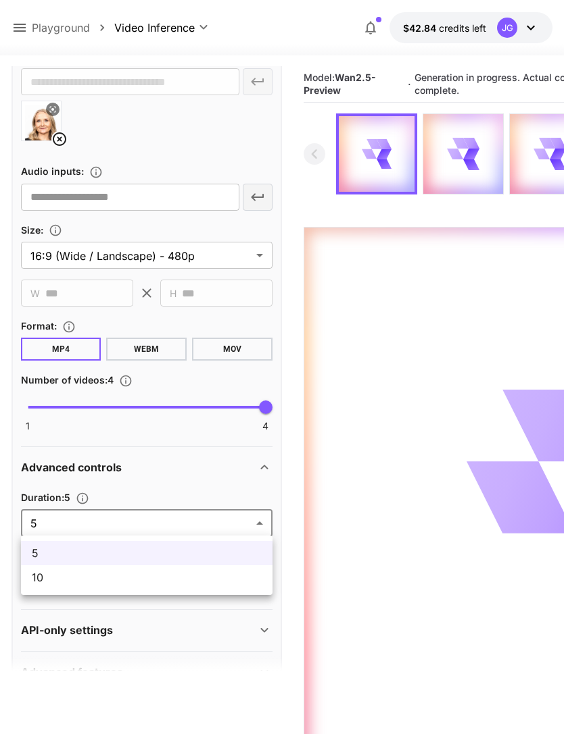
click at [226, 581] on span "10" at bounding box center [147, 578] width 230 height 16
type input "**"
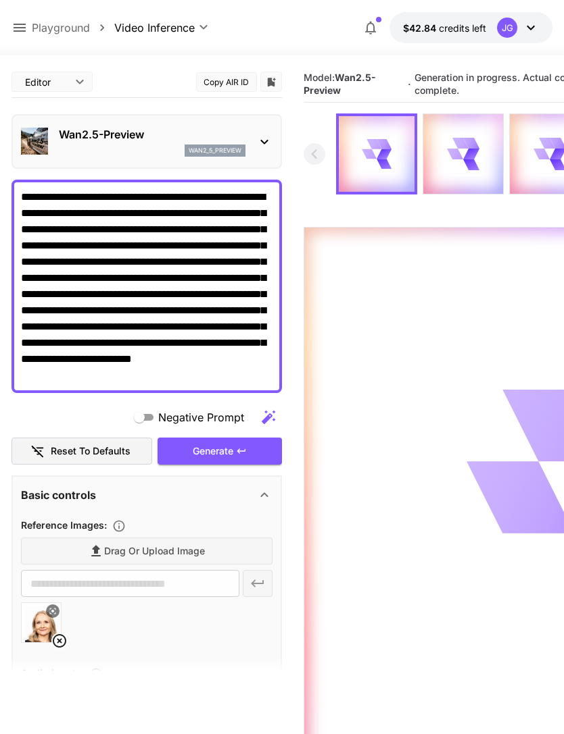
scroll to position [0, 0]
click at [24, 30] on icon at bounding box center [19, 28] width 16 height 16
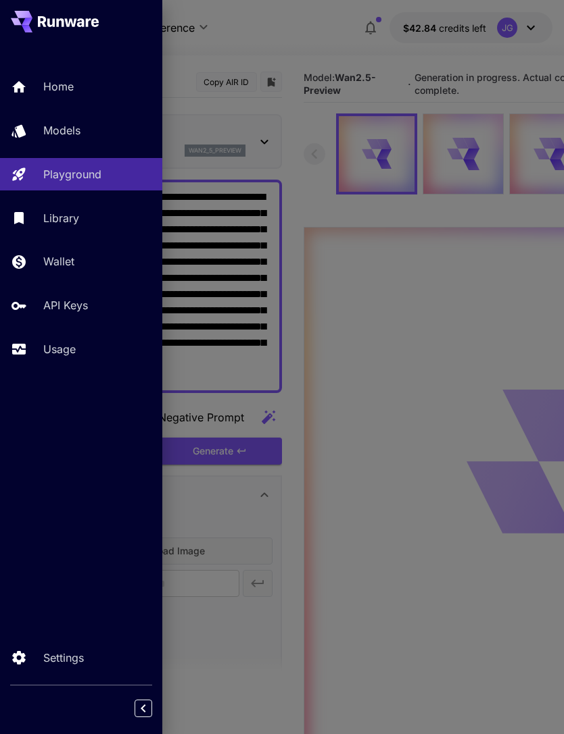
click at [60, 349] on p "Usage" at bounding box center [59, 349] width 32 height 16
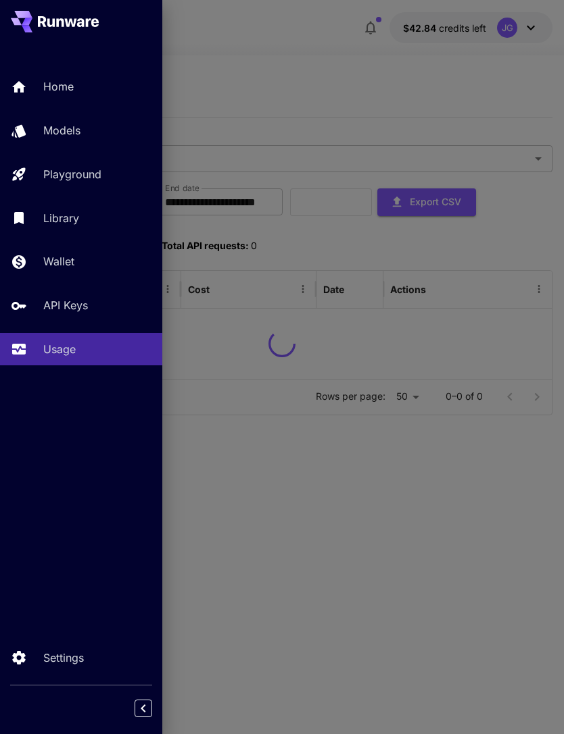
click at [302, 72] on div at bounding box center [282, 367] width 564 height 734
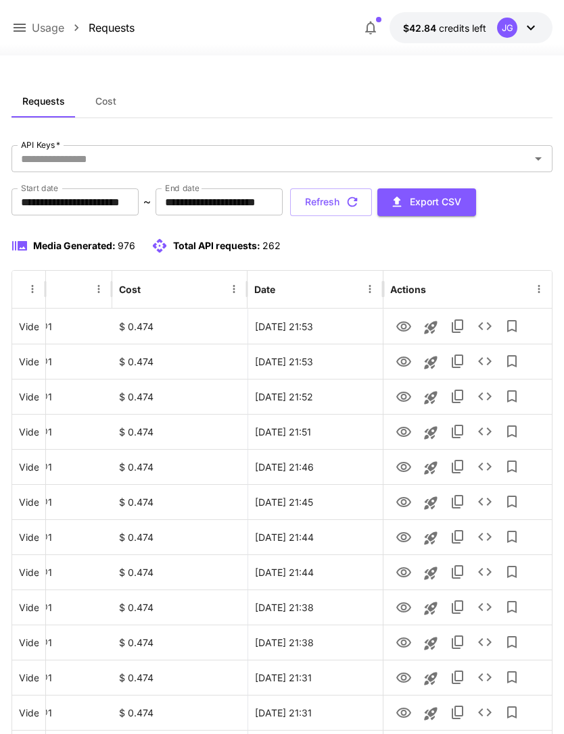
scroll to position [0, 69]
click at [407, 324] on icon "View" at bounding box center [403, 327] width 16 height 16
click at [372, 205] on button "Refresh" at bounding box center [331, 203] width 82 height 28
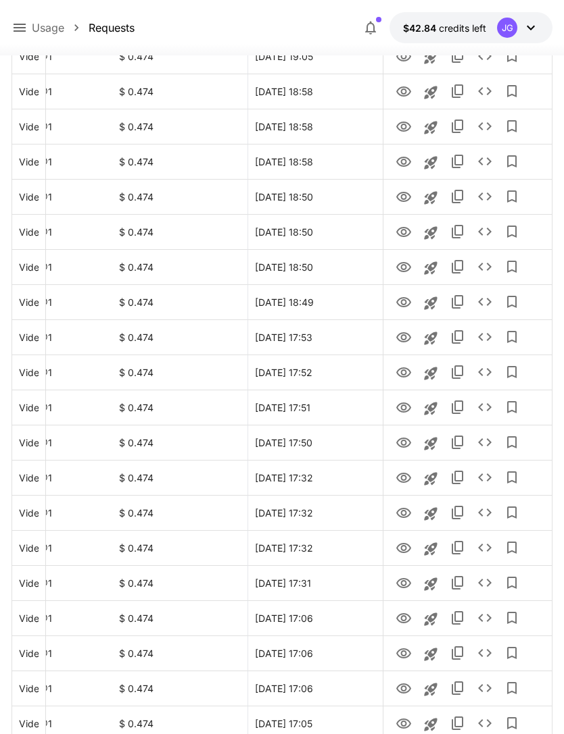
scroll to position [1364, 0]
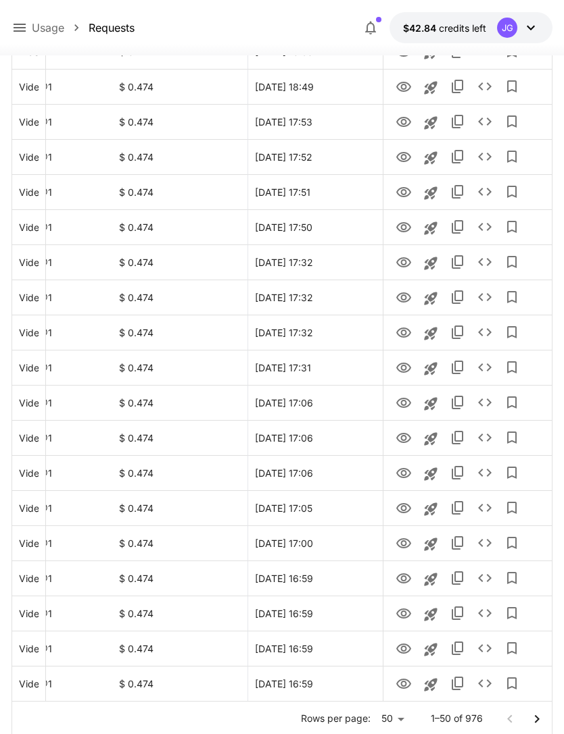
click at [539, 718] on icon "Go to next page" at bounding box center [536, 719] width 16 height 16
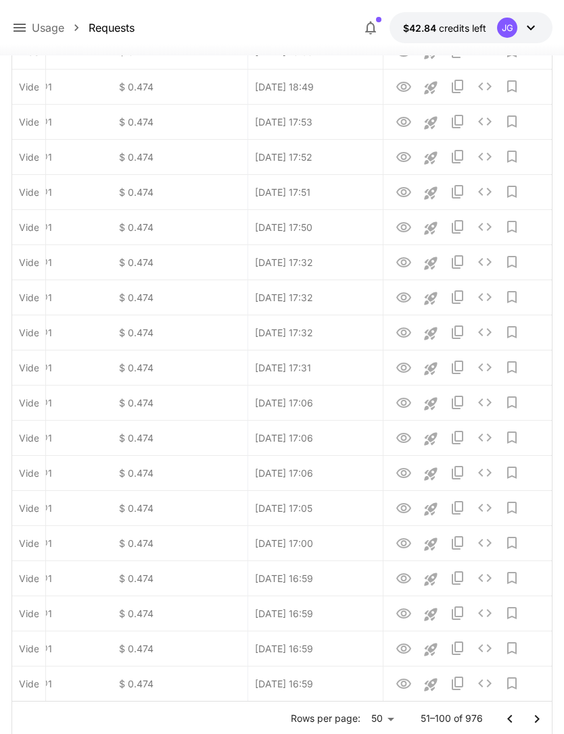
click at [538, 721] on icon "Go to next page" at bounding box center [536, 719] width 16 height 16
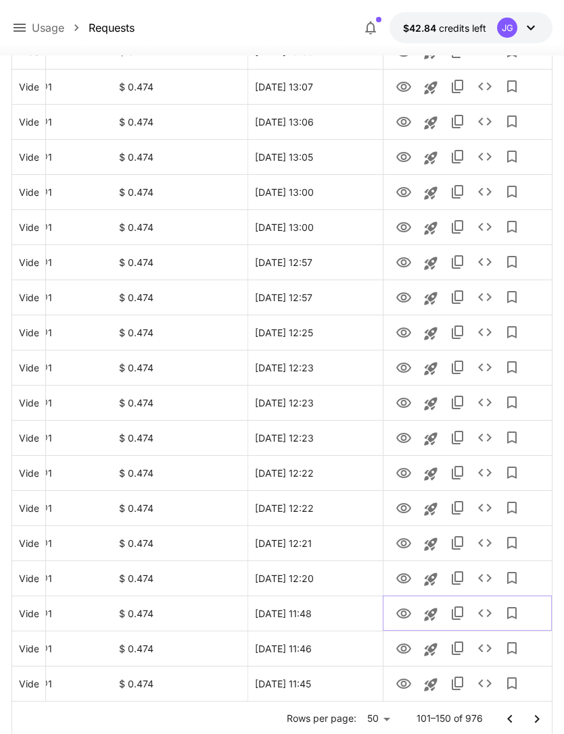
click at [403, 613] on icon "View" at bounding box center [403, 614] width 16 height 16
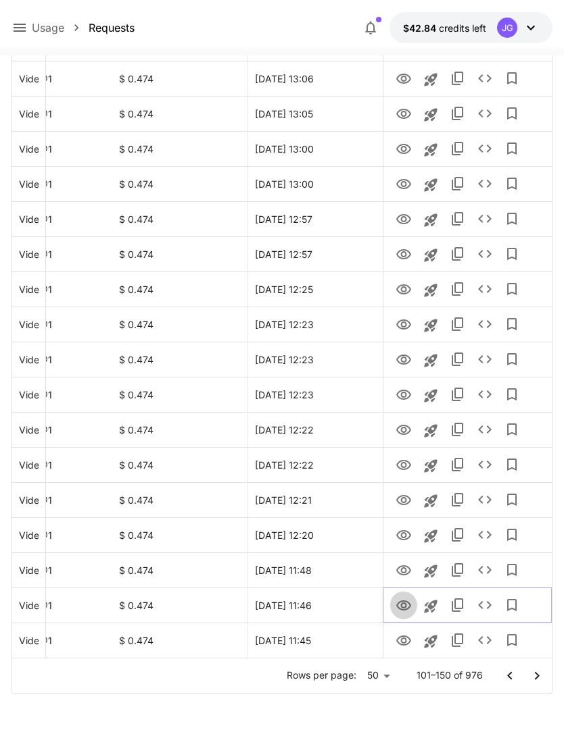
click at [401, 603] on icon "View" at bounding box center [403, 606] width 16 height 16
click at [401, 641] on icon "View" at bounding box center [403, 641] width 15 height 10
click at [402, 571] on icon "View" at bounding box center [403, 571] width 16 height 16
click at [402, 536] on icon "View" at bounding box center [403, 536] width 16 height 16
click at [511, 676] on icon "Go to previous page" at bounding box center [509, 676] width 16 height 16
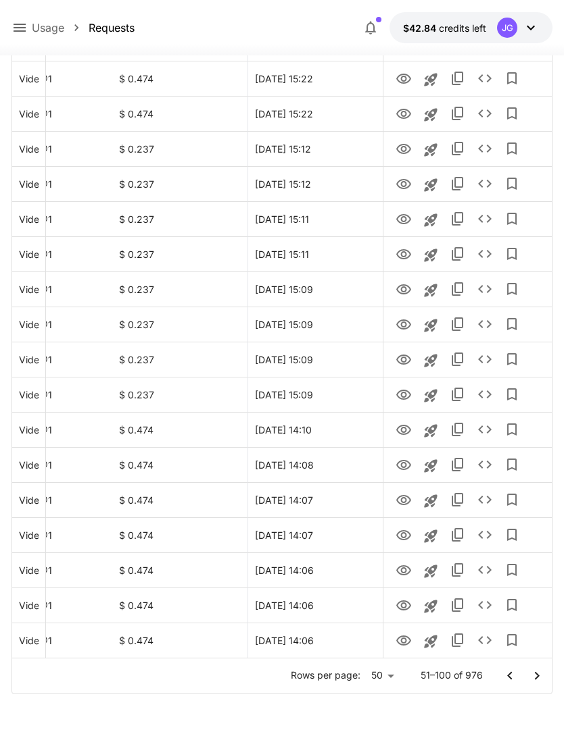
click at [509, 676] on icon "Go to previous page" at bounding box center [509, 676] width 16 height 16
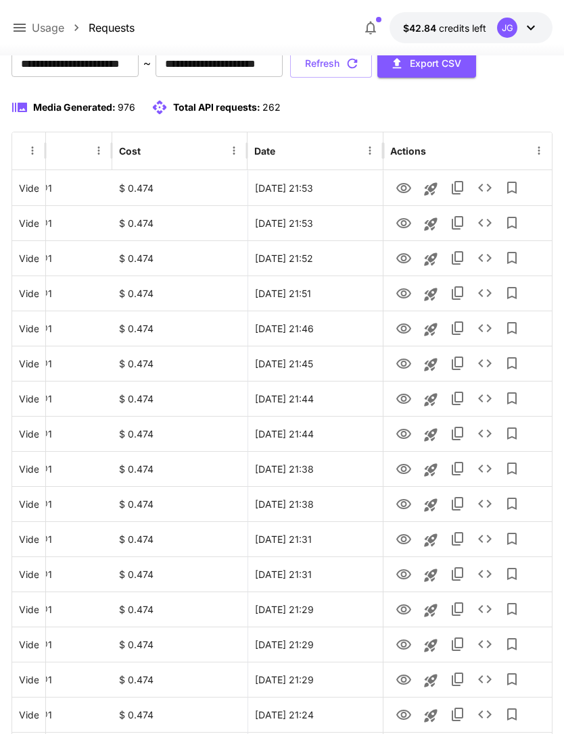
scroll to position [0, 0]
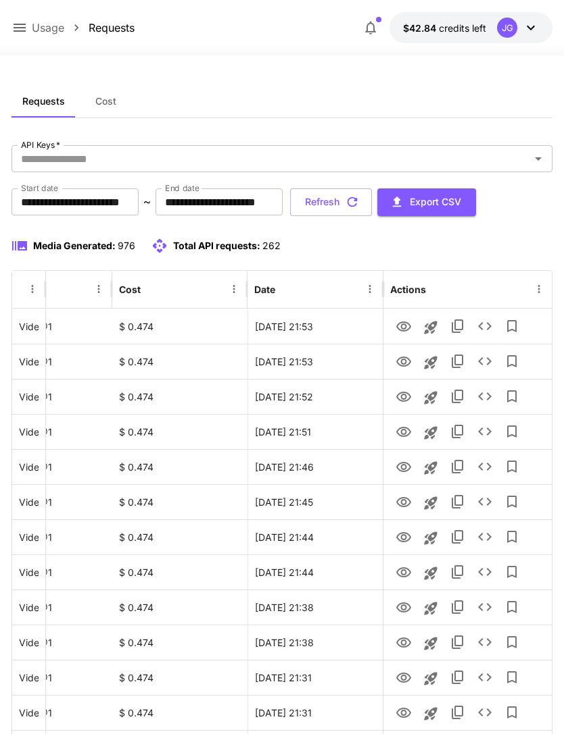
click at [372, 206] on button "Refresh" at bounding box center [331, 203] width 82 height 28
click at [405, 503] on icon "View" at bounding box center [403, 502] width 15 height 10
click at [405, 466] on icon "View" at bounding box center [403, 467] width 15 height 10
click at [402, 433] on icon "View" at bounding box center [403, 432] width 15 height 10
click at [399, 397] on icon "View" at bounding box center [403, 397] width 16 height 16
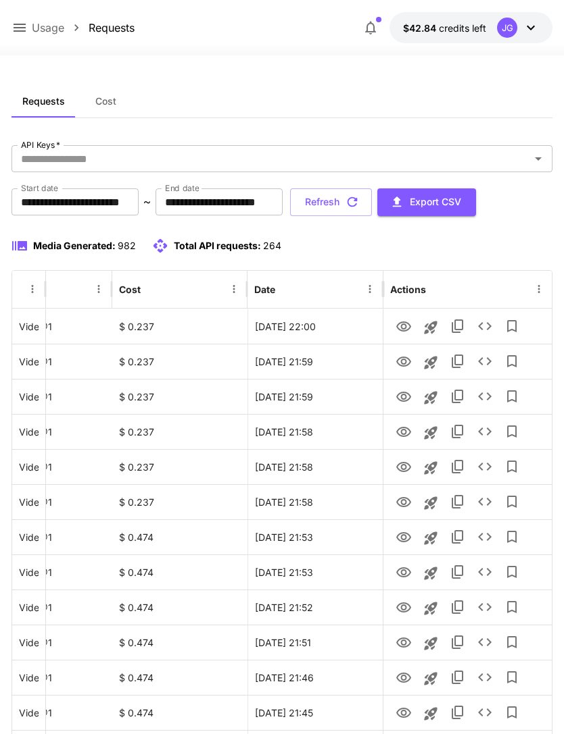
click at [372, 206] on button "Refresh" at bounding box center [331, 203] width 82 height 28
click at [401, 322] on icon "View" at bounding box center [403, 327] width 15 height 10
click at [401, 368] on icon "View" at bounding box center [403, 362] width 16 height 16
click at [20, 26] on icon at bounding box center [19, 28] width 16 height 16
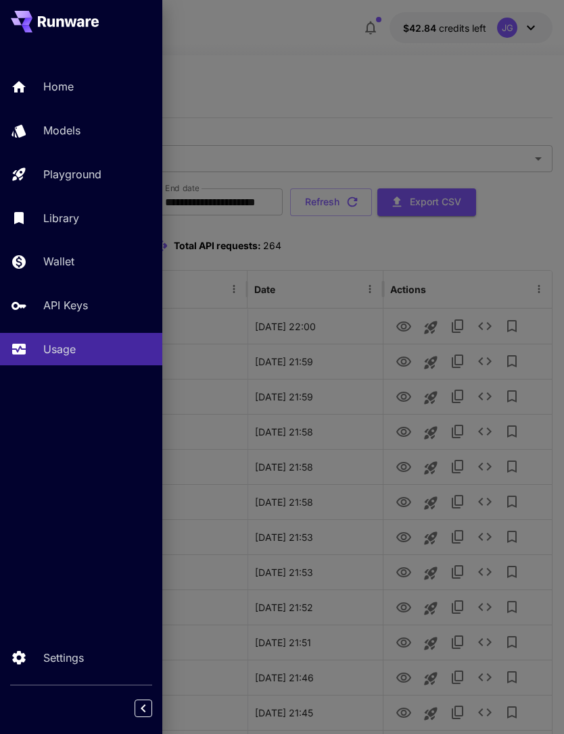
click at [95, 178] on p "Playground" at bounding box center [72, 174] width 58 height 16
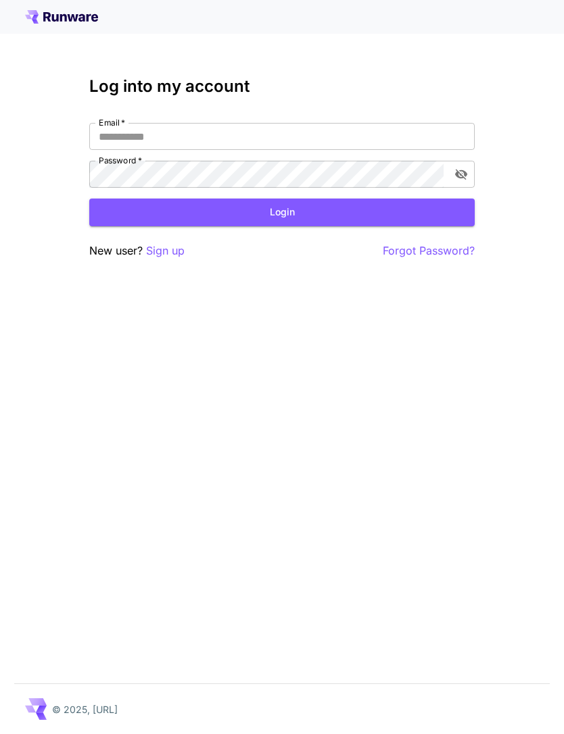
click at [281, 232] on div "Log into my account Email   * Email   * Password   * Password   * Login New use…" at bounding box center [281, 168] width 385 height 182
click at [282, 140] on input "Email   *" at bounding box center [281, 136] width 385 height 27
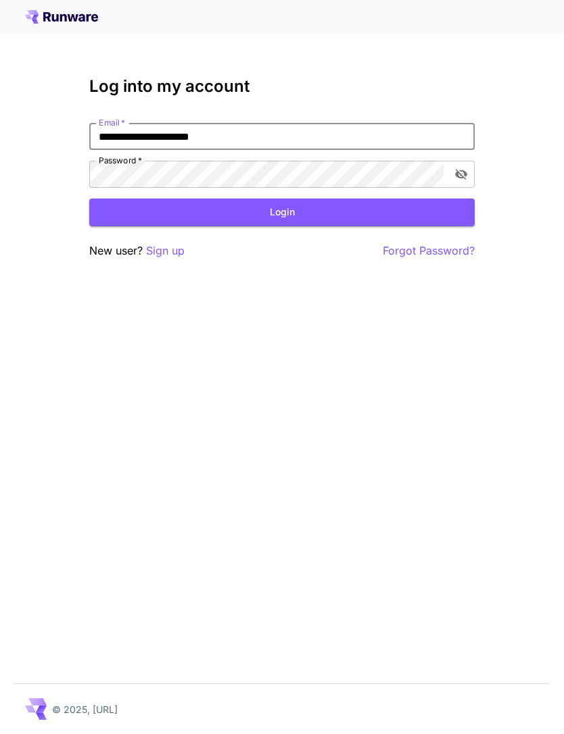
type input "**********"
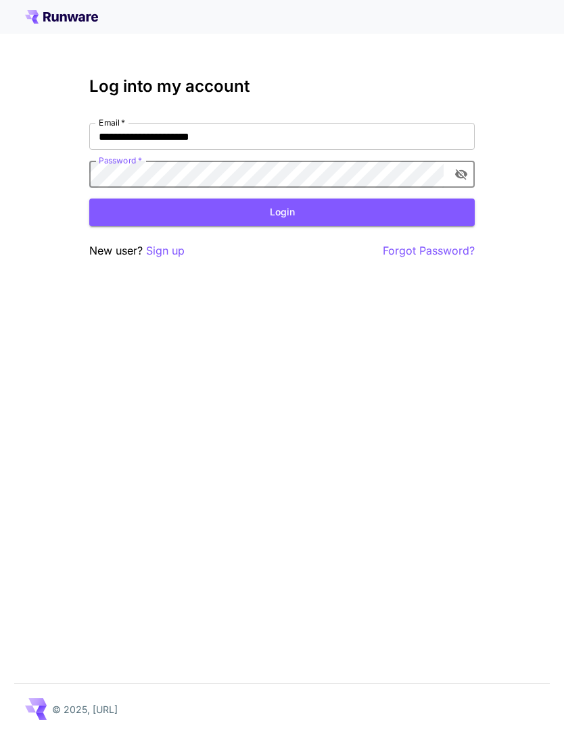
click at [321, 205] on button "Login" at bounding box center [281, 213] width 385 height 28
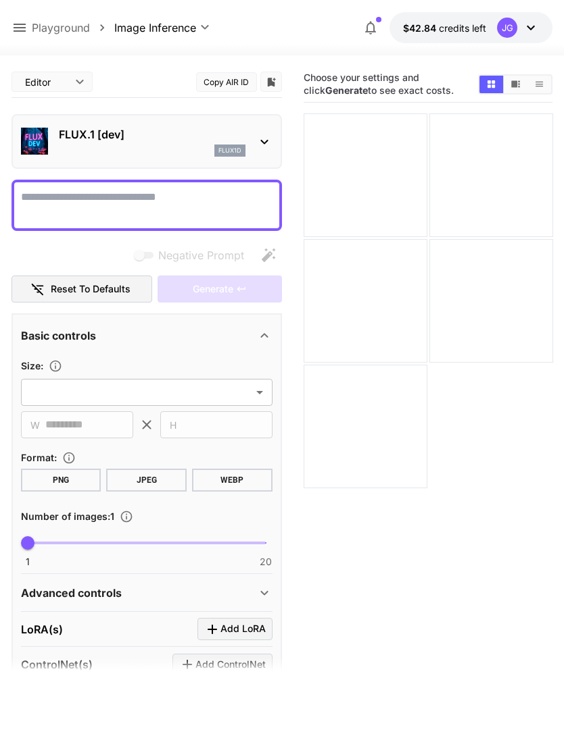
click at [22, 30] on icon at bounding box center [19, 28] width 16 height 16
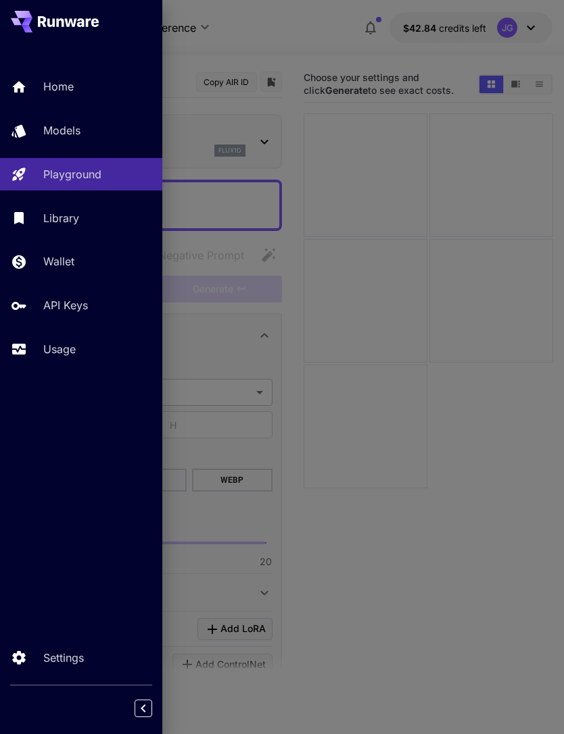
click at [66, 358] on link "Usage" at bounding box center [81, 349] width 162 height 33
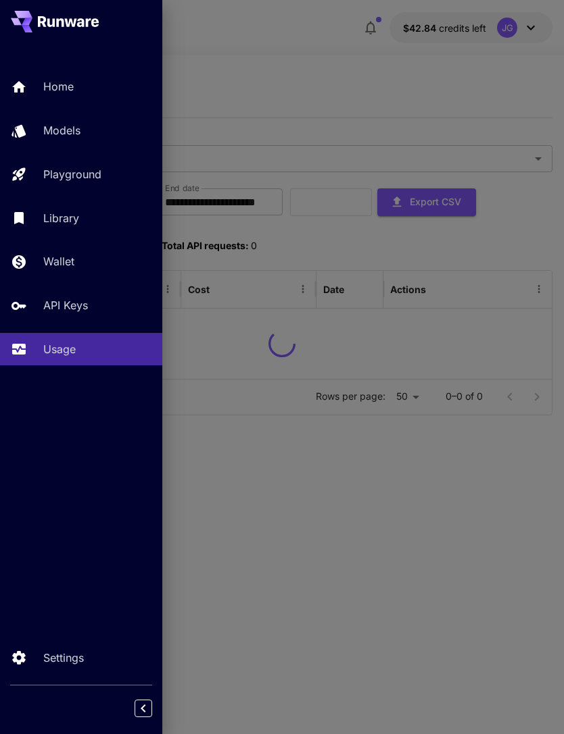
click at [303, 62] on div at bounding box center [282, 367] width 564 height 734
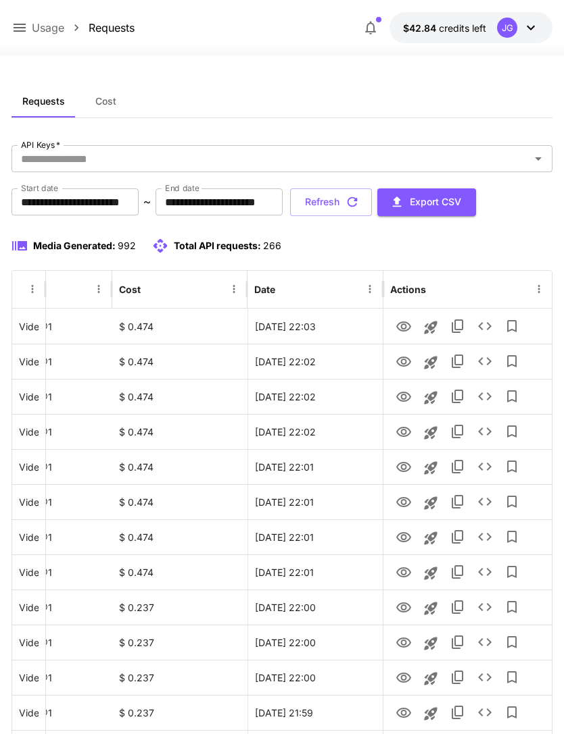
scroll to position [0, 69]
click at [399, 328] on icon "View" at bounding box center [403, 327] width 16 height 16
click at [432, 331] on icon "Launch in playground" at bounding box center [430, 327] width 13 height 13
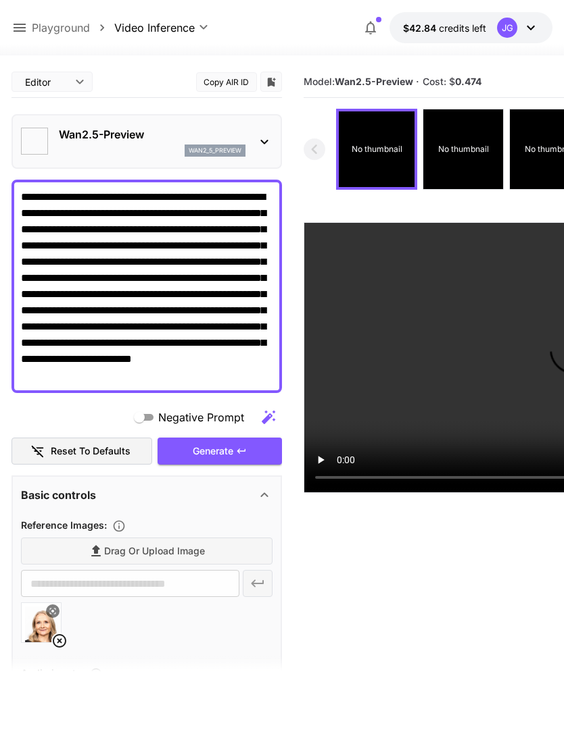
type input "*"
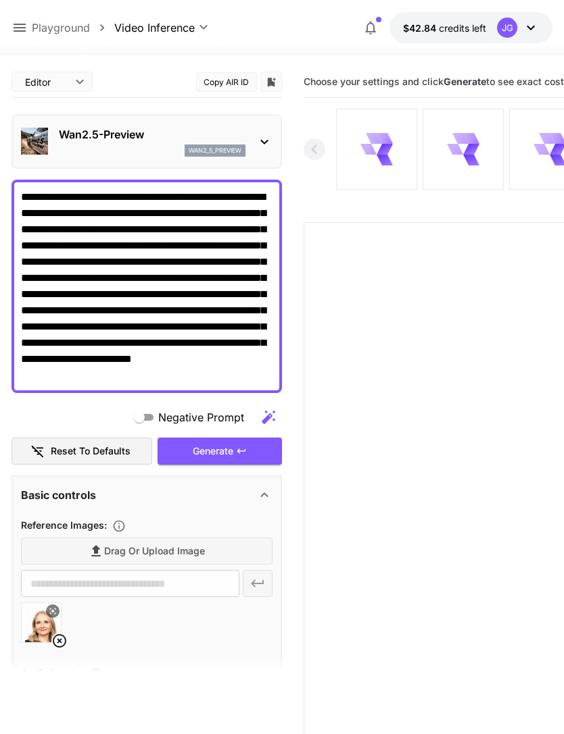
click at [196, 376] on textarea "**********" at bounding box center [146, 286] width 251 height 195
click at [199, 372] on textarea "**********" at bounding box center [146, 286] width 251 height 195
type textarea "**********"
click at [57, 640] on icon at bounding box center [59, 641] width 16 height 16
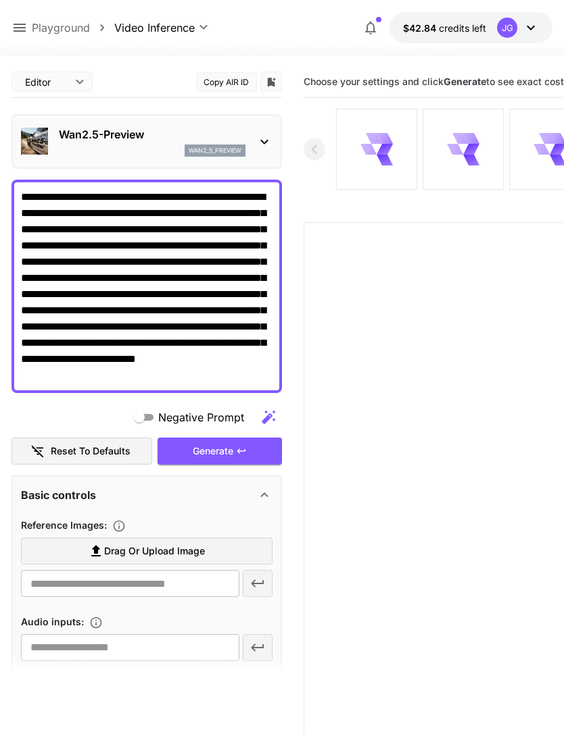
click at [181, 547] on span "Drag or upload image" at bounding box center [154, 551] width 101 height 17
click at [0, 0] on input "Drag or upload image" at bounding box center [0, 0] width 0 height 0
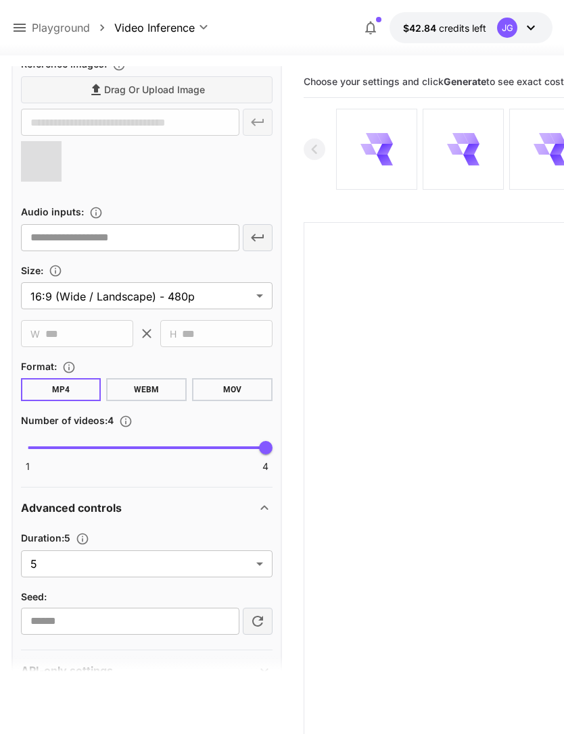
scroll to position [495, 0]
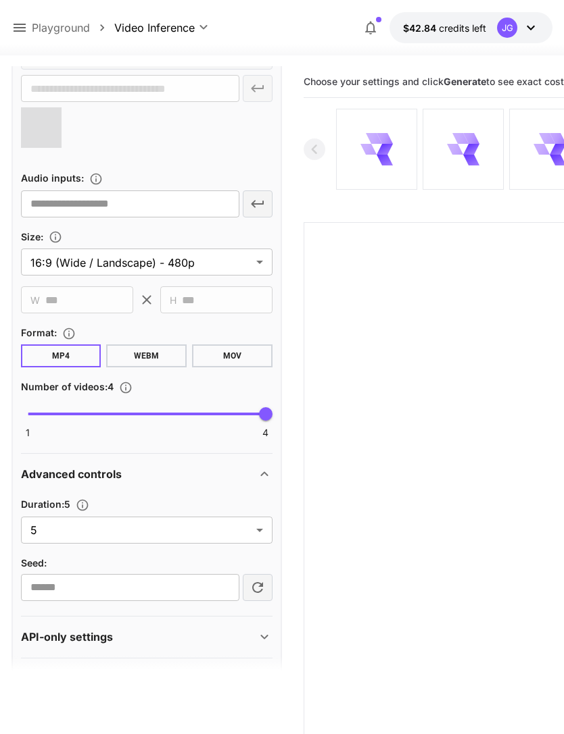
click at [252, 534] on body "**********" at bounding box center [282, 420] width 564 height 841
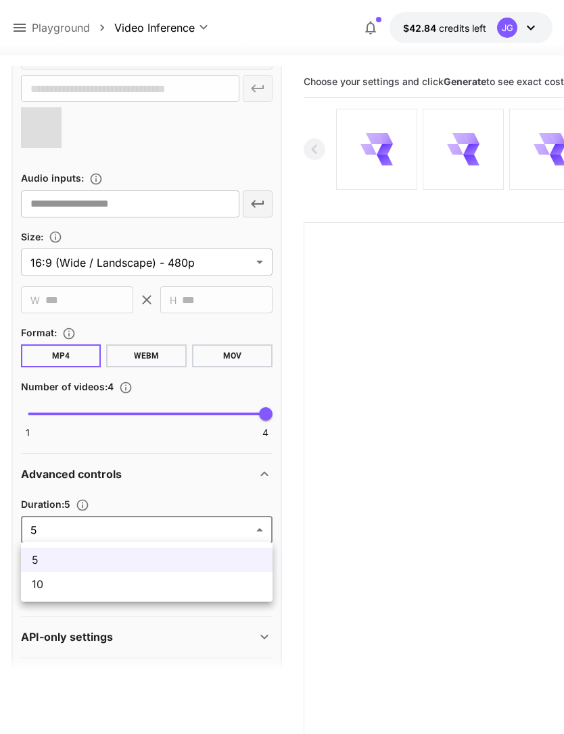
type input "**********"
click at [212, 590] on span "10" at bounding box center [147, 584] width 230 height 16
type input "**"
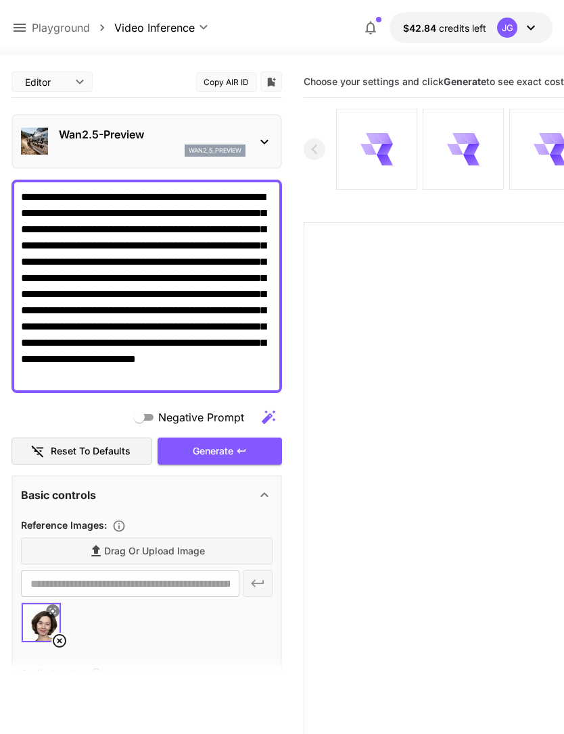
scroll to position [0, 0]
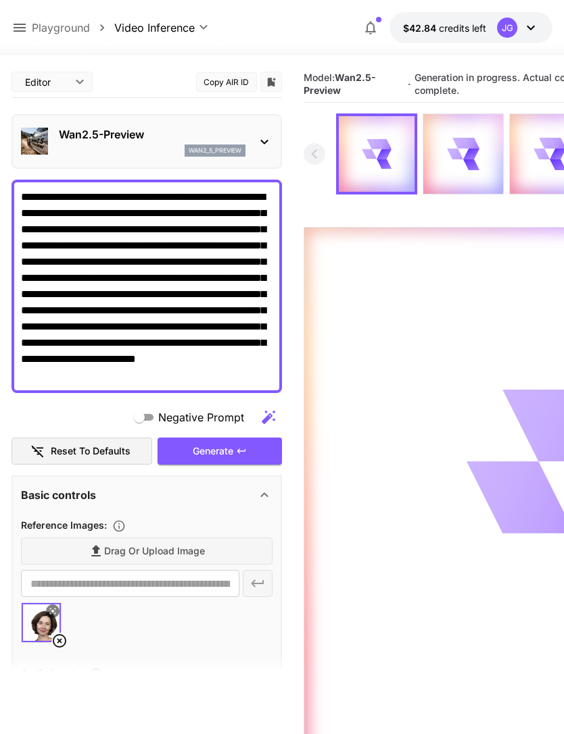
click at [22, 28] on icon at bounding box center [20, 28] width 12 height 8
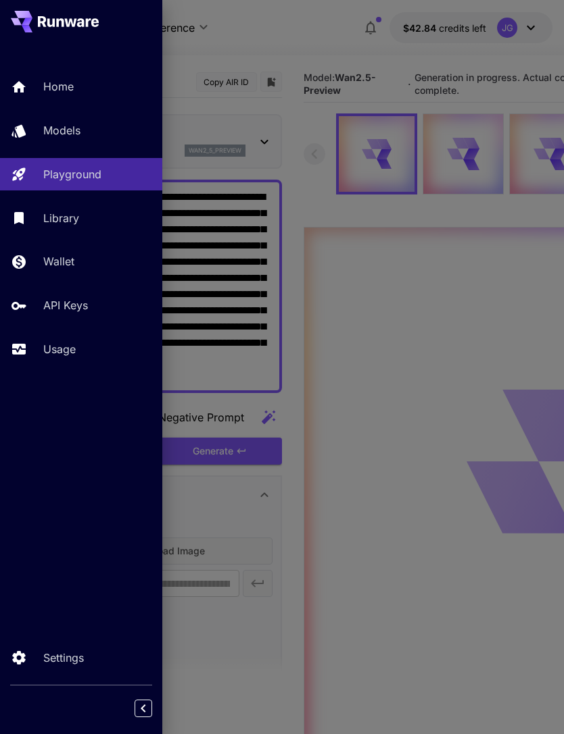
click at [78, 357] on link "Usage" at bounding box center [81, 349] width 162 height 33
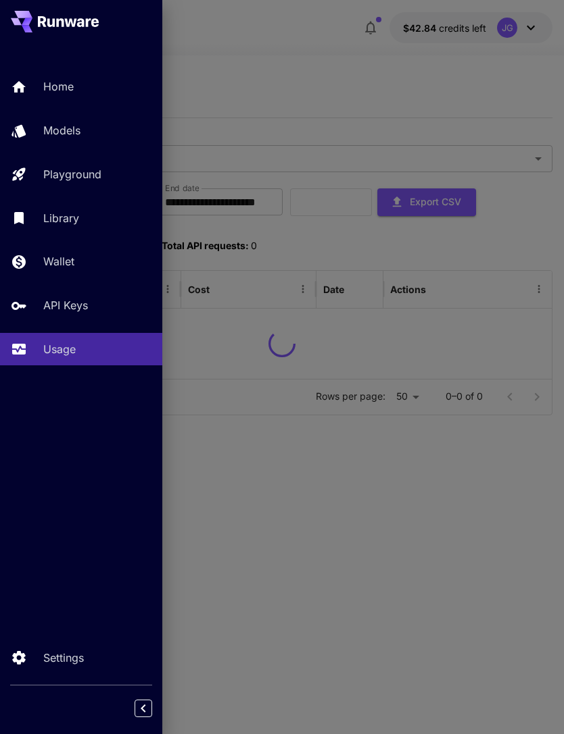
click at [282, 51] on div at bounding box center [282, 367] width 564 height 734
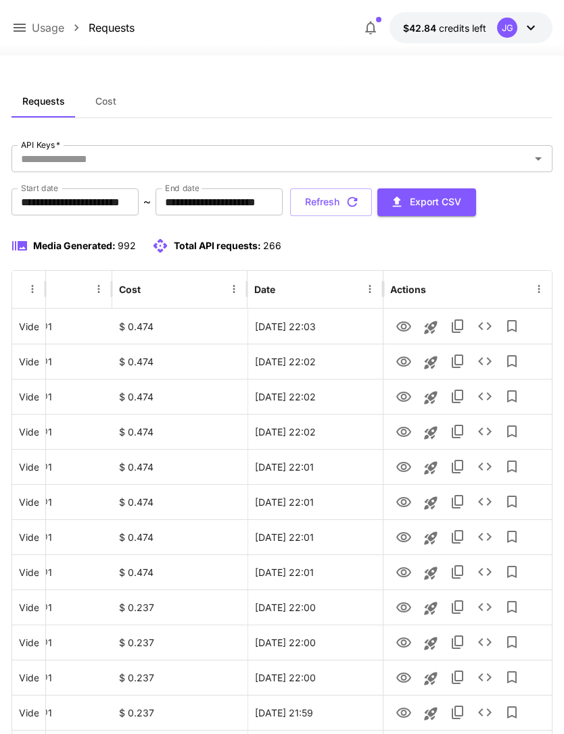
scroll to position [0, 69]
click at [401, 364] on icon "View" at bounding box center [403, 362] width 16 height 16
click at [404, 399] on icon "View" at bounding box center [403, 397] width 15 height 10
click at [401, 359] on icon "View" at bounding box center [403, 362] width 15 height 10
click at [406, 324] on icon "View" at bounding box center [403, 327] width 16 height 16
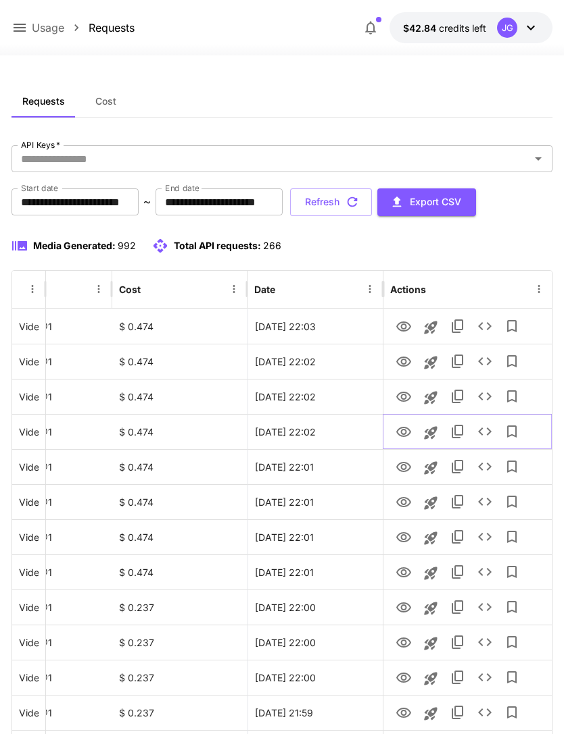
click at [399, 433] on icon "View" at bounding box center [403, 432] width 16 height 16
click at [403, 468] on icon "View" at bounding box center [403, 467] width 16 height 16
click at [407, 498] on icon "View" at bounding box center [403, 502] width 15 height 10
click at [408, 542] on icon "View" at bounding box center [403, 538] width 16 height 16
click at [406, 567] on icon "View" at bounding box center [403, 573] width 16 height 16
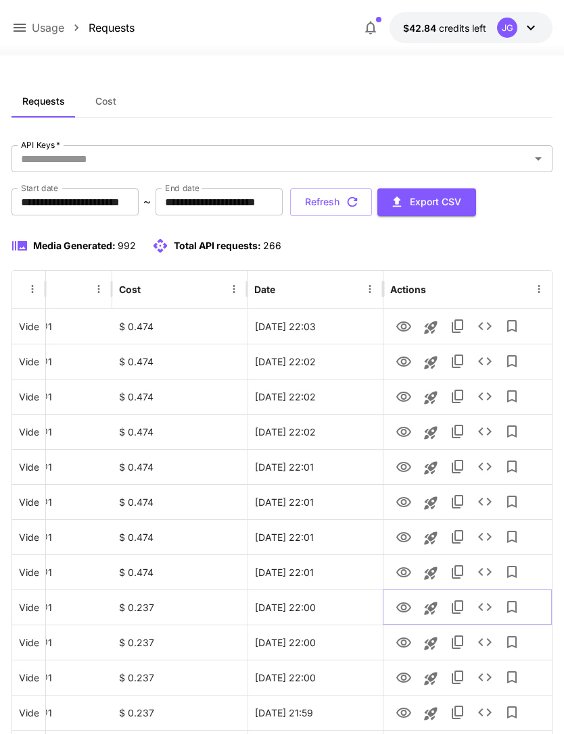
click at [401, 607] on icon "View" at bounding box center [403, 608] width 15 height 10
click at [406, 645] on icon "View" at bounding box center [403, 643] width 16 height 16
click at [406, 678] on icon "View" at bounding box center [403, 678] width 16 height 16
click at [372, 201] on button "Refresh" at bounding box center [331, 203] width 82 height 28
click at [404, 363] on icon "View" at bounding box center [403, 362] width 15 height 10
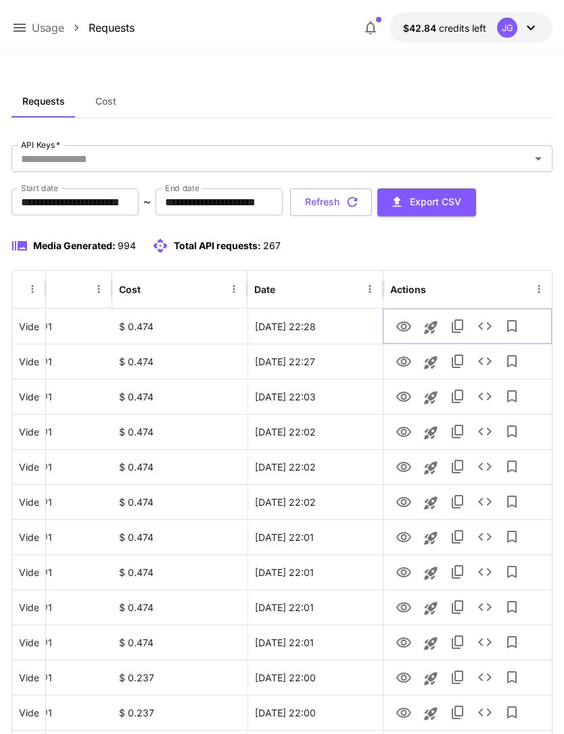
click at [400, 324] on icon "View" at bounding box center [403, 327] width 16 height 16
click at [372, 205] on button "Refresh" at bounding box center [331, 203] width 82 height 28
click at [405, 361] on icon "View" at bounding box center [403, 362] width 15 height 10
click at [411, 330] on icon "View" at bounding box center [403, 327] width 16 height 16
click at [372, 199] on button "Refresh" at bounding box center [331, 203] width 82 height 28
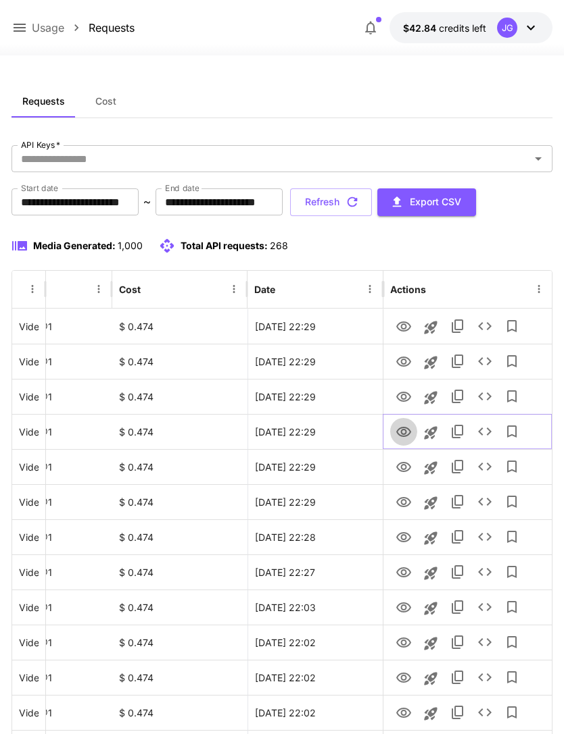
click at [404, 436] on icon "View" at bounding box center [403, 432] width 15 height 10
click at [405, 403] on icon "View" at bounding box center [403, 397] width 16 height 16
click at [401, 370] on icon "View" at bounding box center [403, 362] width 16 height 16
click at [403, 401] on icon "View" at bounding box center [403, 397] width 15 height 10
click at [359, 207] on icon "button" at bounding box center [352, 202] width 15 height 15
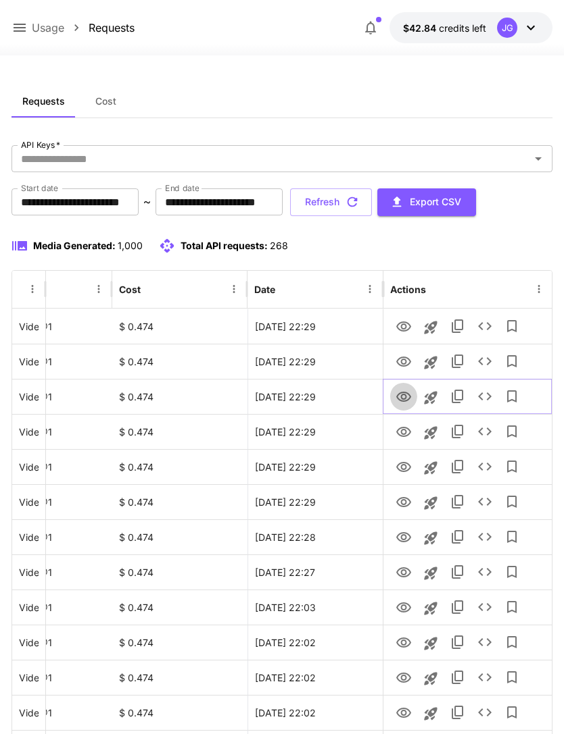
click at [399, 395] on icon "View" at bounding box center [403, 397] width 16 height 16
click at [20, 28] on icon at bounding box center [20, 28] width 12 height 8
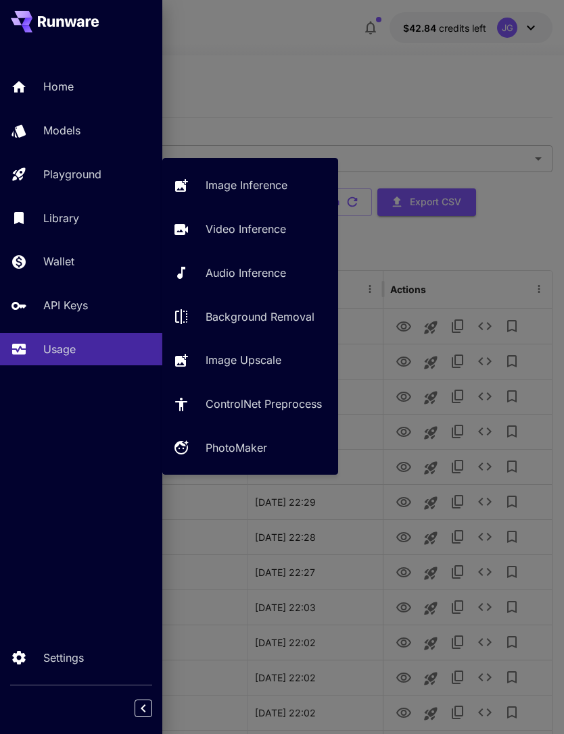
click at [101, 178] on p "Playground" at bounding box center [72, 174] width 58 height 16
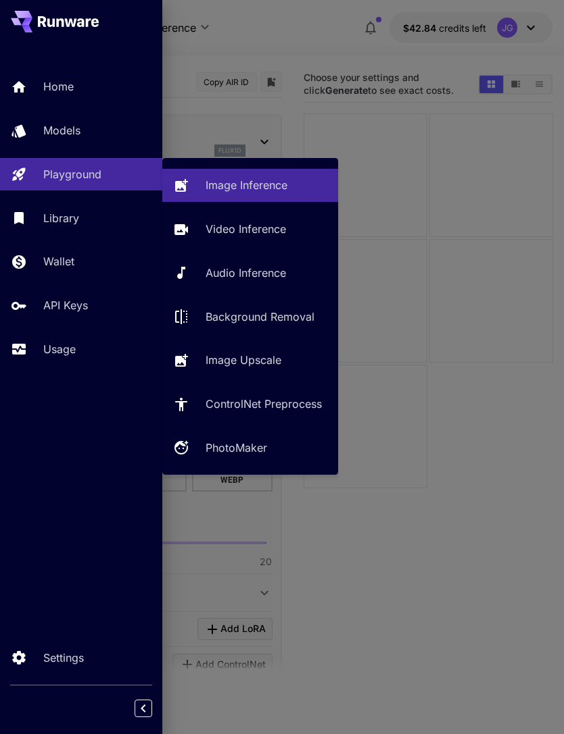
click at [284, 228] on p "Video Inference" at bounding box center [245, 229] width 80 height 16
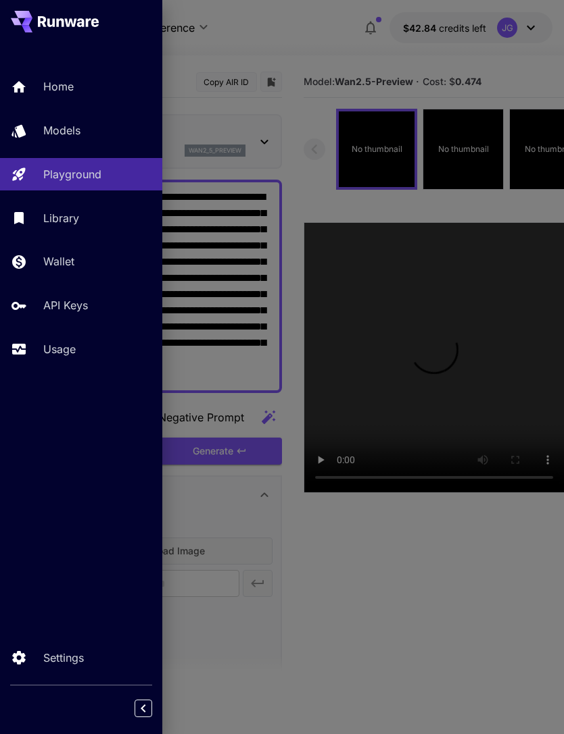
type input "**********"
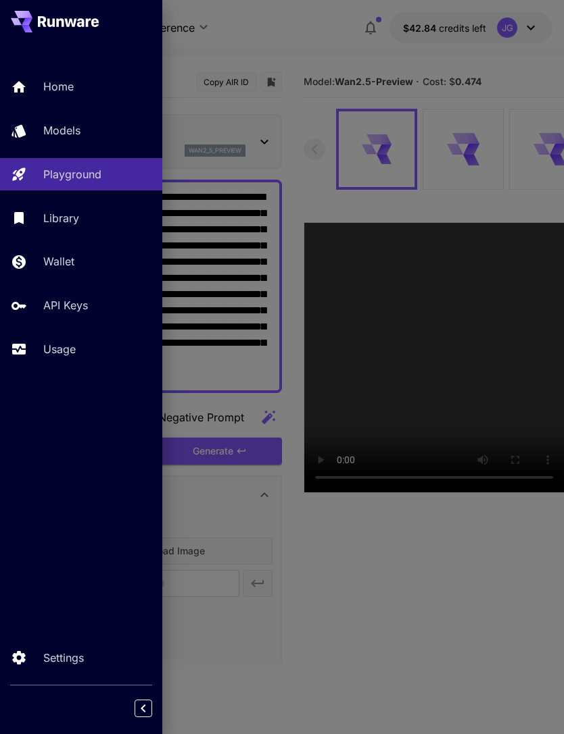
type input "*"
click at [318, 47] on div at bounding box center [282, 367] width 564 height 734
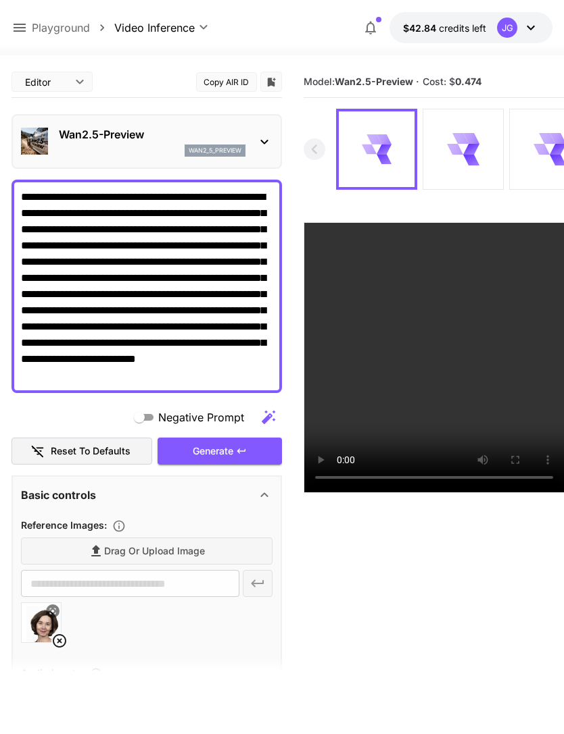
click at [70, 372] on textarea "**********" at bounding box center [146, 286] width 251 height 195
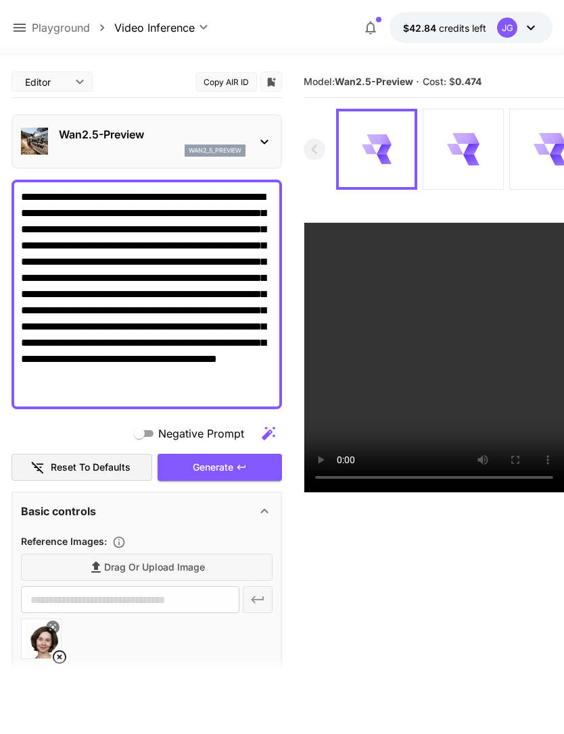
click at [77, 390] on textarea "**********" at bounding box center [146, 294] width 251 height 211
type textarea "**********"
click at [228, 460] on div "Generate" at bounding box center [219, 468] width 124 height 28
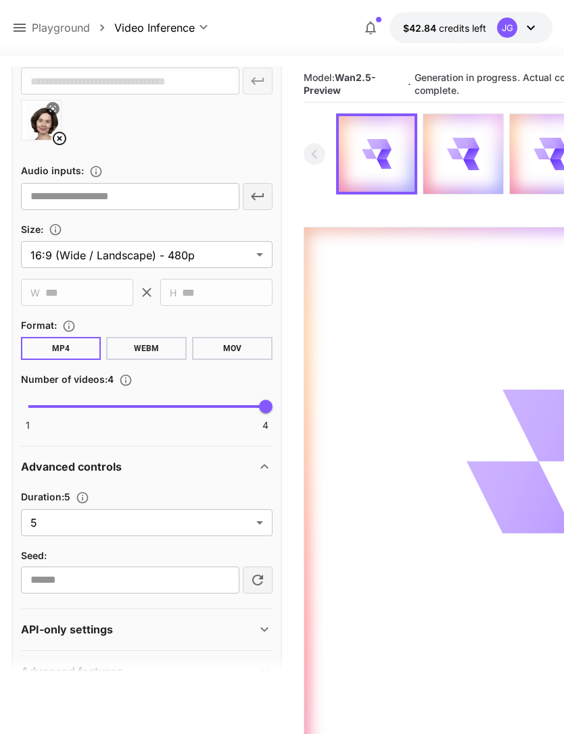
scroll to position [518, 0]
click at [257, 528] on body "**********" at bounding box center [282, 420] width 564 height 841
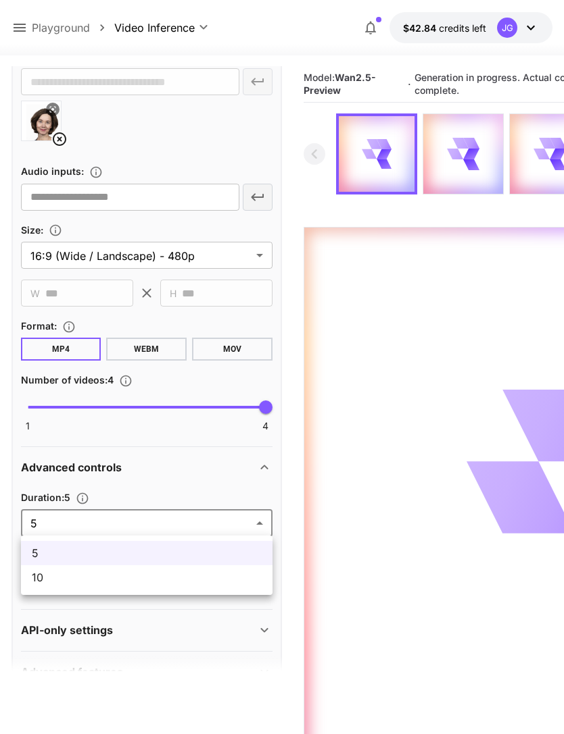
click at [224, 582] on span "10" at bounding box center [147, 578] width 230 height 16
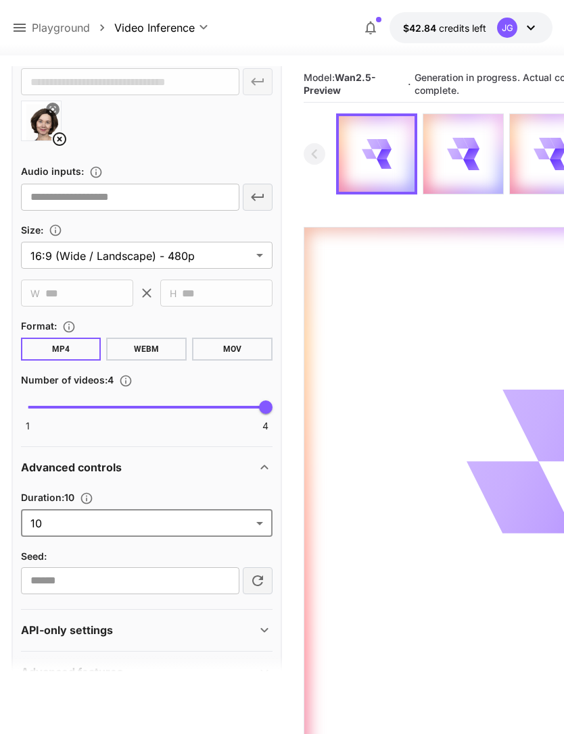
type input "**"
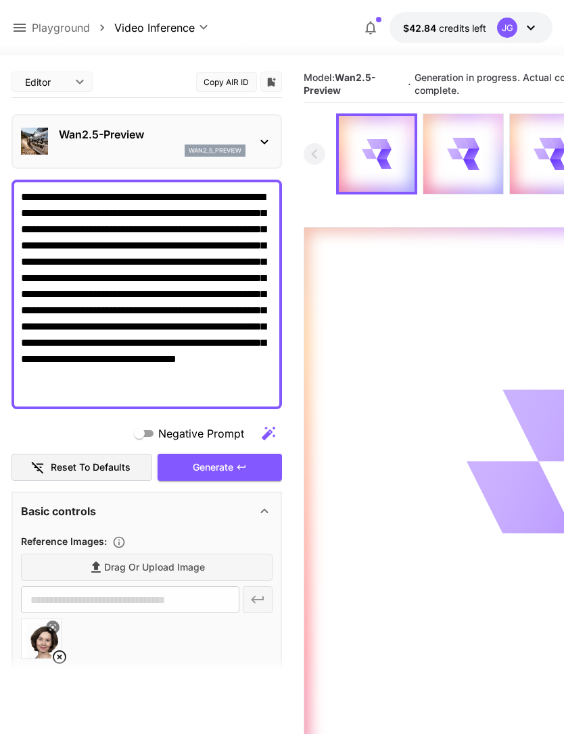
scroll to position [0, 0]
click at [19, 30] on icon at bounding box center [19, 28] width 16 height 16
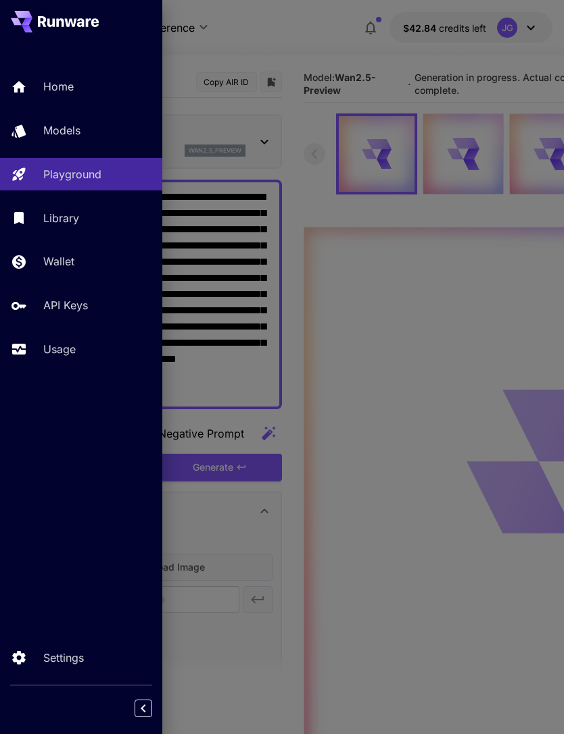
click at [68, 357] on p "Usage" at bounding box center [59, 349] width 32 height 16
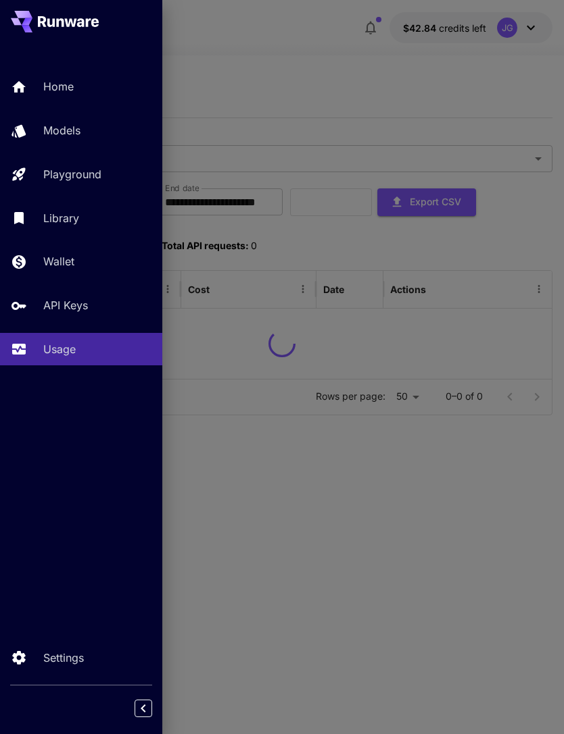
click at [315, 78] on div at bounding box center [282, 367] width 564 height 734
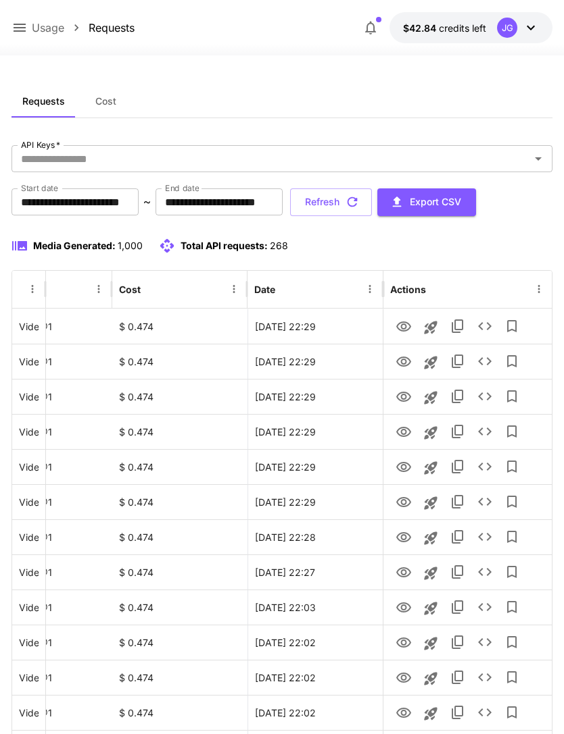
scroll to position [0, 69]
click at [404, 507] on icon "View" at bounding box center [403, 502] width 15 height 10
click at [403, 580] on icon "View" at bounding box center [403, 573] width 16 height 16
click at [406, 539] on icon "View" at bounding box center [403, 538] width 16 height 16
click at [401, 501] on icon "View" at bounding box center [403, 502] width 15 height 10
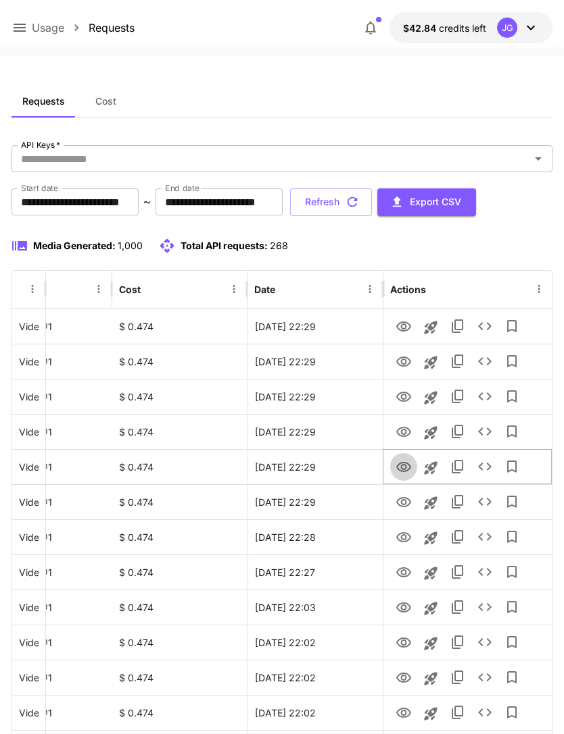
click at [405, 470] on icon "View" at bounding box center [403, 467] width 15 height 10
click at [409, 434] on icon "View" at bounding box center [403, 432] width 16 height 16
click at [404, 609] on icon "View" at bounding box center [403, 608] width 15 height 10
click at [359, 203] on icon "button" at bounding box center [352, 202] width 15 height 15
click at [402, 324] on icon "View" at bounding box center [403, 327] width 15 height 10
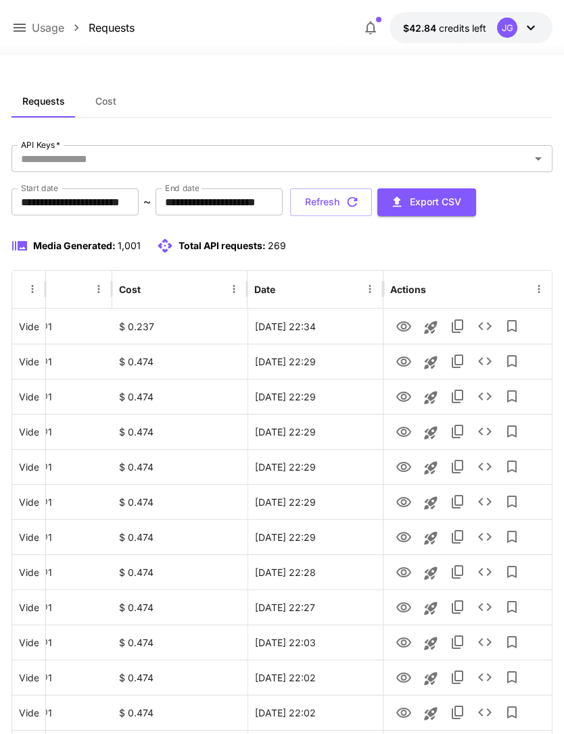
click at [372, 201] on button "Refresh" at bounding box center [331, 203] width 82 height 28
click at [405, 323] on icon "View" at bounding box center [403, 327] width 16 height 16
click at [359, 205] on icon "button" at bounding box center [352, 202] width 15 height 15
click at [403, 329] on icon "View" at bounding box center [403, 327] width 15 height 10
click at [372, 199] on button "Refresh" at bounding box center [331, 203] width 82 height 28
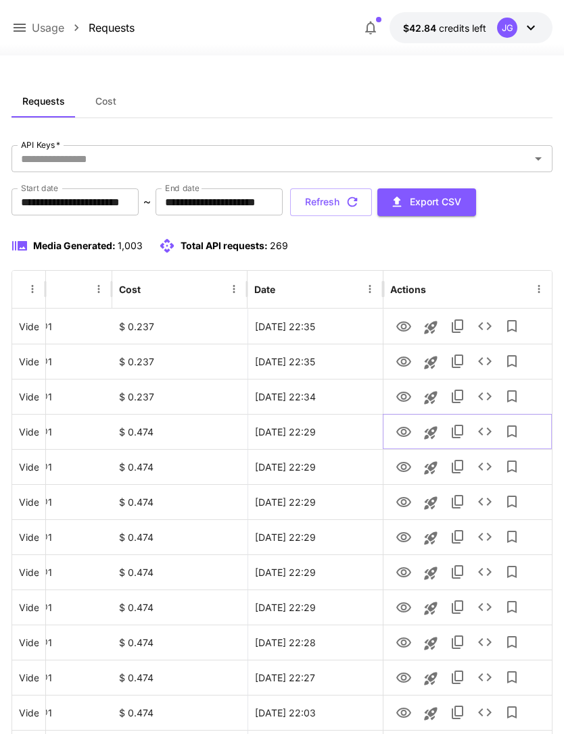
click at [403, 433] on icon "View" at bounding box center [403, 432] width 16 height 16
click at [411, 472] on icon "View" at bounding box center [403, 467] width 16 height 16
click at [406, 502] on icon "View" at bounding box center [403, 503] width 16 height 16
click at [359, 203] on icon "button" at bounding box center [352, 202] width 15 height 15
click at [401, 397] on icon "View" at bounding box center [403, 397] width 15 height 10
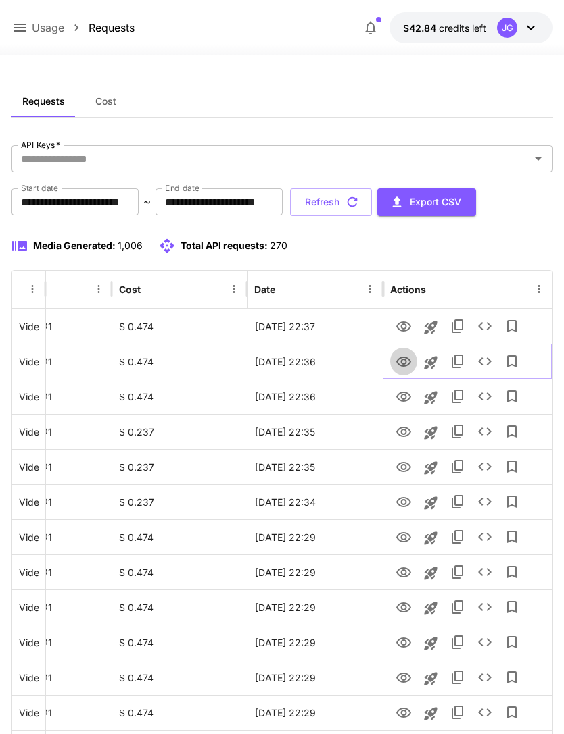
click at [407, 355] on icon "View" at bounding box center [403, 362] width 16 height 16
click at [406, 320] on icon "View" at bounding box center [403, 327] width 16 height 16
click at [20, 30] on icon at bounding box center [19, 28] width 16 height 16
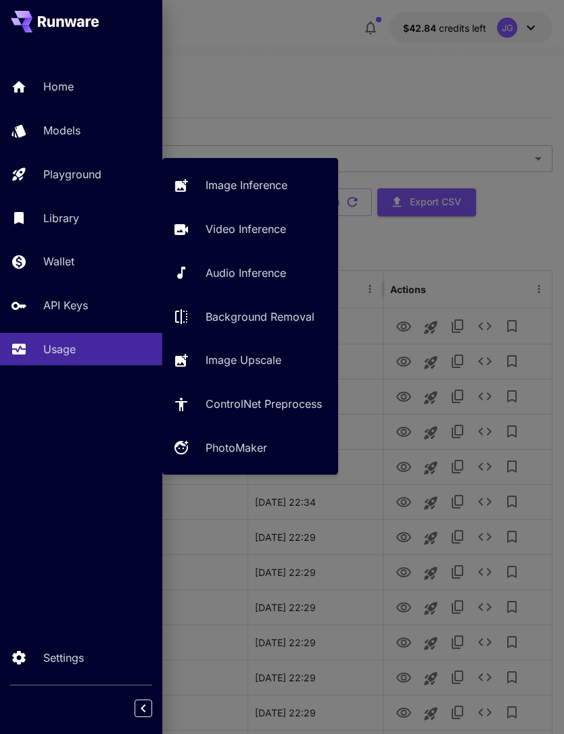
click at [277, 230] on p "Video Inference" at bounding box center [245, 229] width 80 height 16
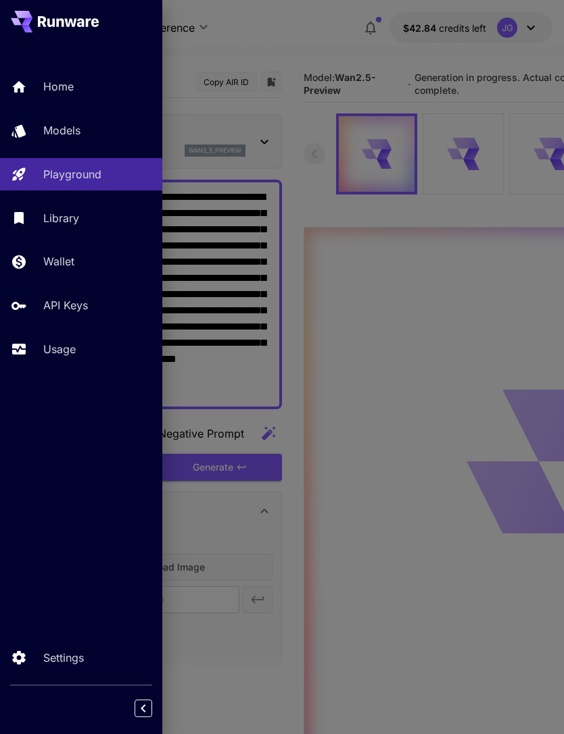
click at [311, 71] on div at bounding box center [282, 367] width 564 height 734
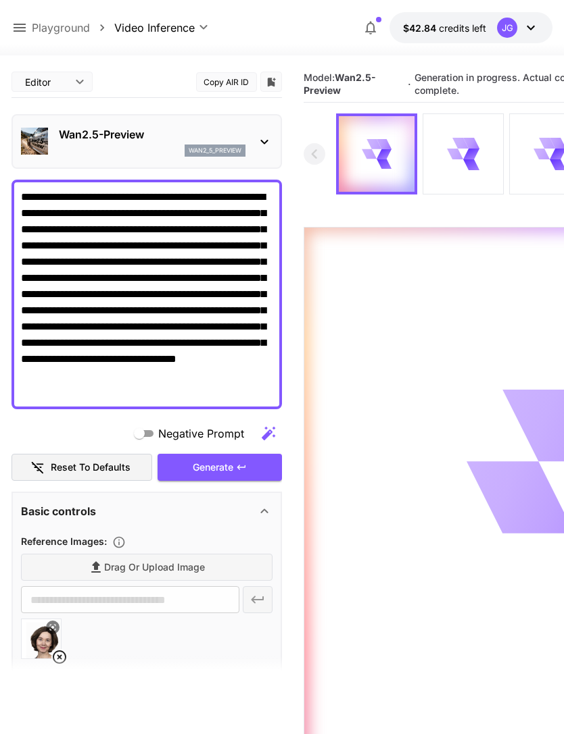
click at [61, 653] on icon at bounding box center [59, 657] width 16 height 16
click at [197, 573] on span "Drag or upload image" at bounding box center [154, 567] width 101 height 17
click at [0, 0] on input "Drag or upload image" at bounding box center [0, 0] width 0 height 0
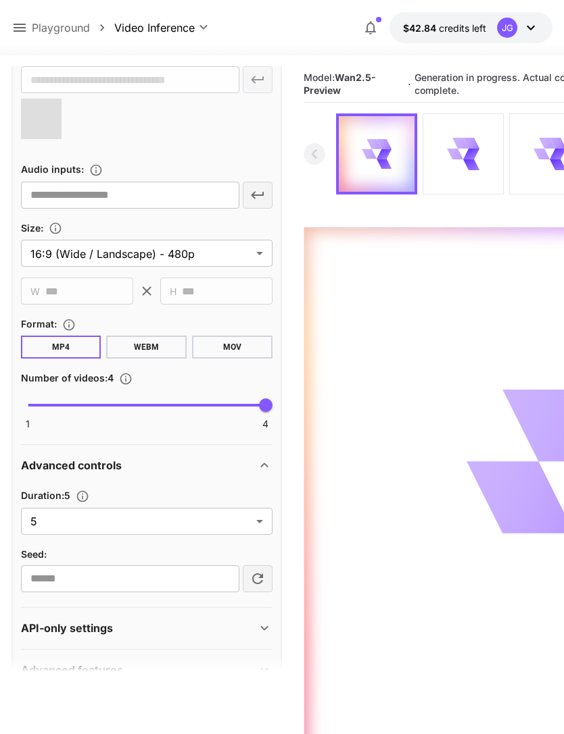
scroll to position [518, 0]
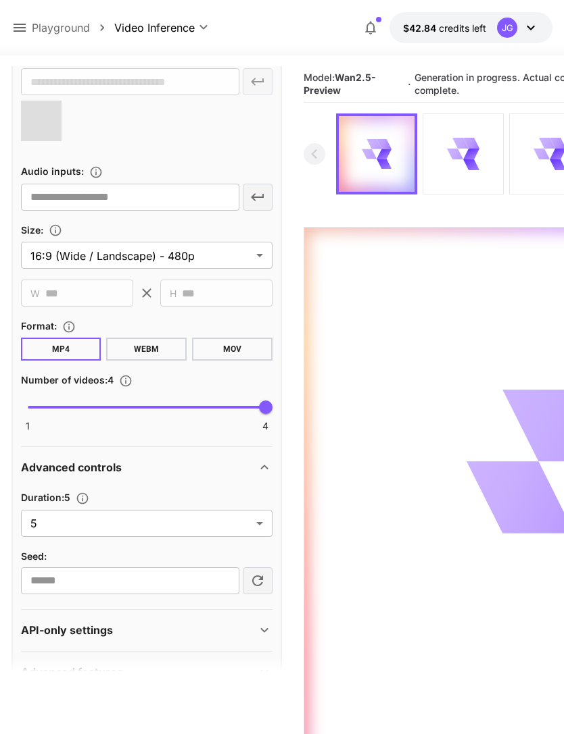
click at [252, 526] on body "**********" at bounding box center [282, 420] width 564 height 841
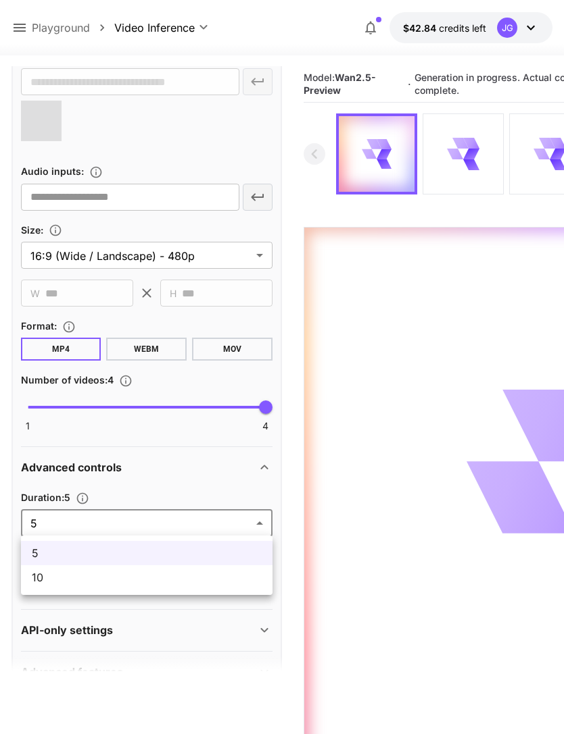
click at [227, 582] on span "10" at bounding box center [147, 578] width 230 height 16
type input "**"
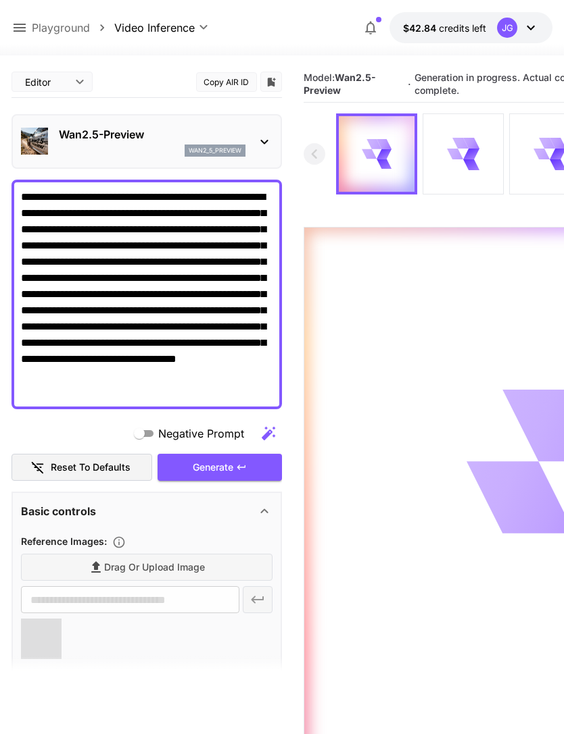
type input "**********"
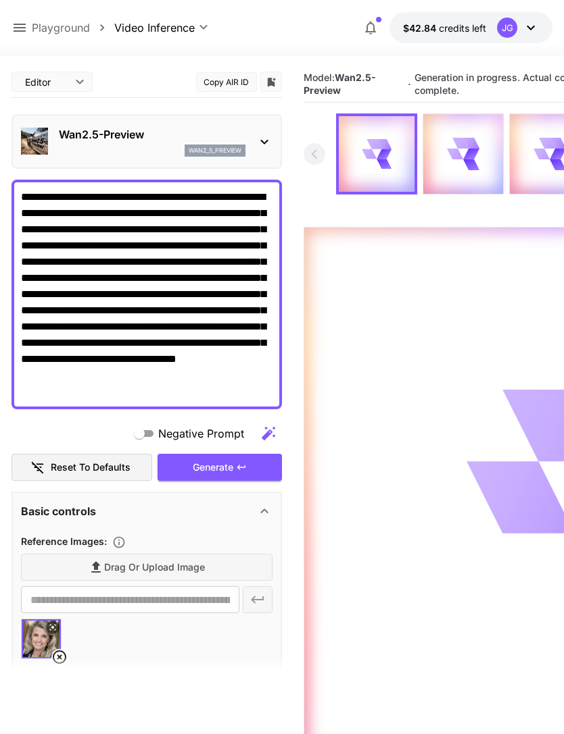
click at [230, 471] on div "Generate" at bounding box center [219, 468] width 124 height 28
click at [14, 23] on icon at bounding box center [19, 28] width 16 height 16
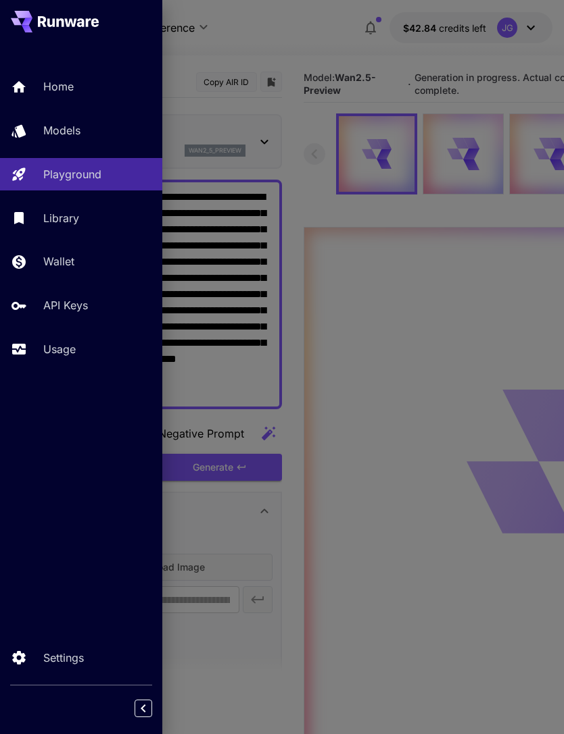
click at [63, 347] on p "Usage" at bounding box center [59, 349] width 32 height 16
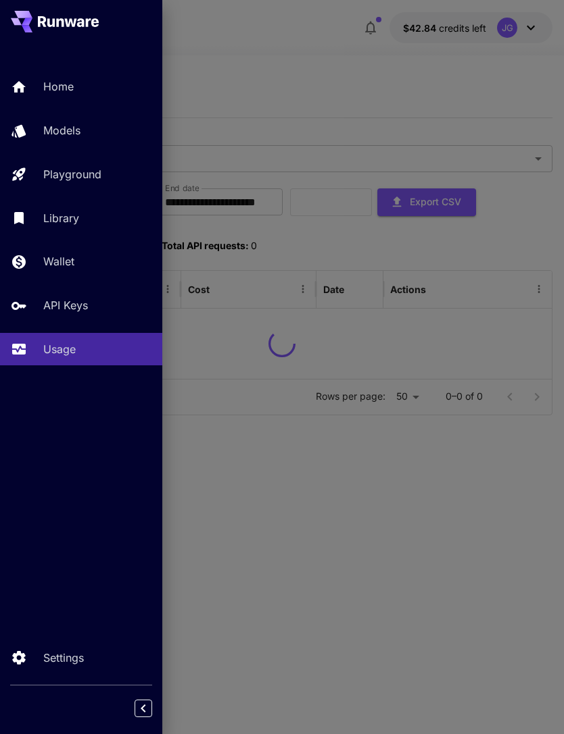
click at [298, 78] on div at bounding box center [282, 367] width 564 height 734
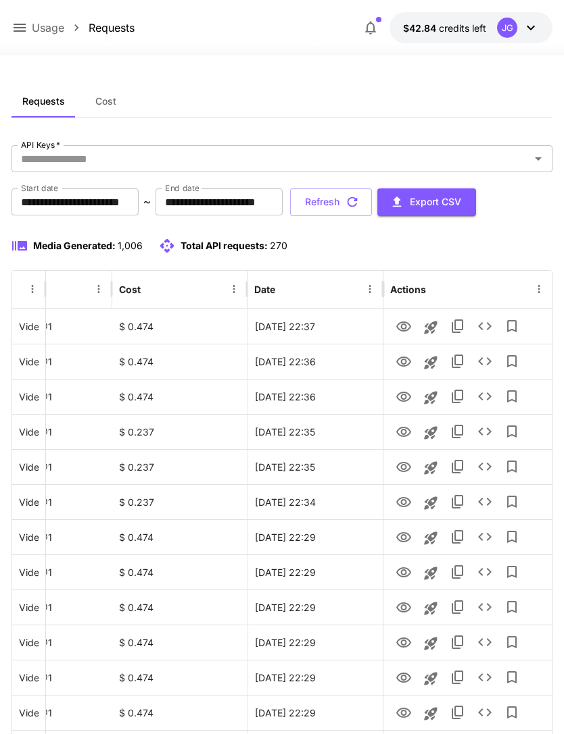
scroll to position [0, 69]
click at [372, 201] on button "Refresh" at bounding box center [331, 203] width 82 height 28
click at [372, 207] on button "Refresh" at bounding box center [331, 203] width 82 height 28
click at [372, 205] on button "Refresh" at bounding box center [331, 203] width 82 height 28
click at [404, 326] on icon "View" at bounding box center [403, 327] width 16 height 16
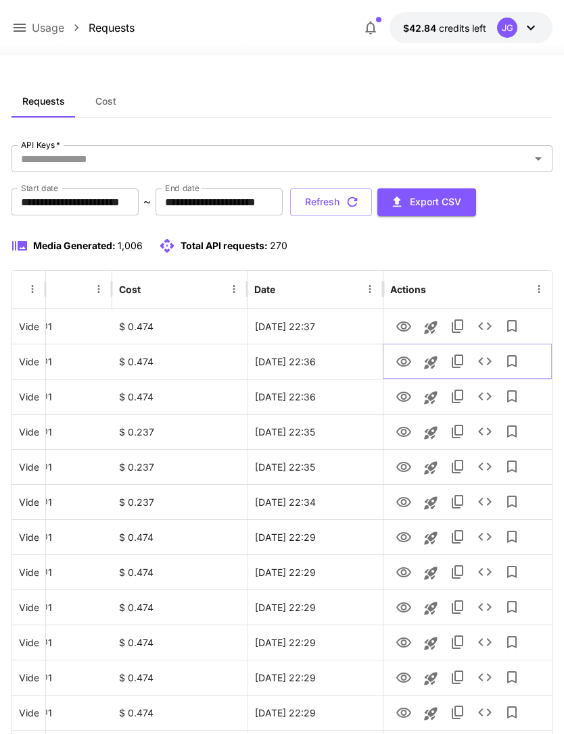
click at [402, 364] on icon "View" at bounding box center [403, 362] width 15 height 10
click at [372, 211] on button "Refresh" at bounding box center [331, 203] width 82 height 28
click at [403, 538] on icon "View" at bounding box center [403, 538] width 16 height 16
click at [409, 509] on icon "View" at bounding box center [403, 503] width 16 height 16
click at [372, 203] on button "Refresh" at bounding box center [331, 203] width 82 height 28
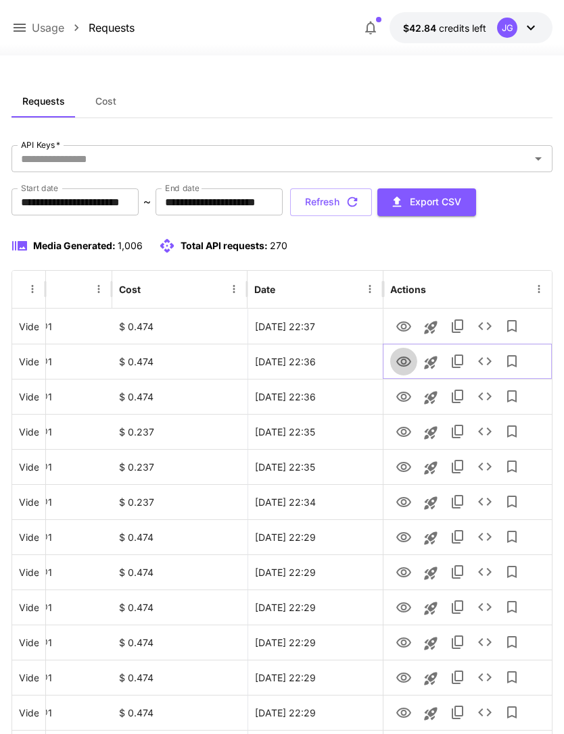
click at [401, 365] on icon "View" at bounding box center [403, 362] width 15 height 10
click at [403, 395] on icon "View" at bounding box center [403, 397] width 16 height 16
click at [372, 202] on button "Refresh" at bounding box center [331, 203] width 82 height 28
click at [372, 204] on button "Refresh" at bounding box center [331, 203] width 82 height 28
click at [399, 540] on icon "View" at bounding box center [403, 537] width 15 height 10
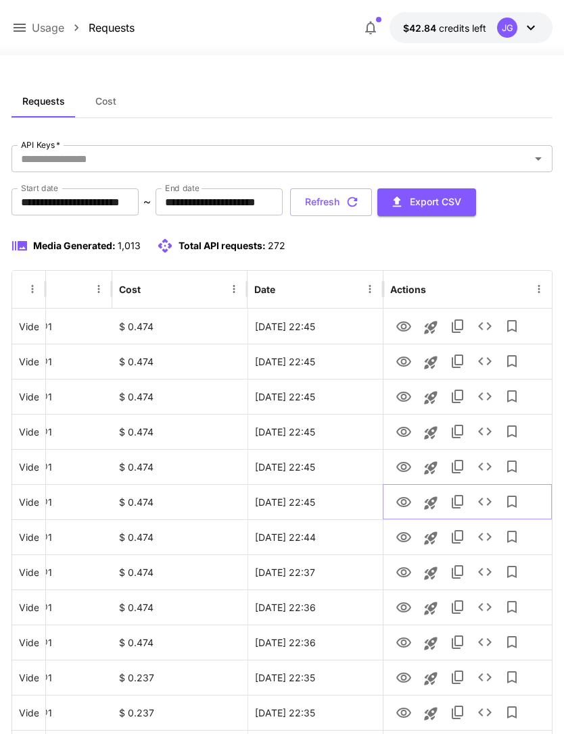
click at [408, 507] on icon "View" at bounding box center [403, 503] width 16 height 16
click at [404, 472] on icon "View" at bounding box center [403, 467] width 15 height 10
click at [403, 431] on icon "View" at bounding box center [403, 432] width 16 height 16
click at [404, 465] on icon "View" at bounding box center [403, 467] width 15 height 10
click at [404, 428] on icon "View" at bounding box center [403, 432] width 15 height 10
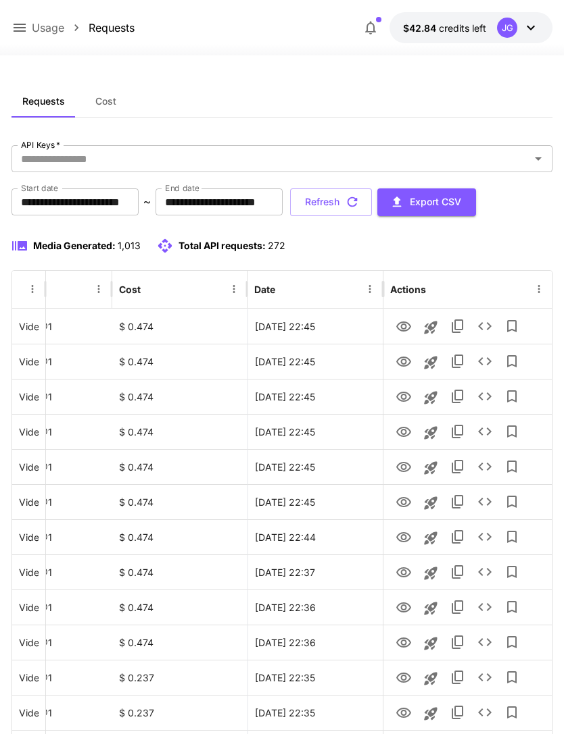
click at [20, 27] on icon at bounding box center [19, 28] width 16 height 16
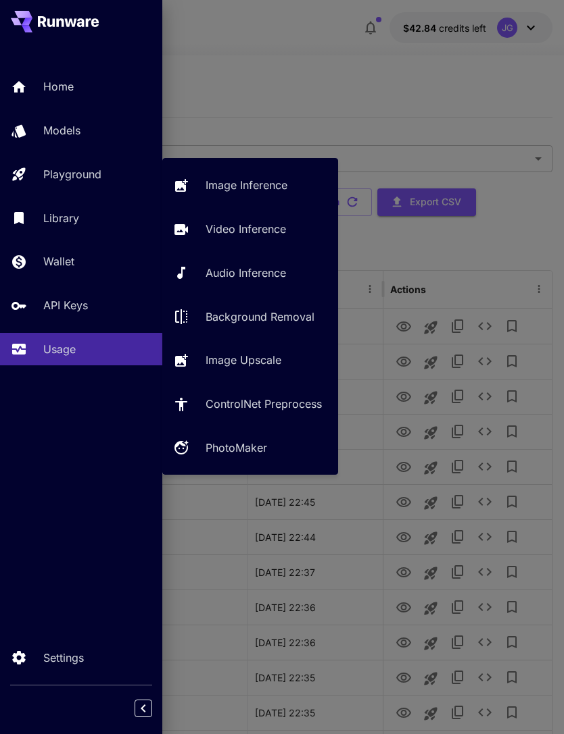
click at [264, 230] on p "Video Inference" at bounding box center [245, 229] width 80 height 16
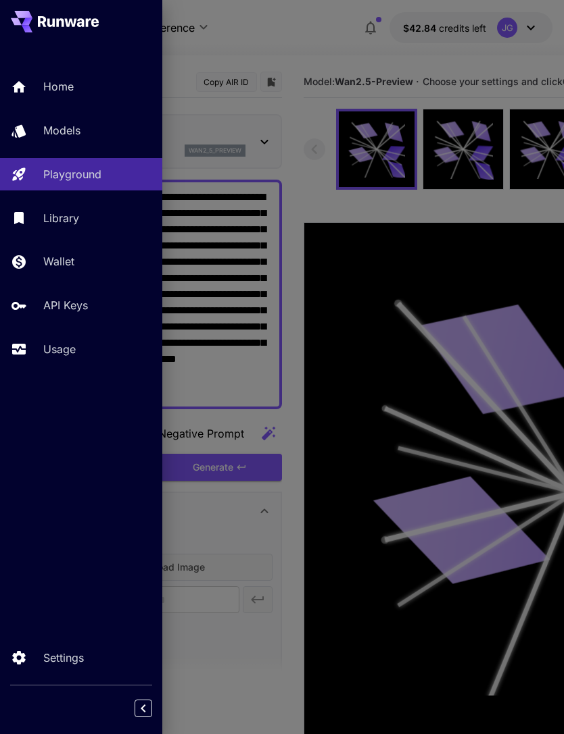
click at [256, 231] on link "Audio Inference" at bounding box center [228, 223] width 132 height 18
type input "**********"
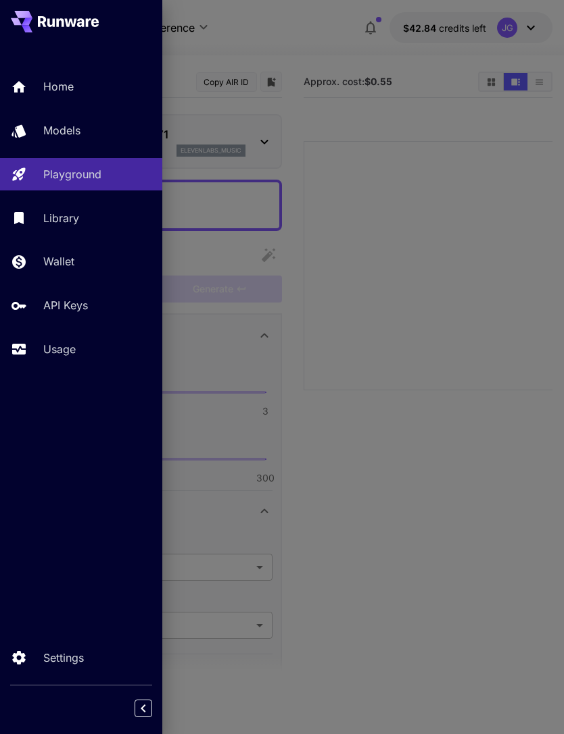
click at [71, 343] on p "Usage" at bounding box center [59, 349] width 32 height 16
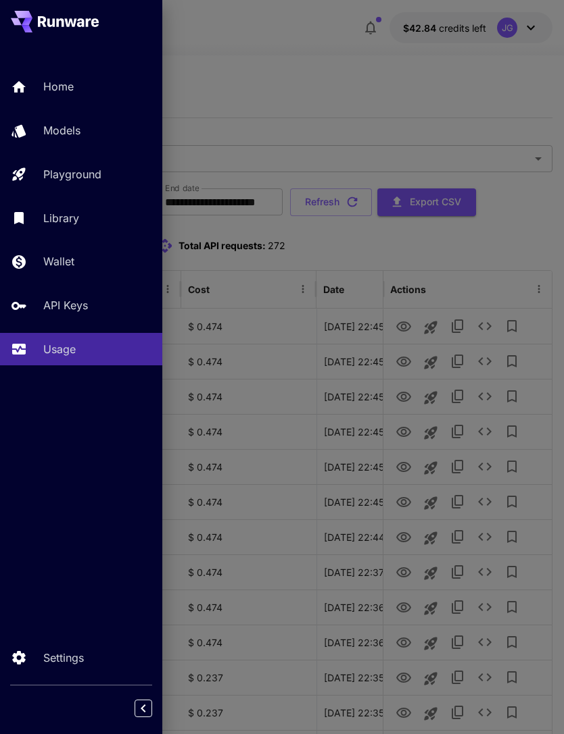
click at [392, 97] on div at bounding box center [282, 367] width 564 height 734
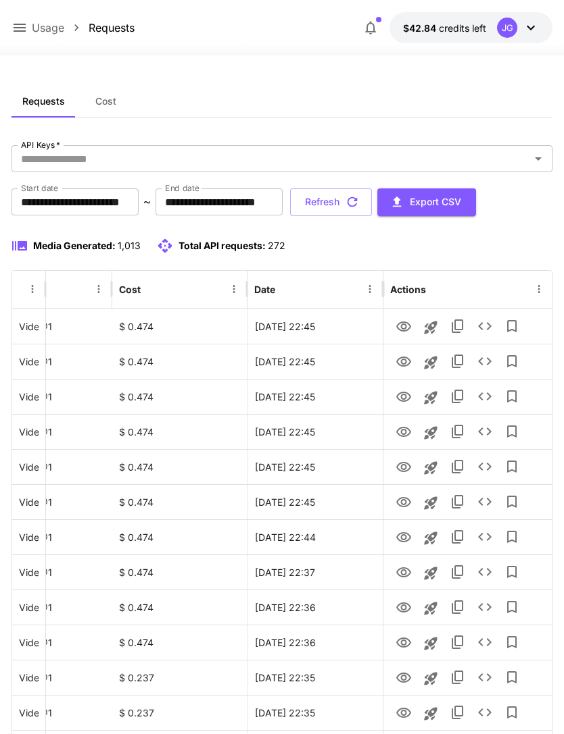
scroll to position [0, 69]
click at [404, 538] on icon "View" at bounding box center [403, 538] width 16 height 16
click at [432, 536] on icon "Launch in playground" at bounding box center [430, 538] width 16 height 16
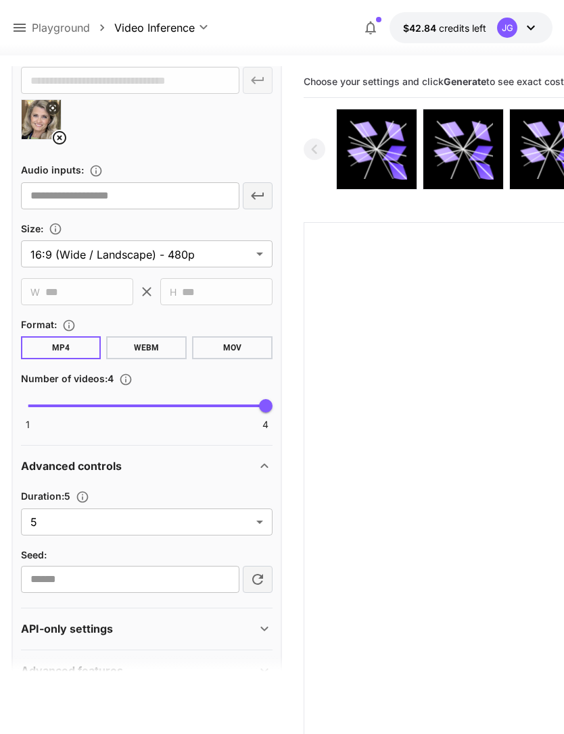
scroll to position [518, 0]
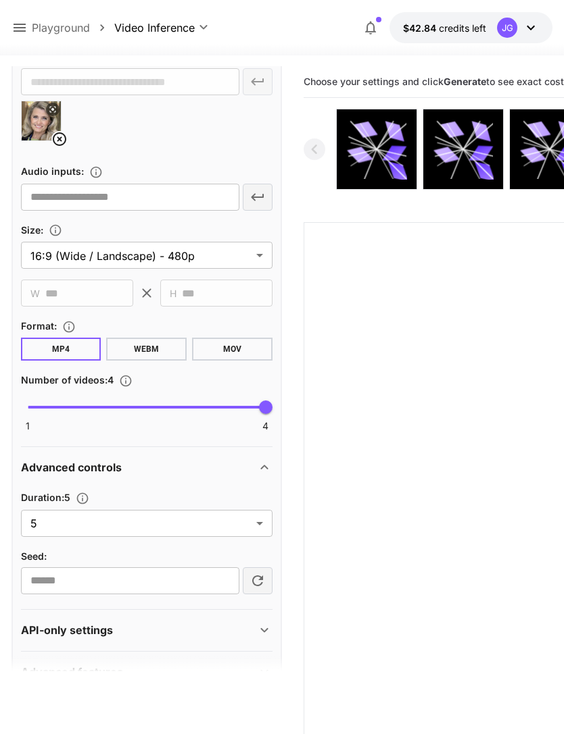
click at [258, 522] on body "**********" at bounding box center [282, 420] width 564 height 841
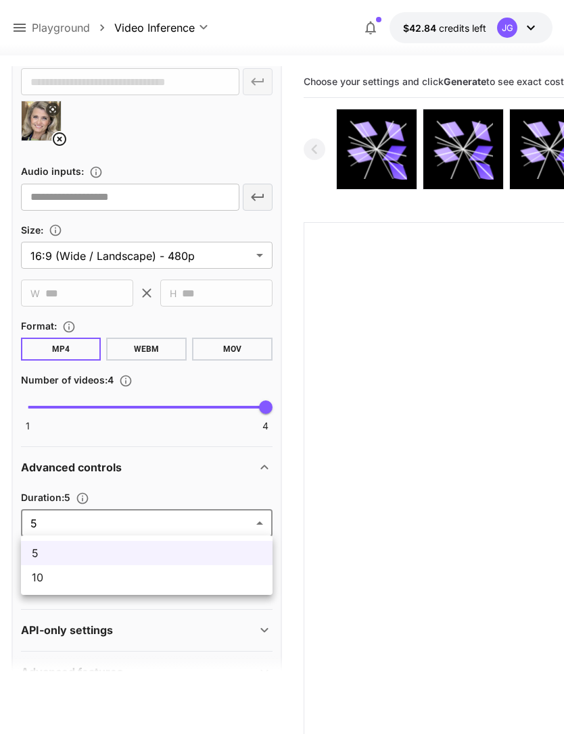
click at [213, 586] on li "10" at bounding box center [146, 578] width 251 height 24
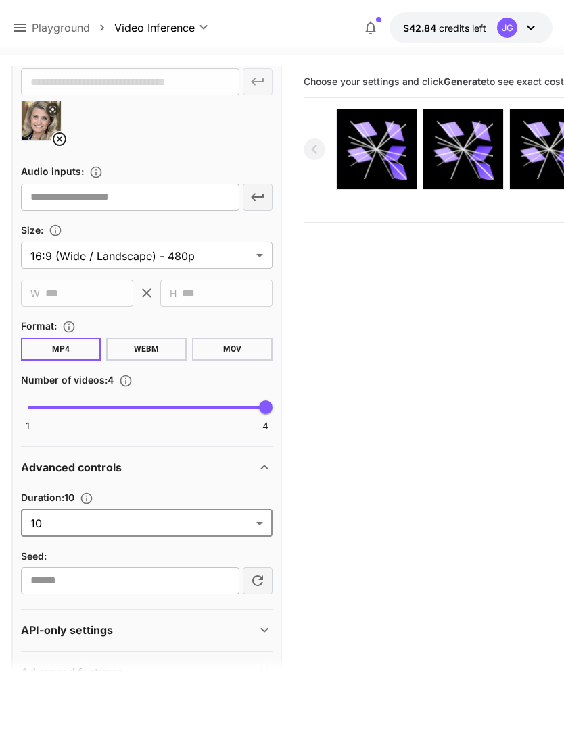
type input "**"
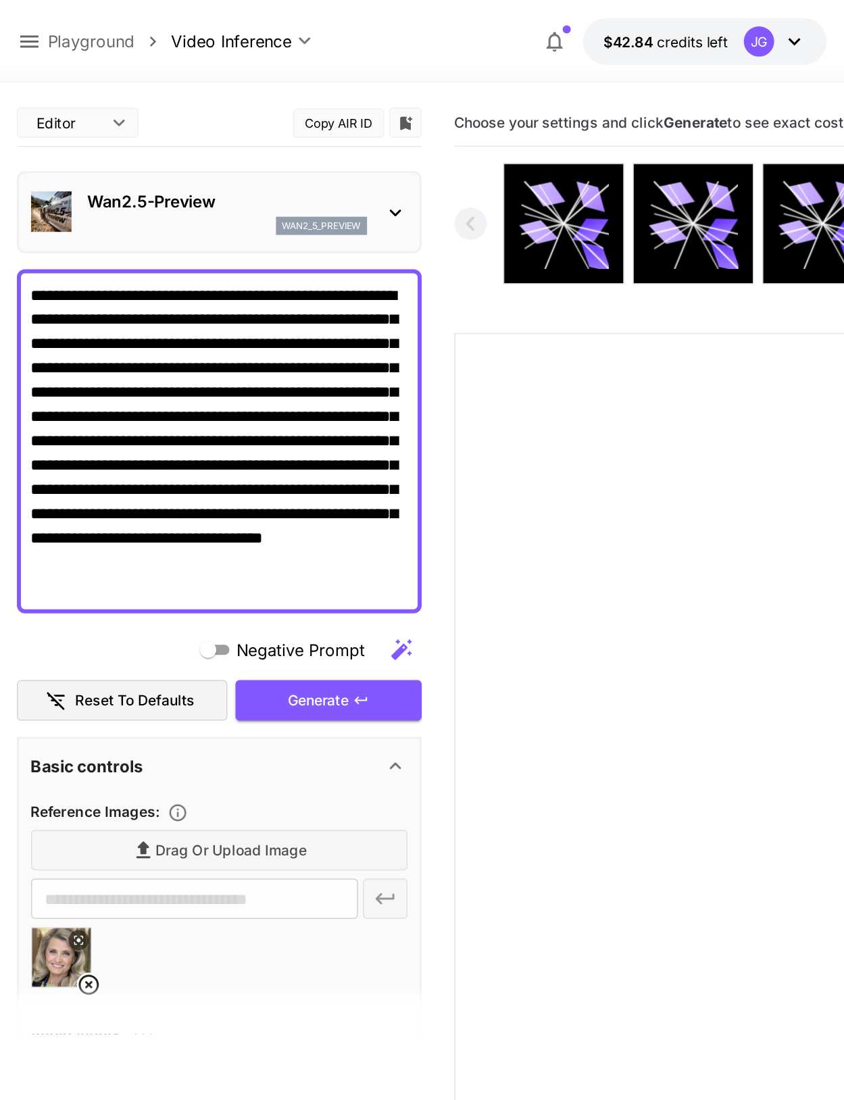
scroll to position [0, 0]
